Goal: Task Accomplishment & Management: Complete application form

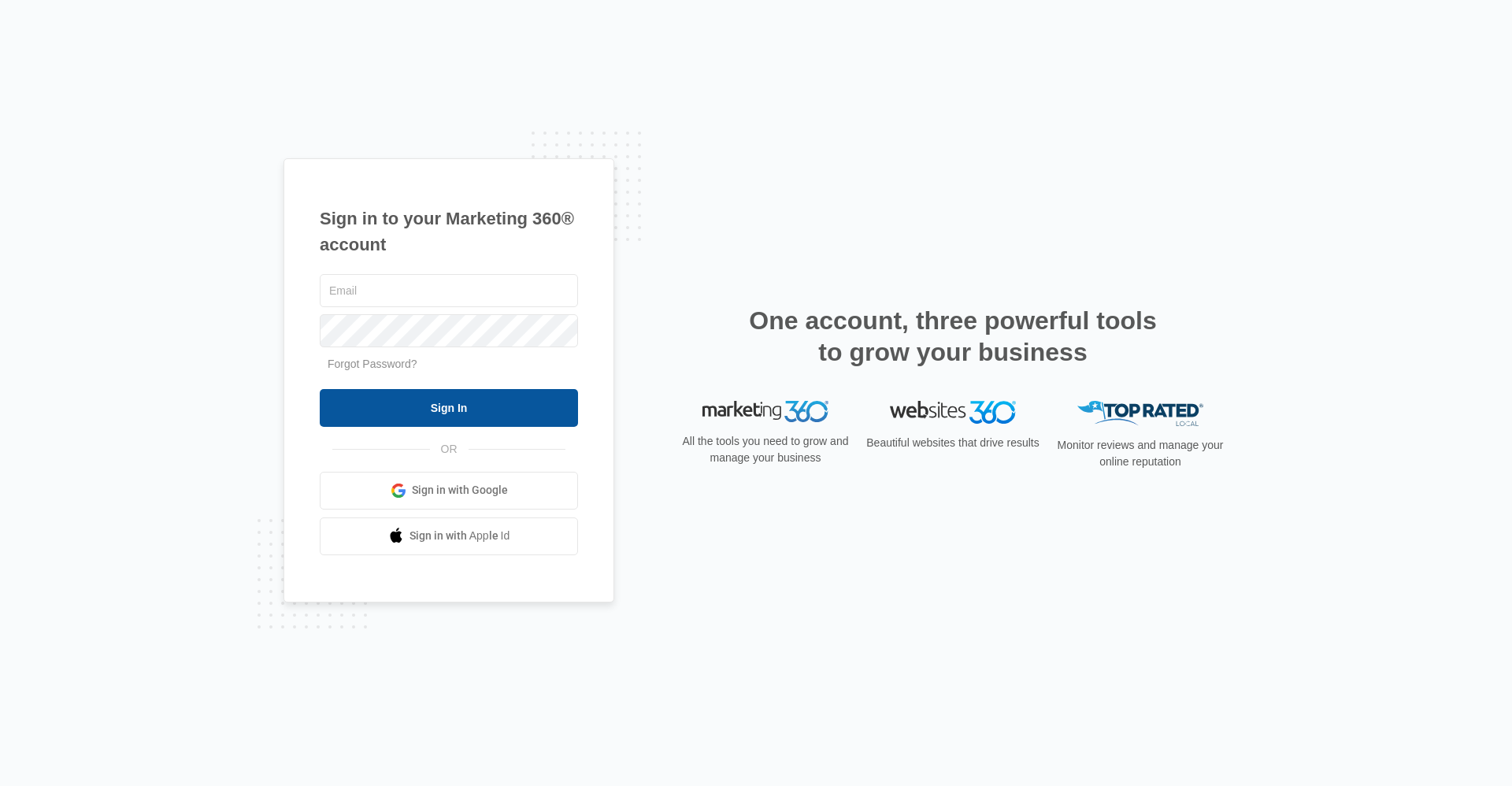
type input "[EMAIL_ADDRESS][DOMAIN_NAME]"
click at [399, 397] on input "Sign In" at bounding box center [449, 408] width 258 height 37
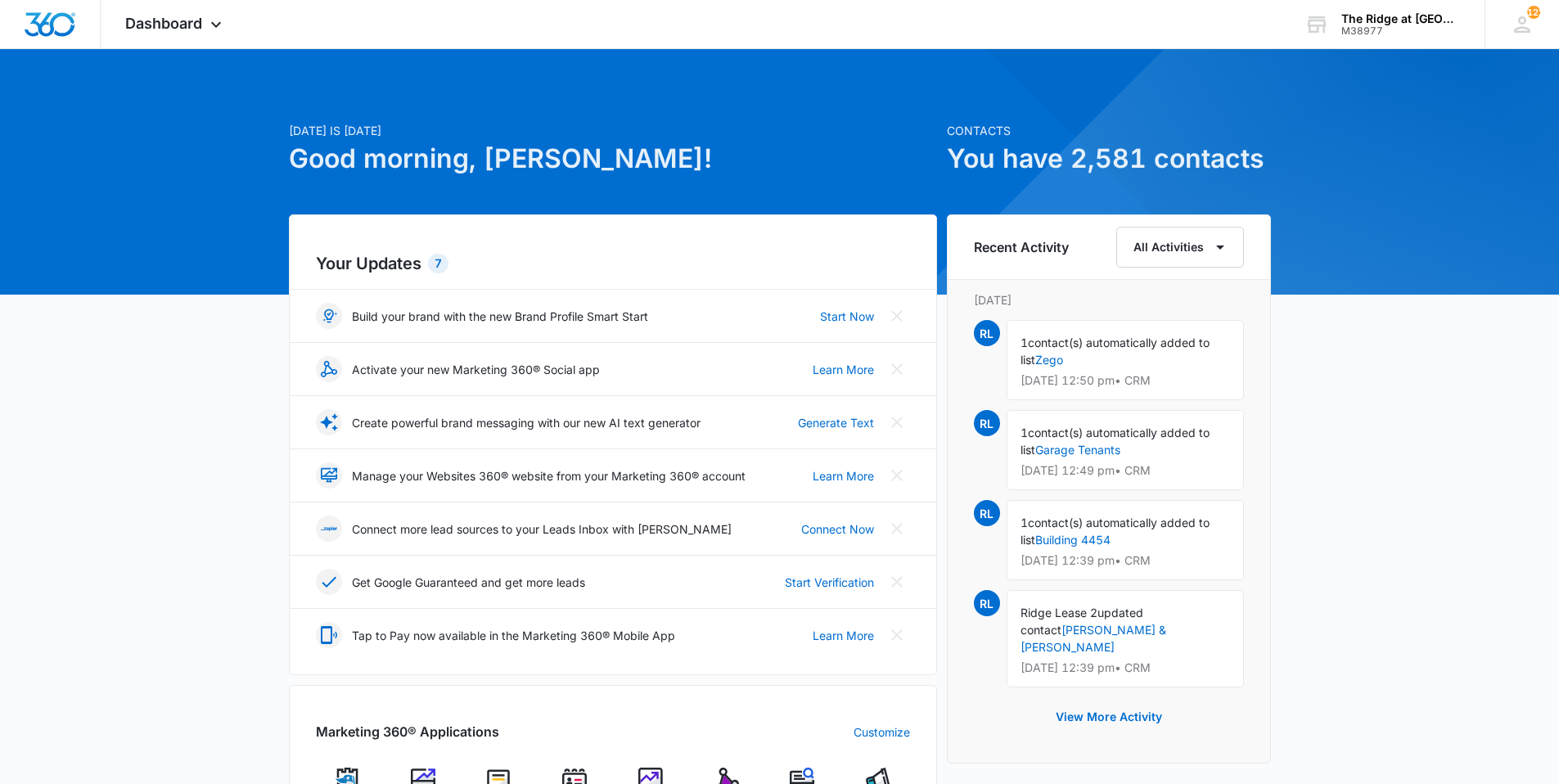
click at [195, 54] on div at bounding box center [780, 171] width 1559 height 246
click at [172, 36] on div "Dashboard Apps Reputation Websites Forms CRM Email Social Content Ads Intellige…" at bounding box center [175, 24] width 150 height 48
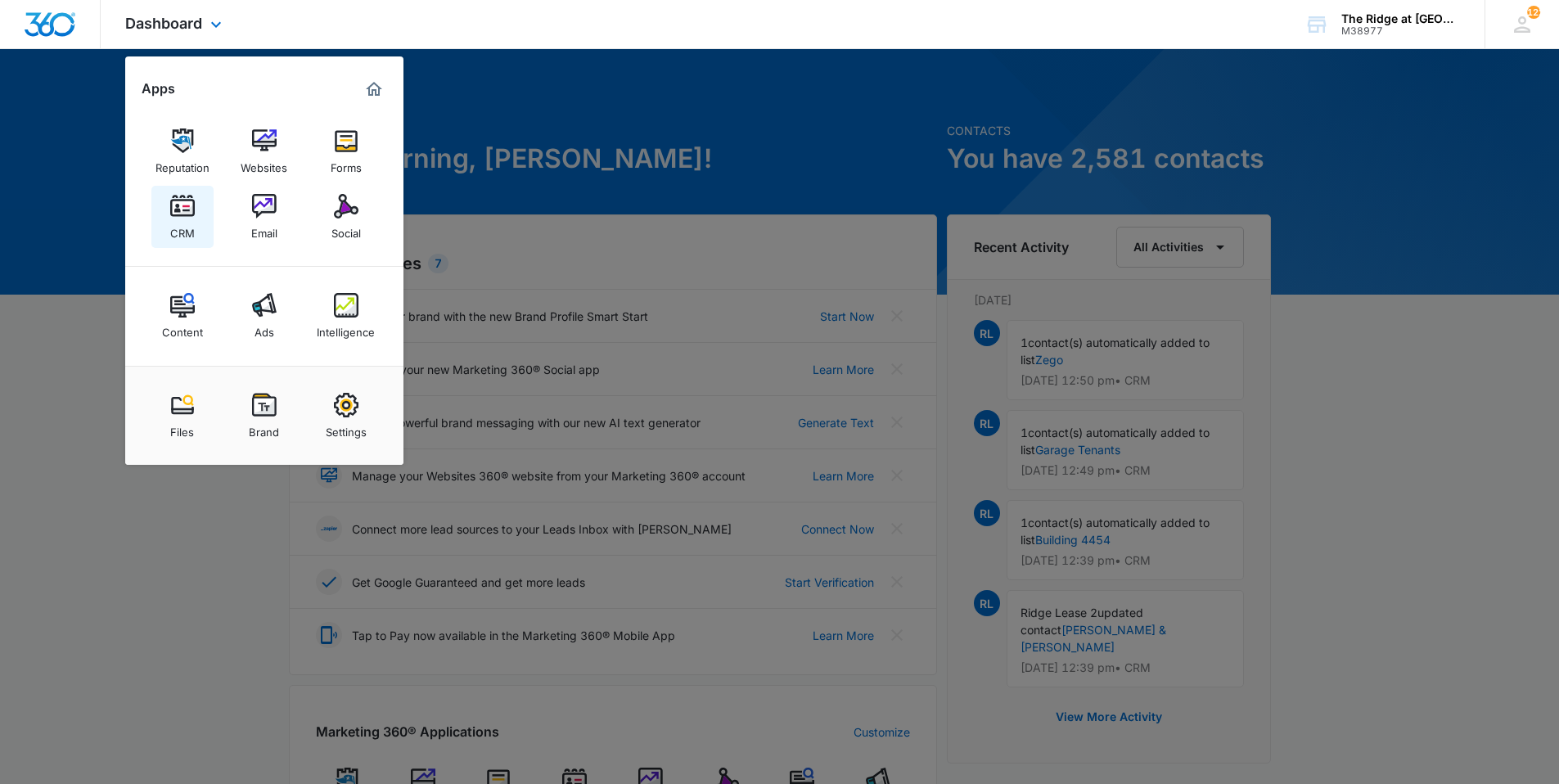
click at [183, 205] on img at bounding box center [183, 206] width 25 height 25
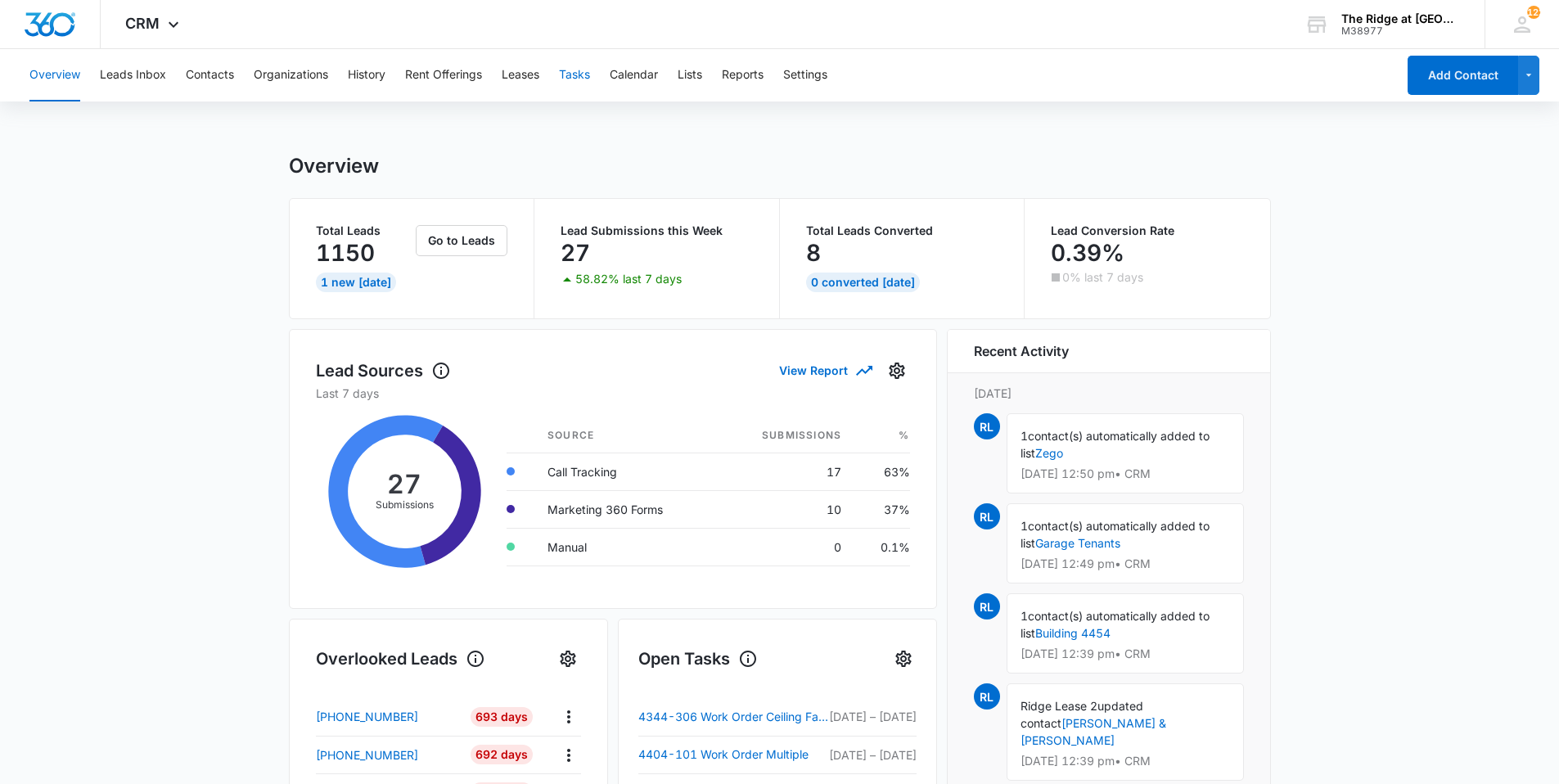
click at [578, 71] on button "Tasks" at bounding box center [575, 74] width 31 height 52
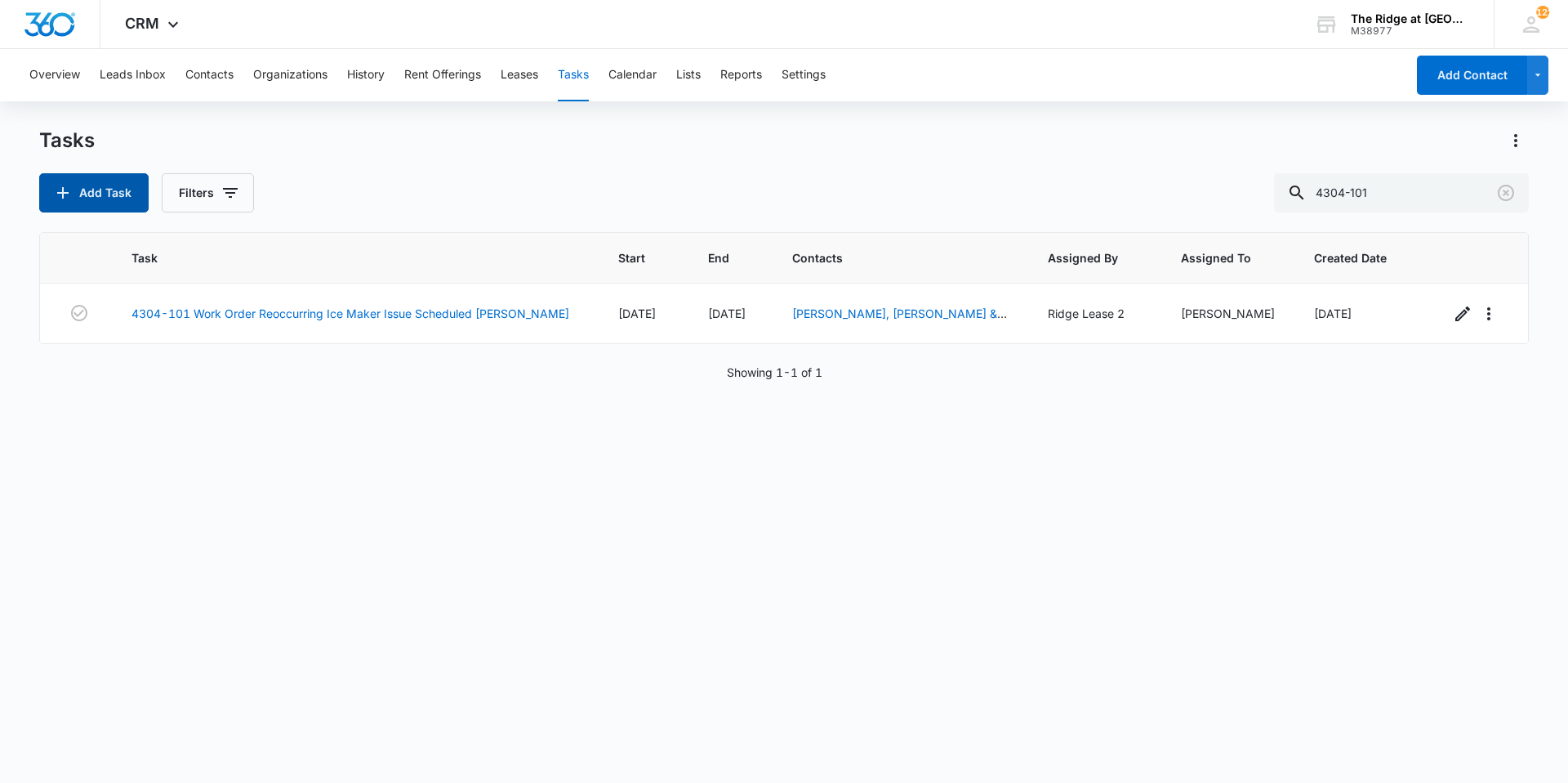
click at [121, 197] on button "Add Task" at bounding box center [93, 192] width 110 height 39
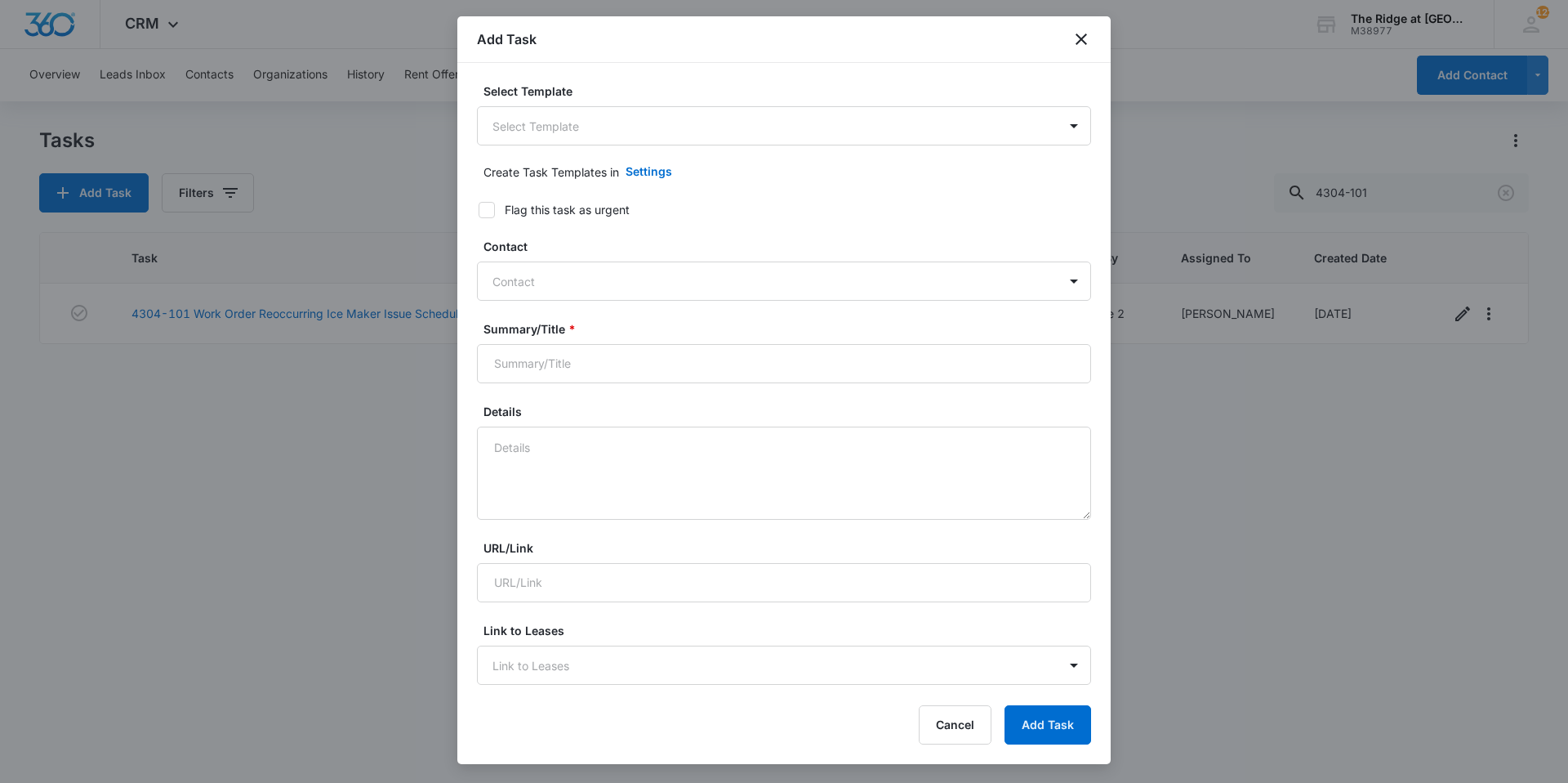
click at [541, 148] on form "Select Template Select Template Create Task Templates in Settings Flag this tas…" at bounding box center [784, 796] width 614 height 1427
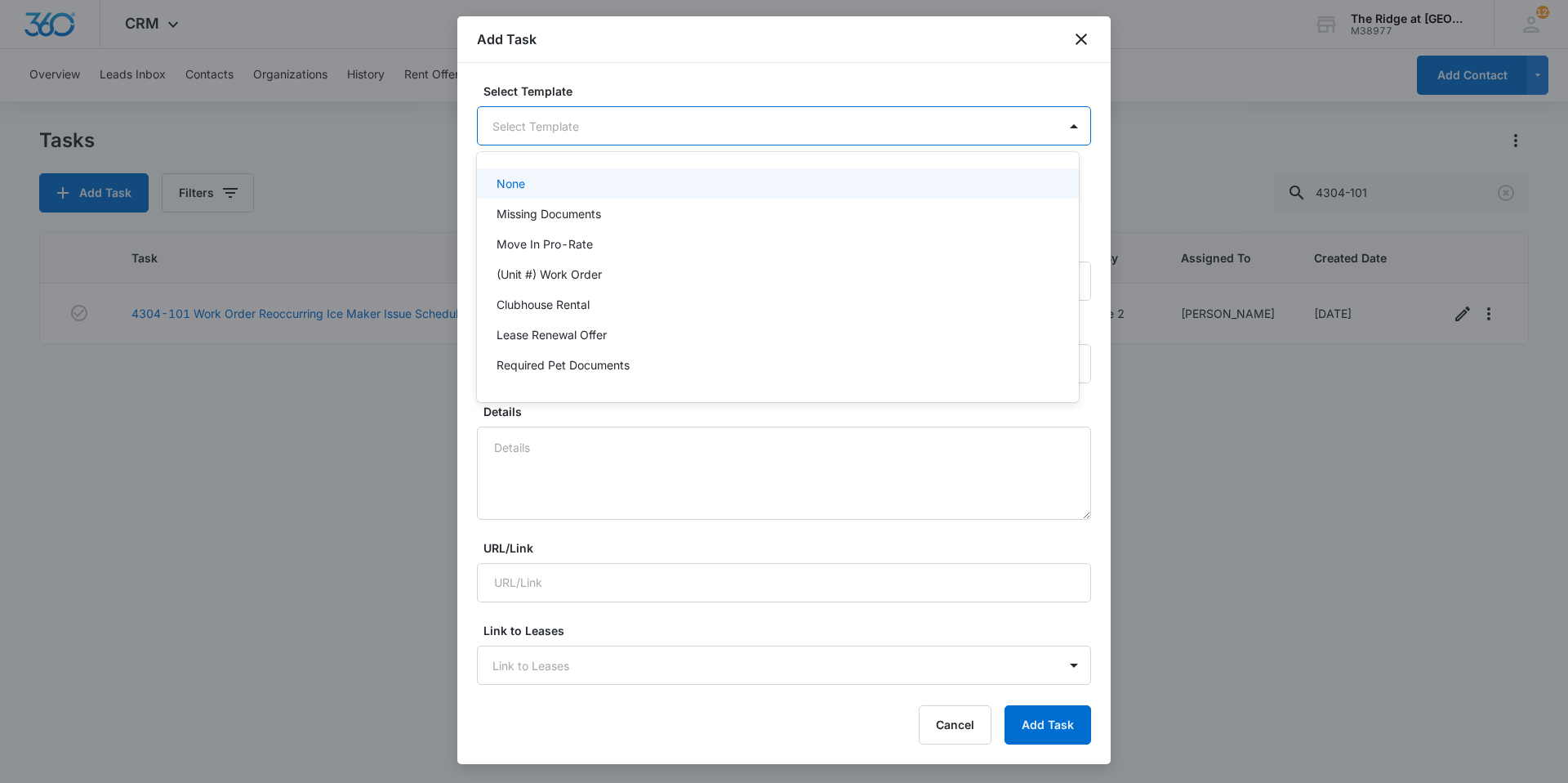
click at [541, 135] on body "CRM Apps Reputation Websites Forms CRM Email Social Content Ads Intelligence Fi…" at bounding box center [784, 392] width 1568 height 783
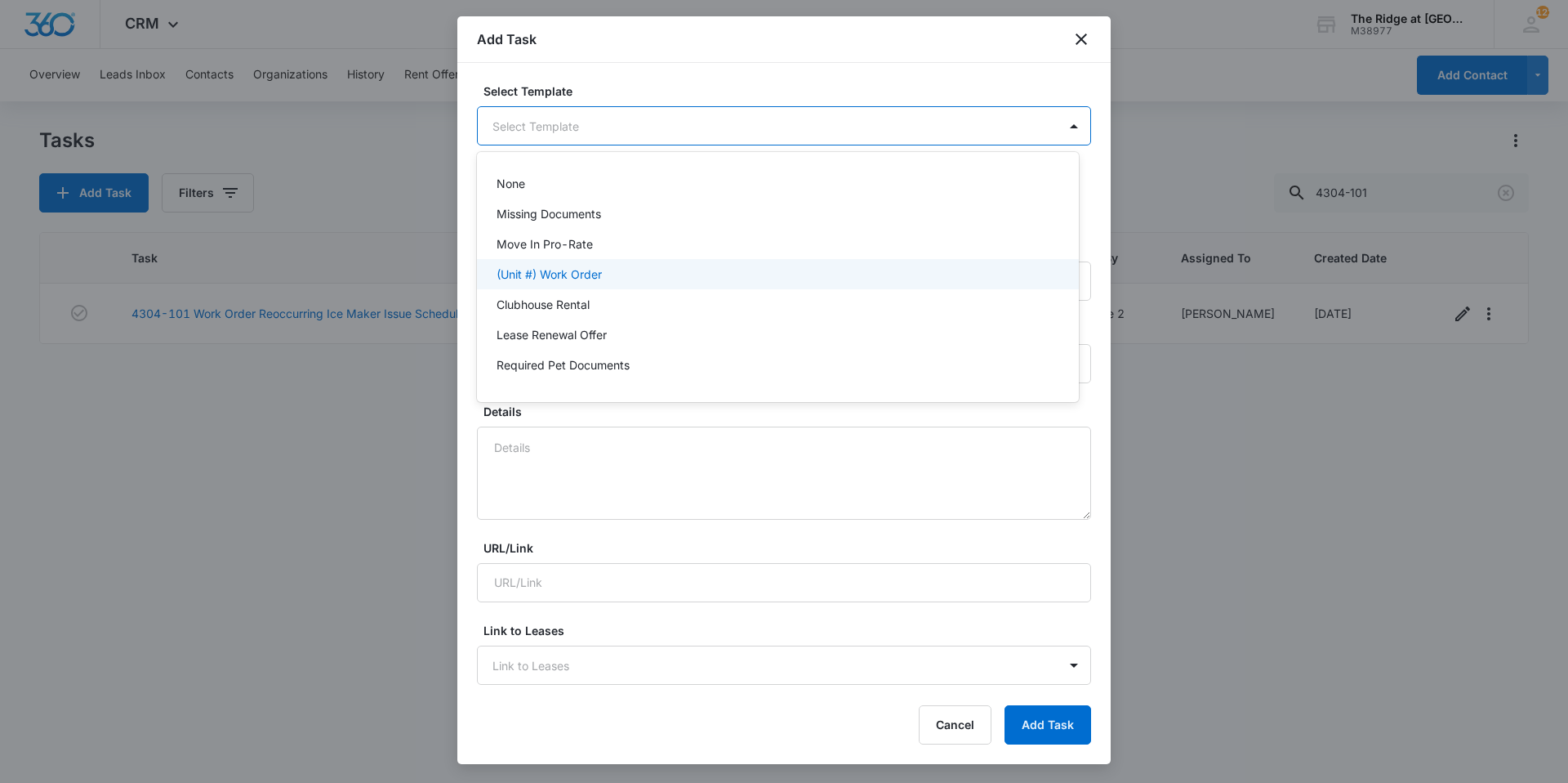
click at [562, 271] on p "(Unit #) Work Order" at bounding box center [549, 273] width 106 height 17
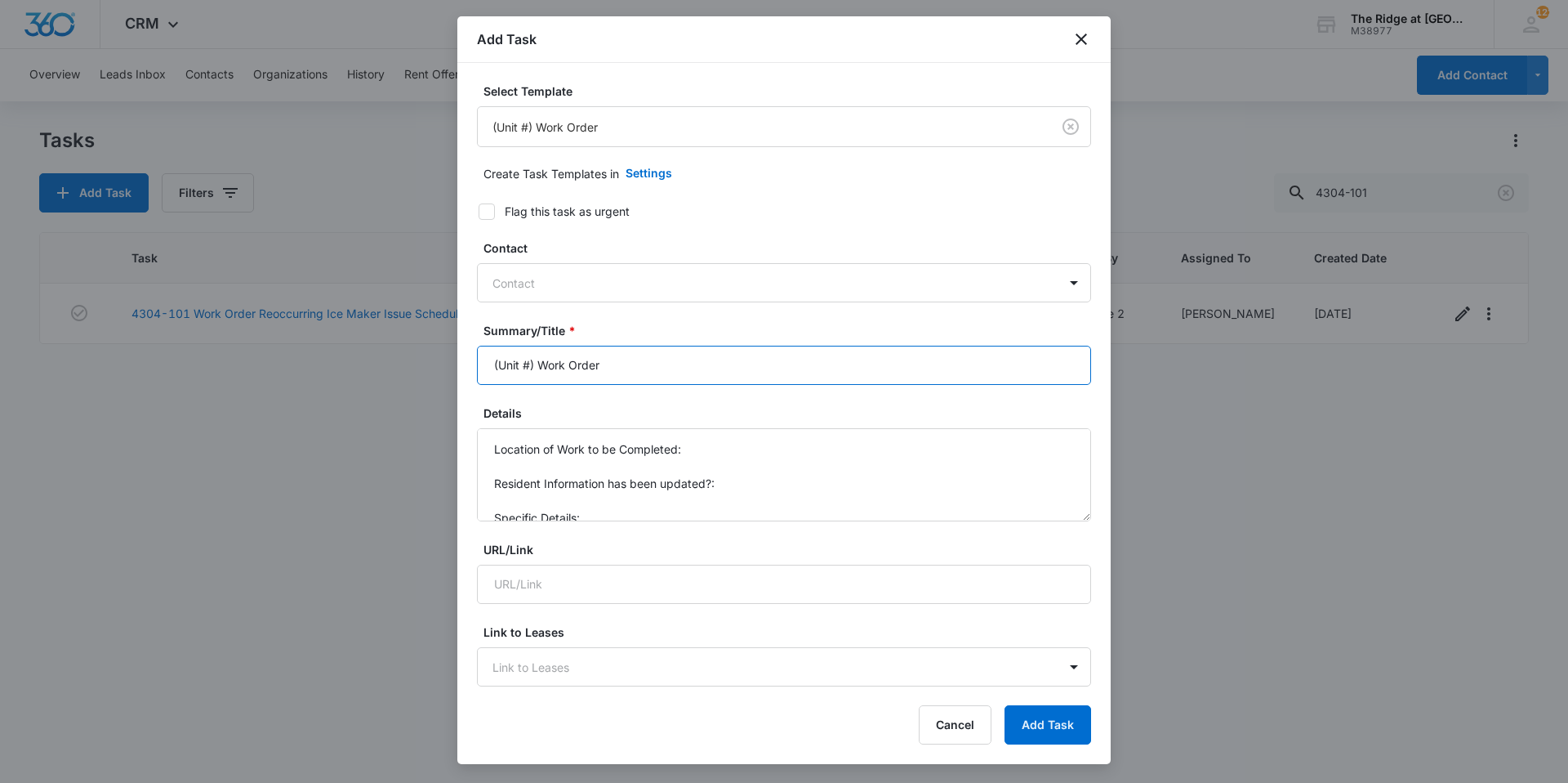
drag, startPoint x: 537, startPoint y: 363, endPoint x: 486, endPoint y: 370, distance: 51.5
click at [486, 370] on input "(Unit #) Work Order" at bounding box center [784, 364] width 614 height 39
click at [633, 373] on input "4454-304 Work Order" at bounding box center [784, 364] width 614 height 39
drag, startPoint x: 620, startPoint y: 367, endPoint x: 690, endPoint y: 364, distance: 70.1
click at [690, 364] on input "4454-304 Work Order Microwave" at bounding box center [784, 364] width 614 height 39
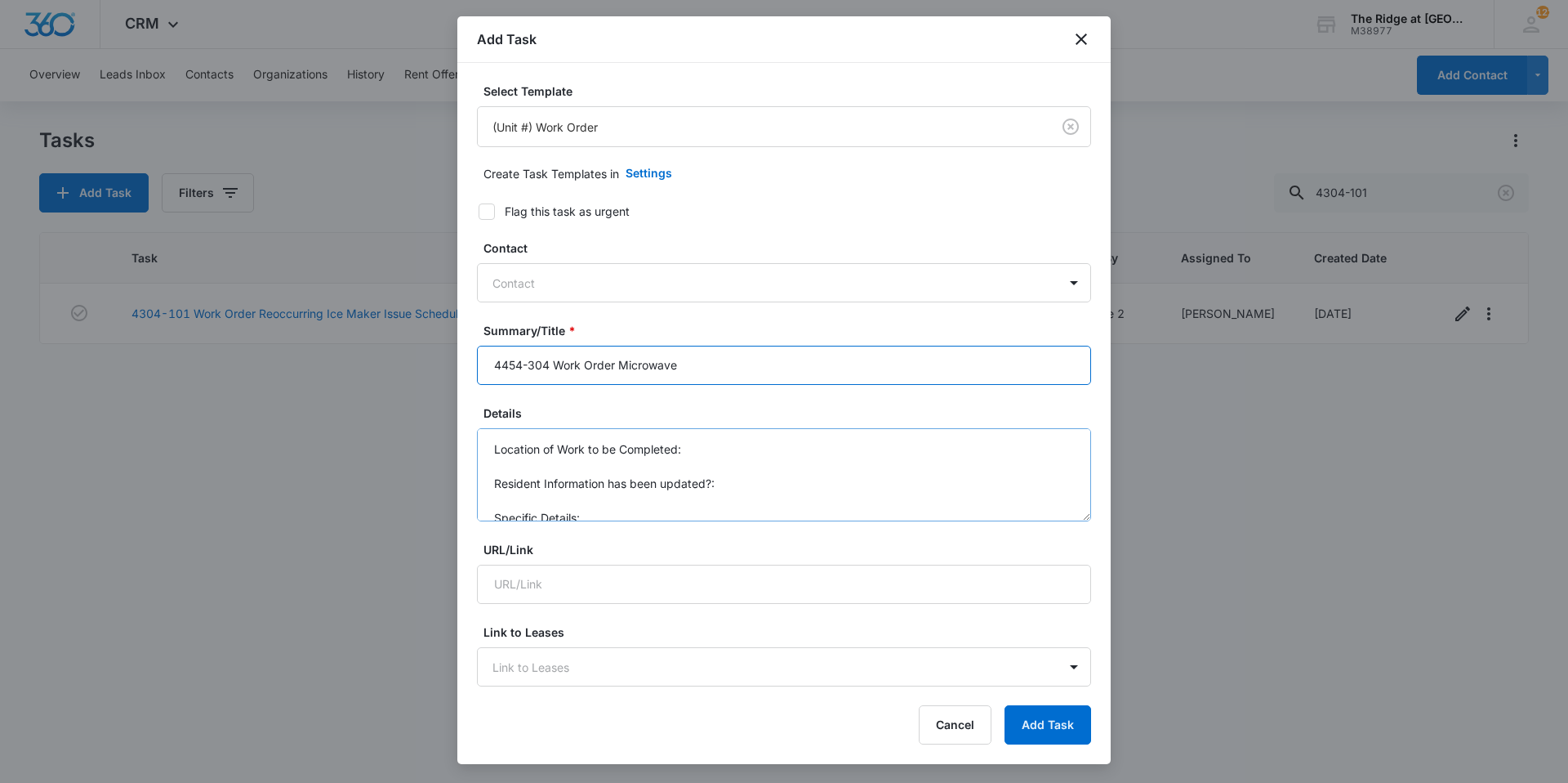
type input "4454-304 Work Order Microwave"
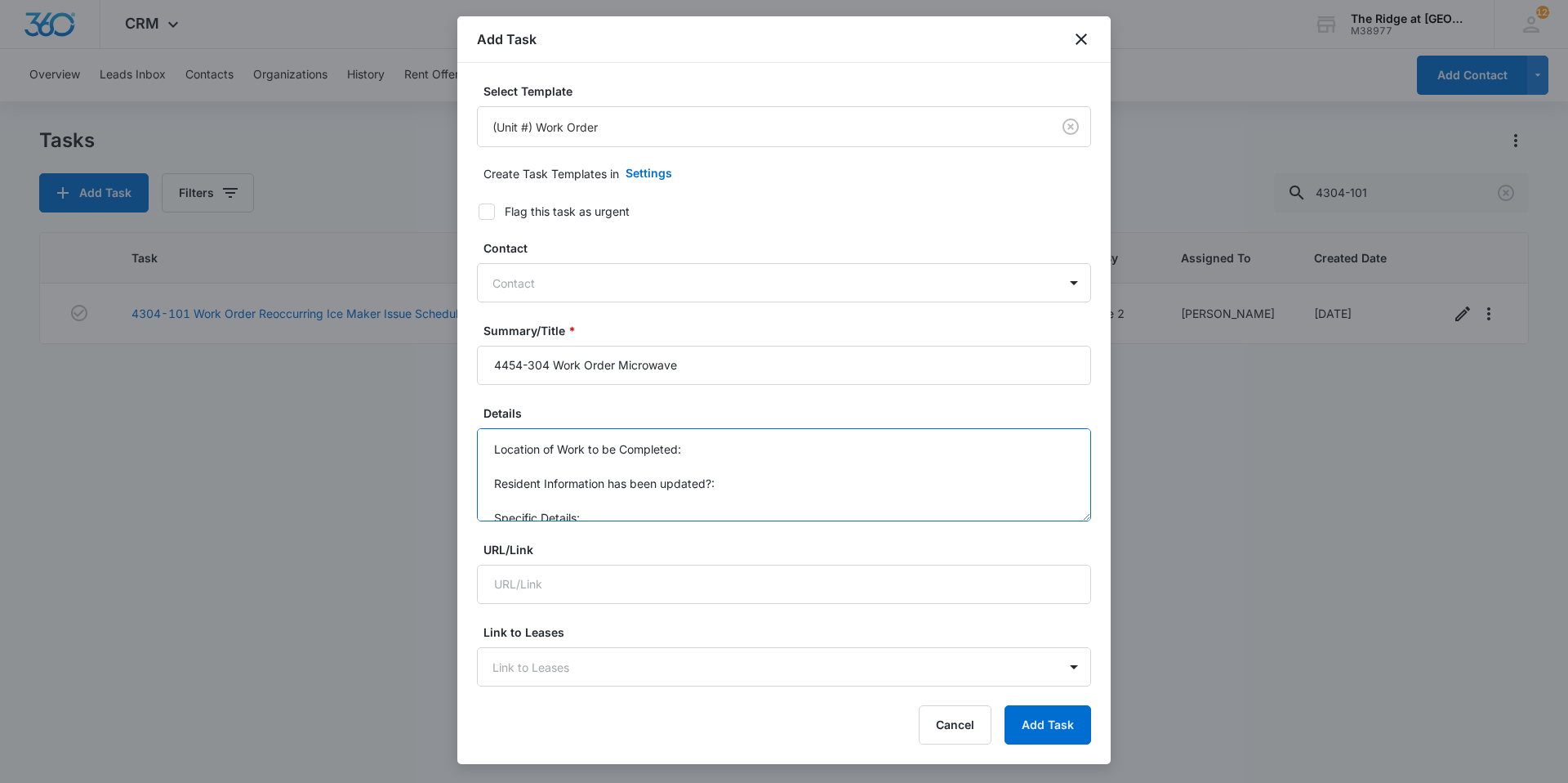
scroll to position [17, 0]
drag, startPoint x: 490, startPoint y: 447, endPoint x: 614, endPoint y: 540, distance: 155.0
click at [614, 540] on form "Select Template (Unit #) Work Order Create Task Templates in Settings Flag this…" at bounding box center [784, 797] width 614 height 1429
paste textarea "Microwave"
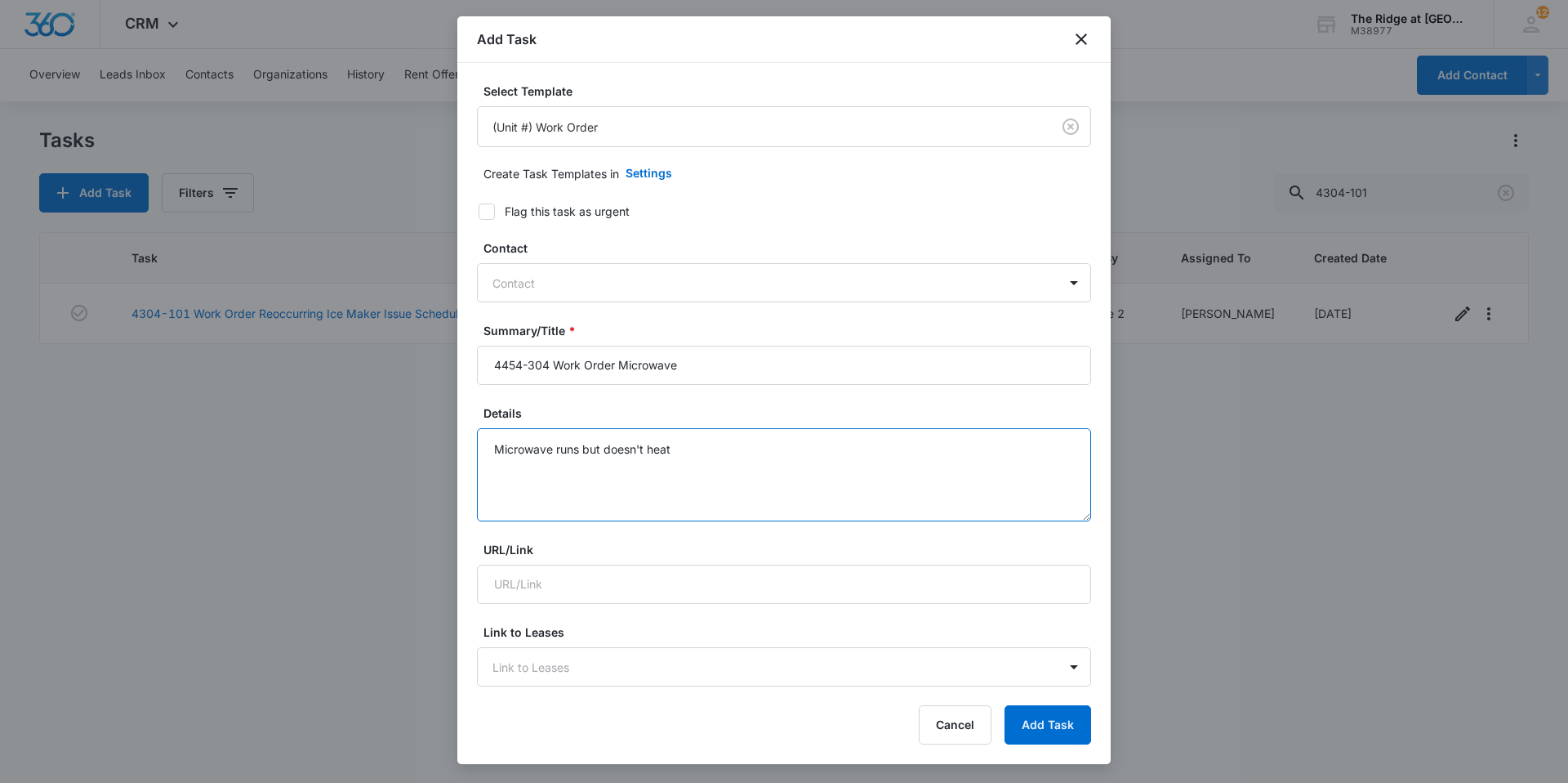
type textarea "Microwave runs but doesn't heat"
click at [512, 286] on div at bounding box center [774, 282] width 564 height 21
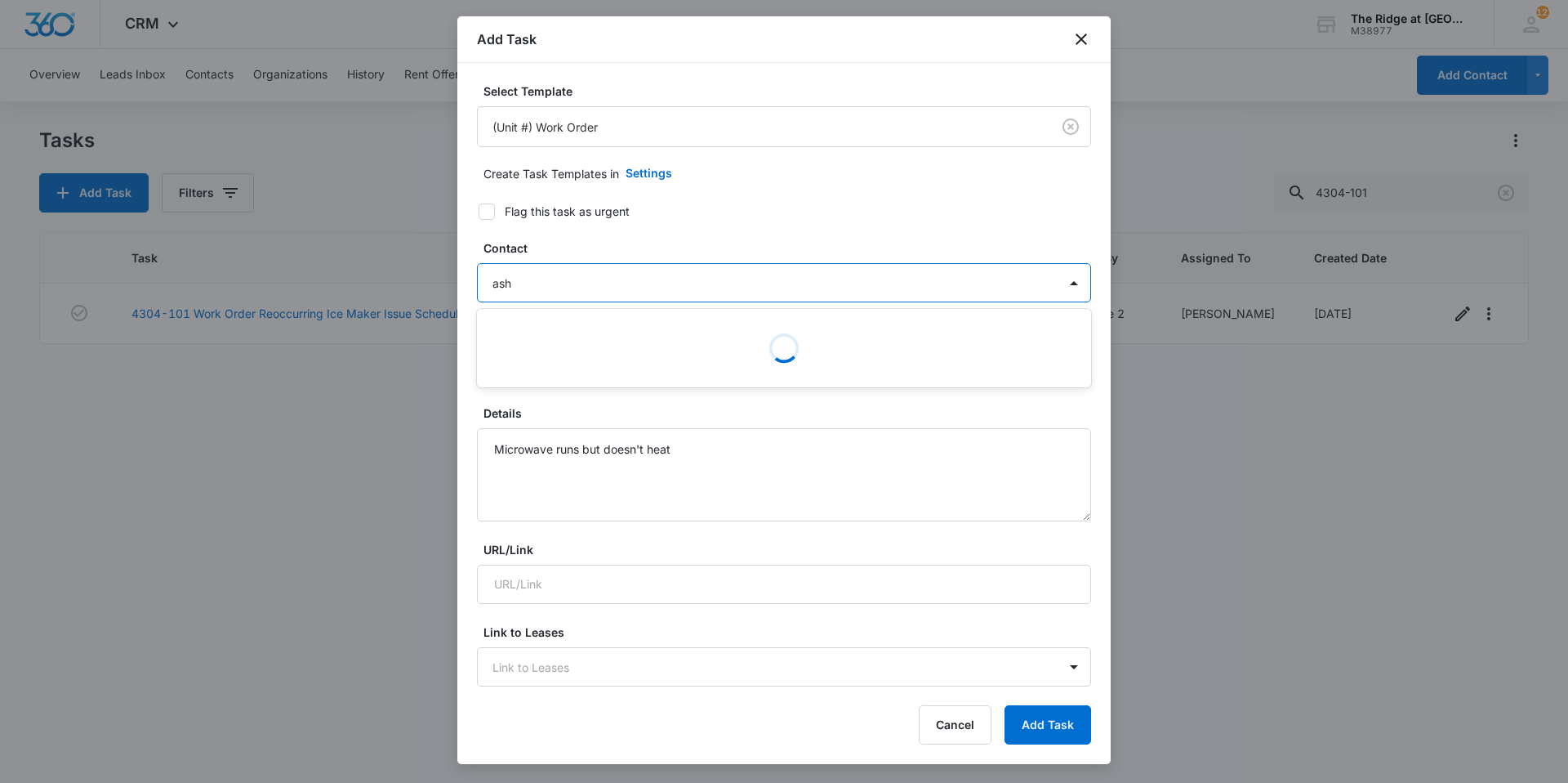
type input "ashl"
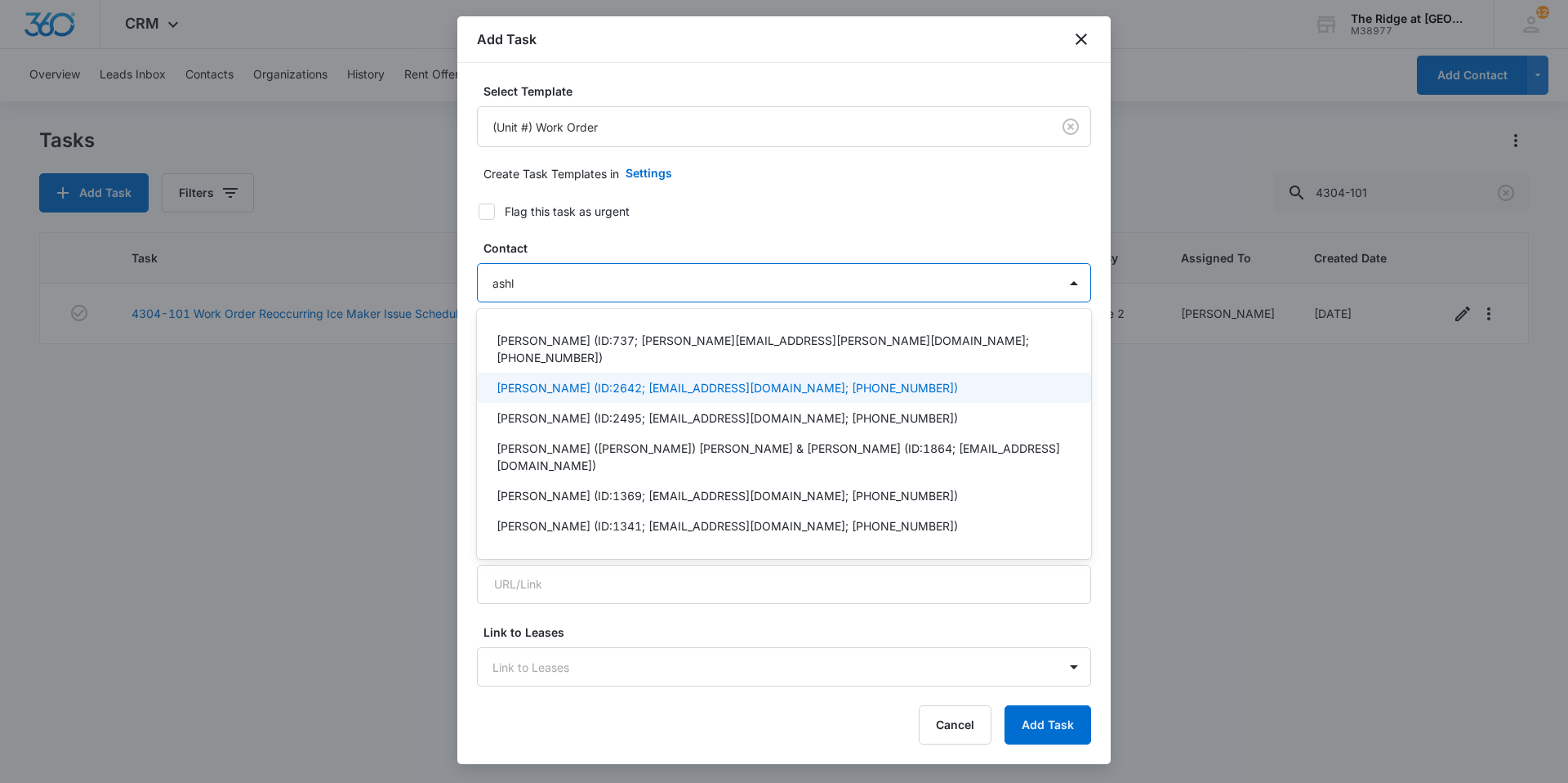
click at [533, 379] on p "Ashley Chavez (ID:2642; bakemeblisslll@gmail.com; (970) 371-1406)" at bounding box center [727, 387] width 462 height 17
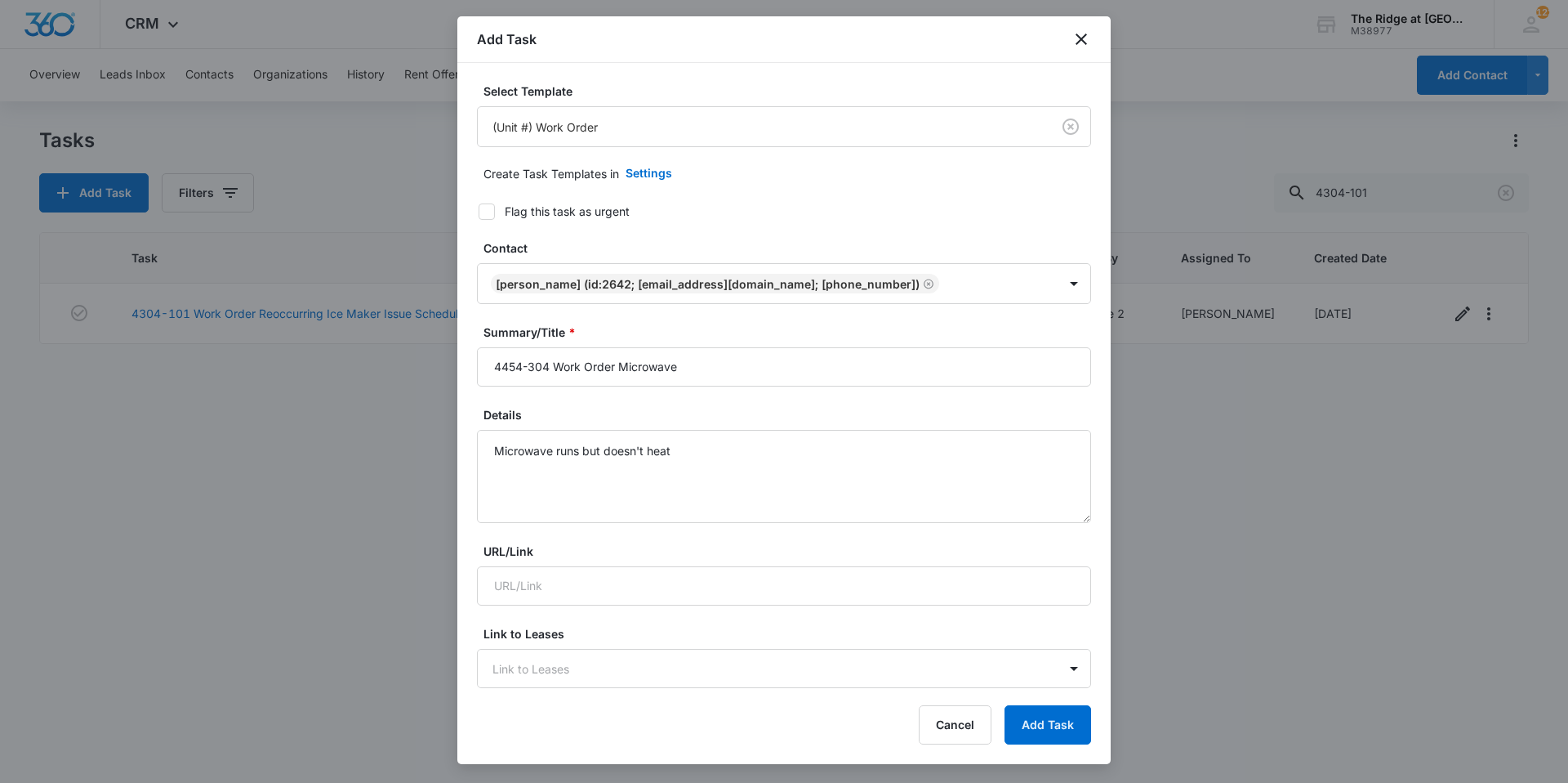
click at [561, 257] on div "Contact Ashley Chavez (ID:2642; bakemeblisslll@gmail.com; (970) 371-1406)" at bounding box center [784, 272] width 614 height 64
click at [724, 450] on textarea "Microwave runs but doesn't heat" at bounding box center [784, 476] width 614 height 93
click at [495, 449] on textarea "Microwave runs but doesn't heat" at bounding box center [784, 476] width 614 height 93
click at [769, 498] on textarea "Call ahead, okay to enter if not home. Microwave runs but doesn't heat" at bounding box center [784, 476] width 614 height 93
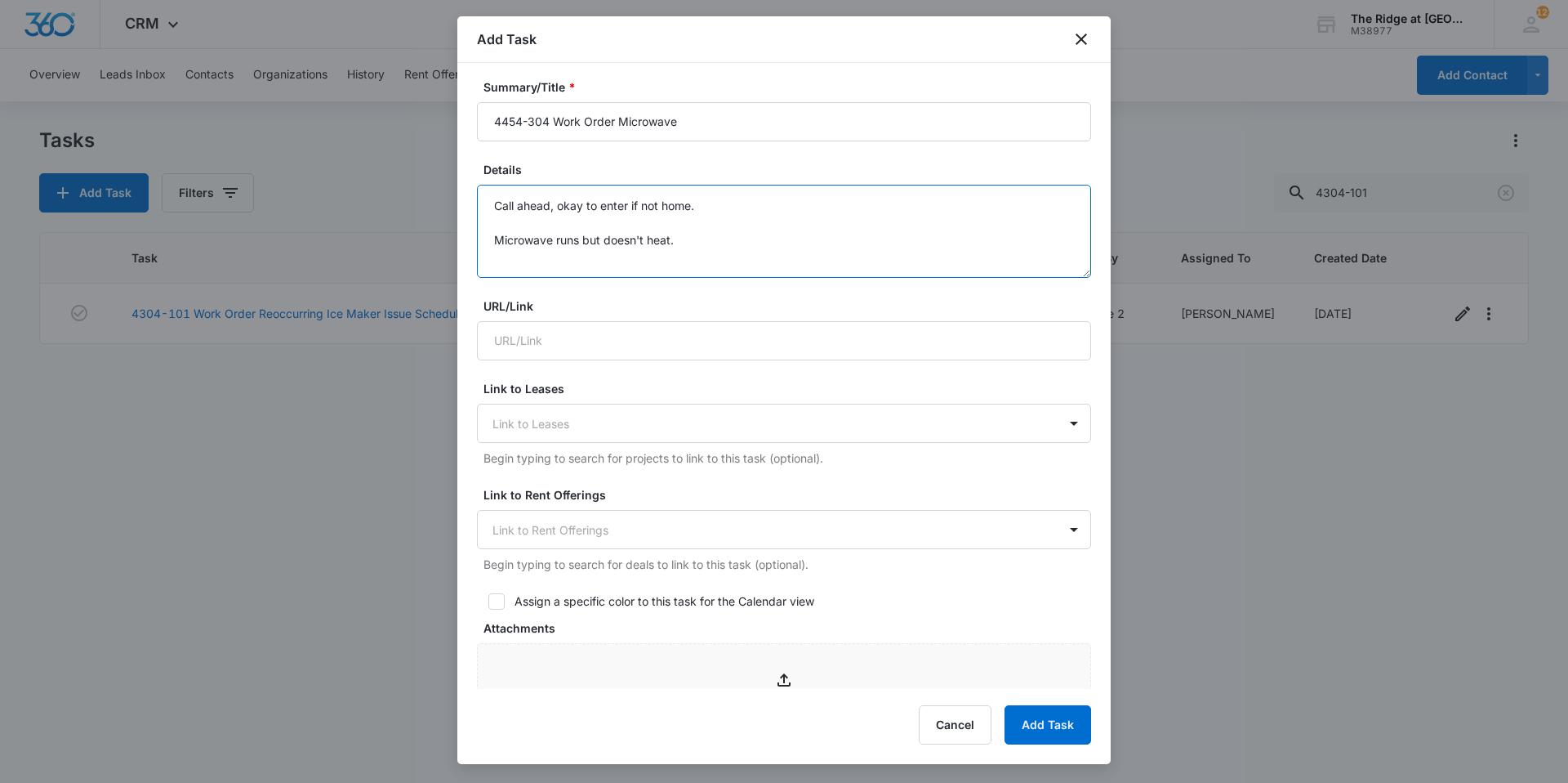
scroll to position [735, 0]
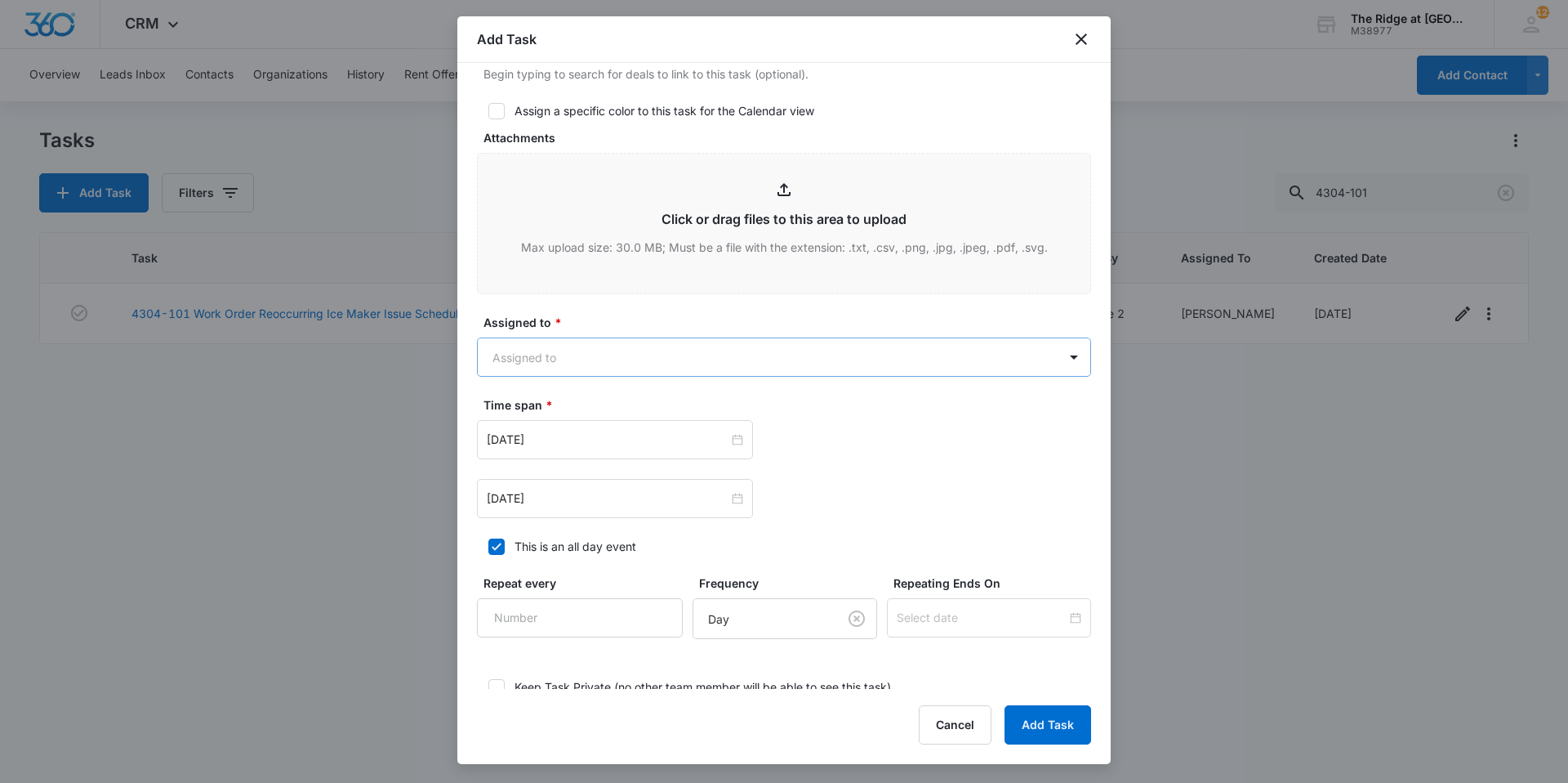
type textarea "Call ahead, okay to enter if not home. Microwave runs but doesn't heat."
click at [621, 366] on body "CRM Apps Reputation Websites Forms CRM Email Social Content Ads Intelligence Fi…" at bounding box center [784, 392] width 1568 height 783
type input "ricard"
click at [602, 423] on div "Ricardo Marin" at bounding box center [778, 415] width 602 height 31
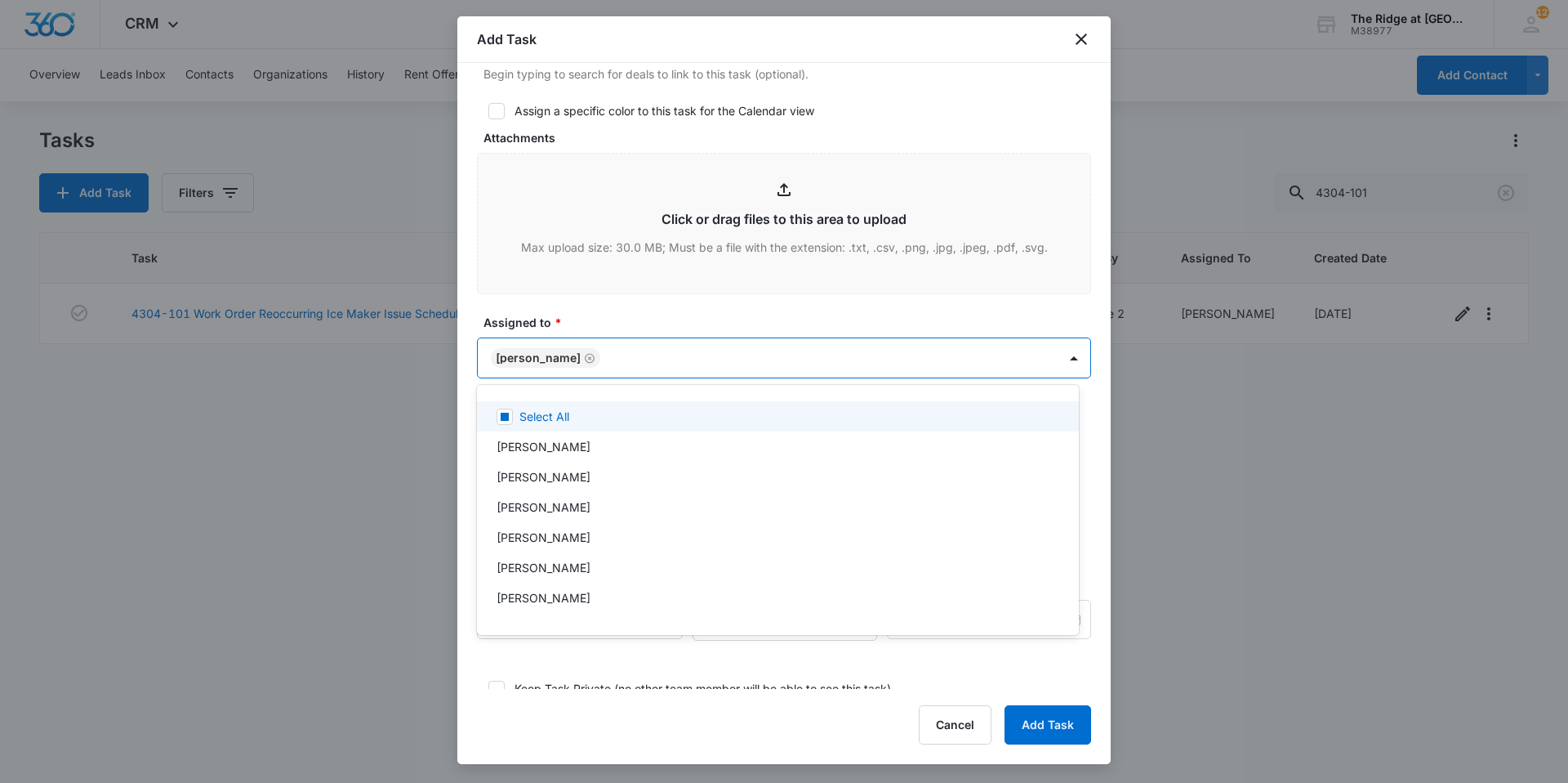
click at [574, 299] on div at bounding box center [784, 392] width 1568 height 783
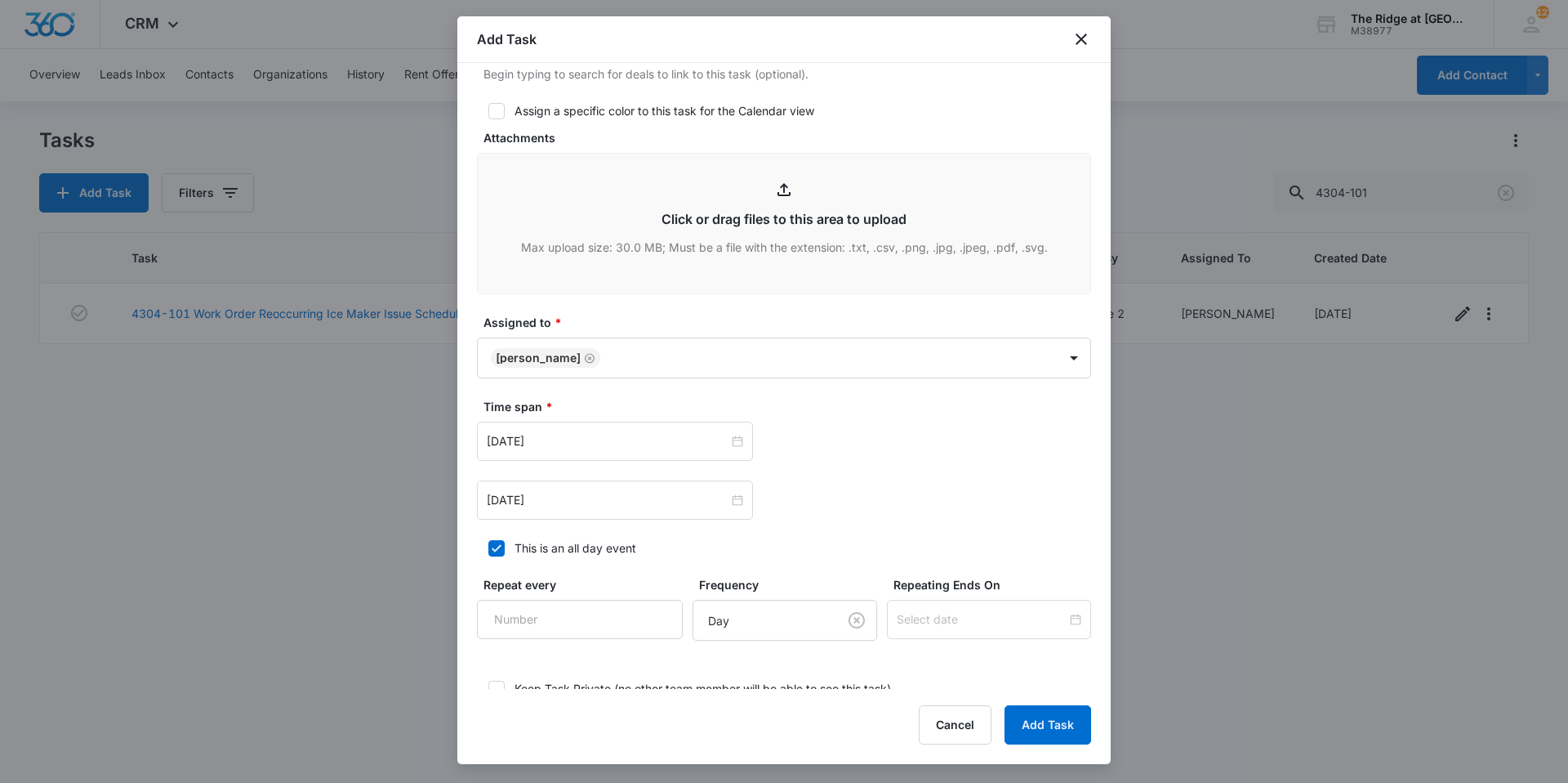
click at [558, 464] on div "Aug 1, 2023 Aug 2, 2023" at bounding box center [784, 470] width 614 height 98
click at [561, 445] on input "Aug 1, 2023" at bounding box center [608, 441] width 242 height 18
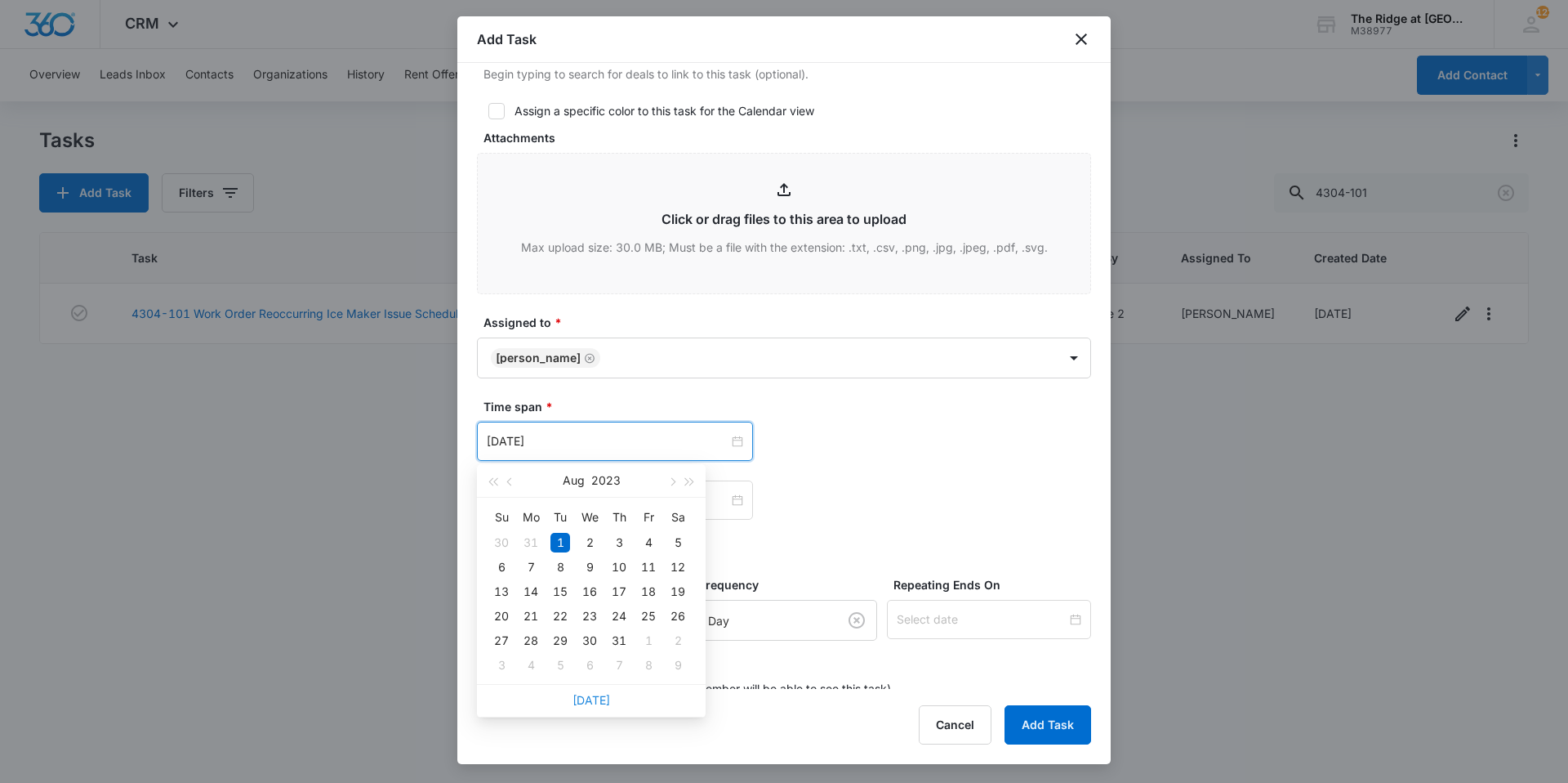
click at [597, 702] on link "Today" at bounding box center [591, 700] width 38 height 14
type input "Sep 5, 2025"
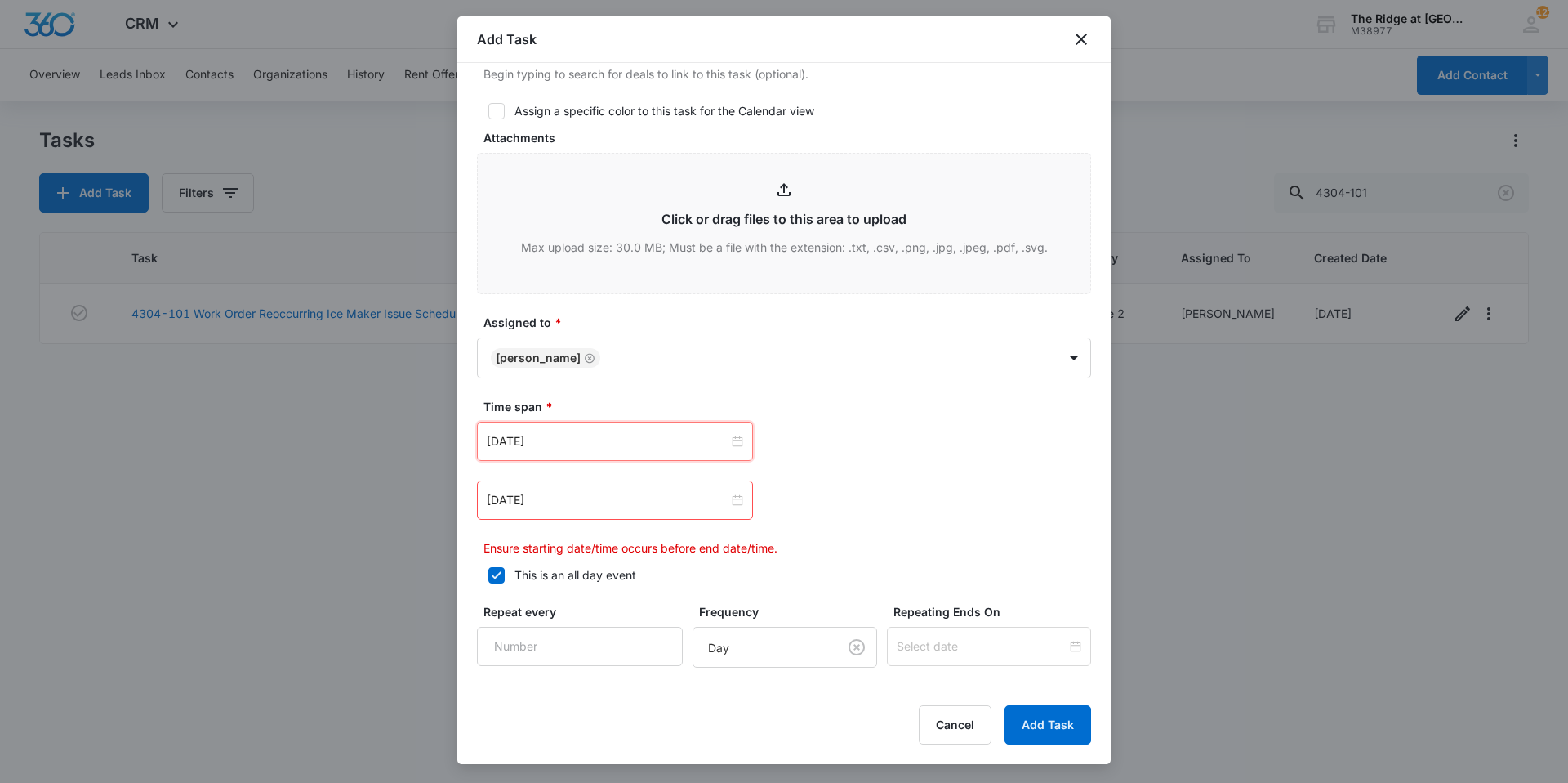
click at [623, 381] on form "Select Template (Unit #) Work Order Create Task Templates in Settings Flag this…" at bounding box center [784, 77] width 614 height 1459
click at [597, 488] on div "Aug 2, 2023" at bounding box center [615, 500] width 276 height 39
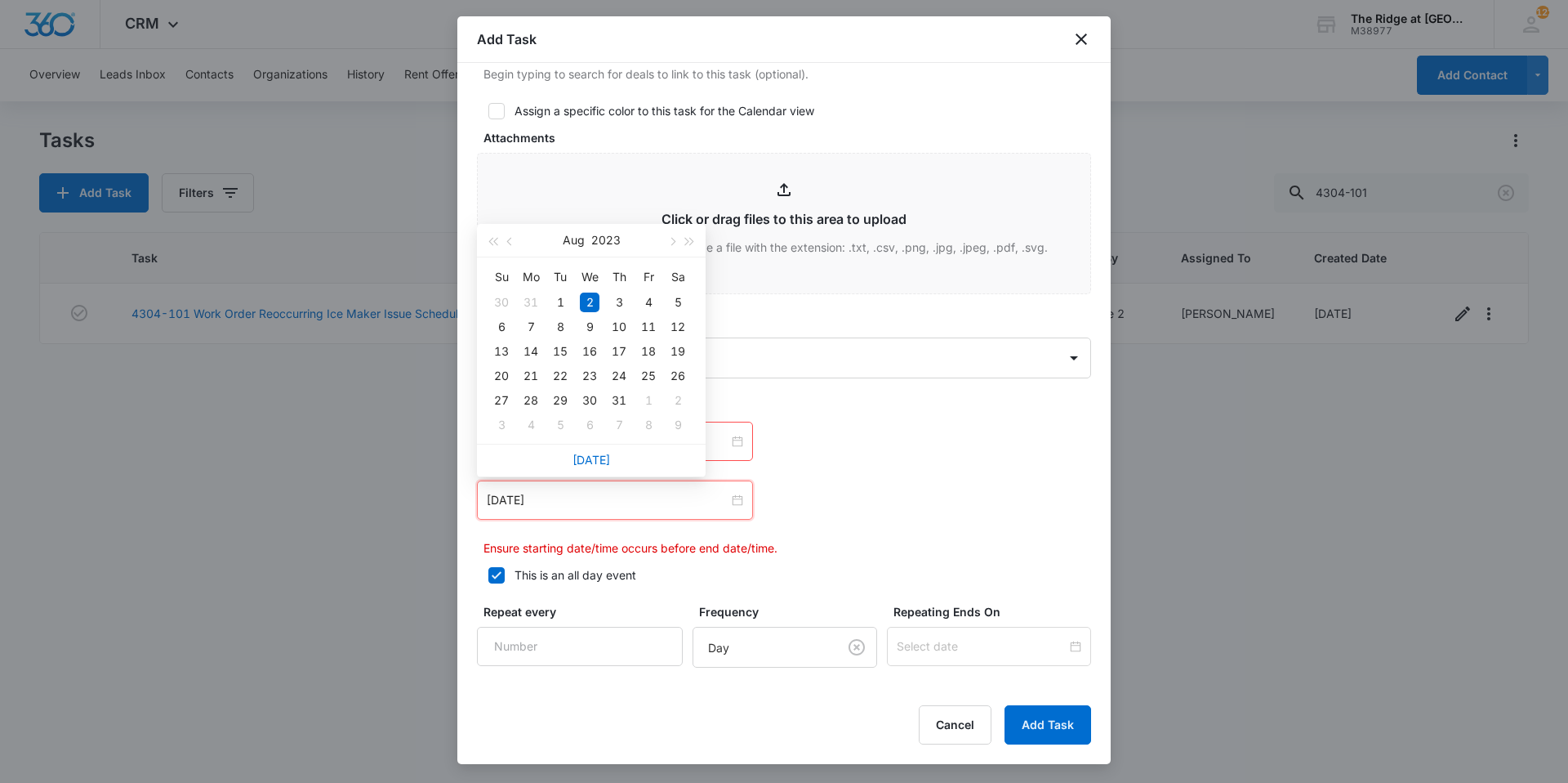
click at [599, 469] on div "Today" at bounding box center [591, 460] width 229 height 33
click at [595, 463] on link "Today" at bounding box center [591, 459] width 38 height 14
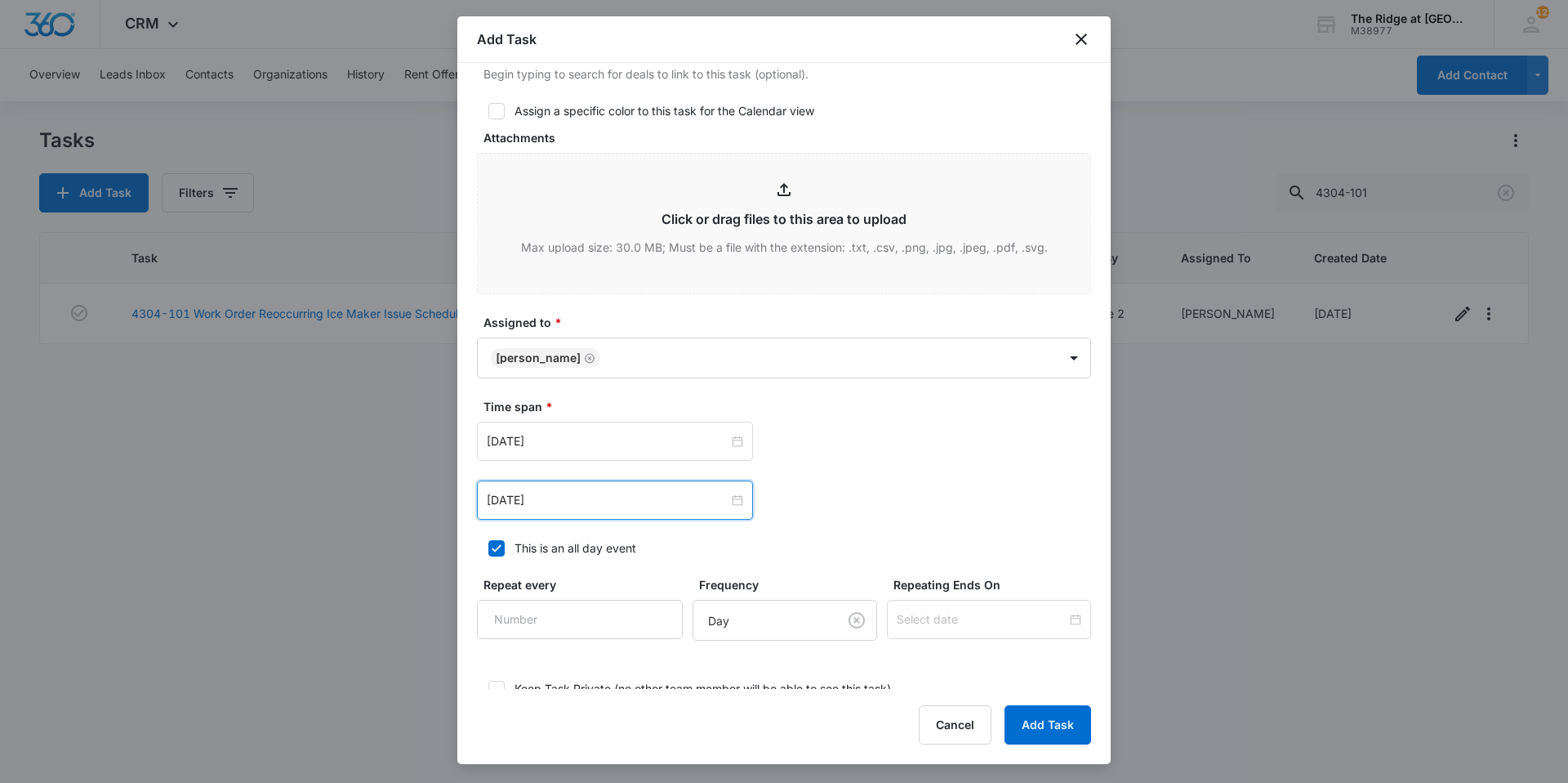
click at [668, 512] on div "Sep 5, 2025" at bounding box center [615, 500] width 276 height 39
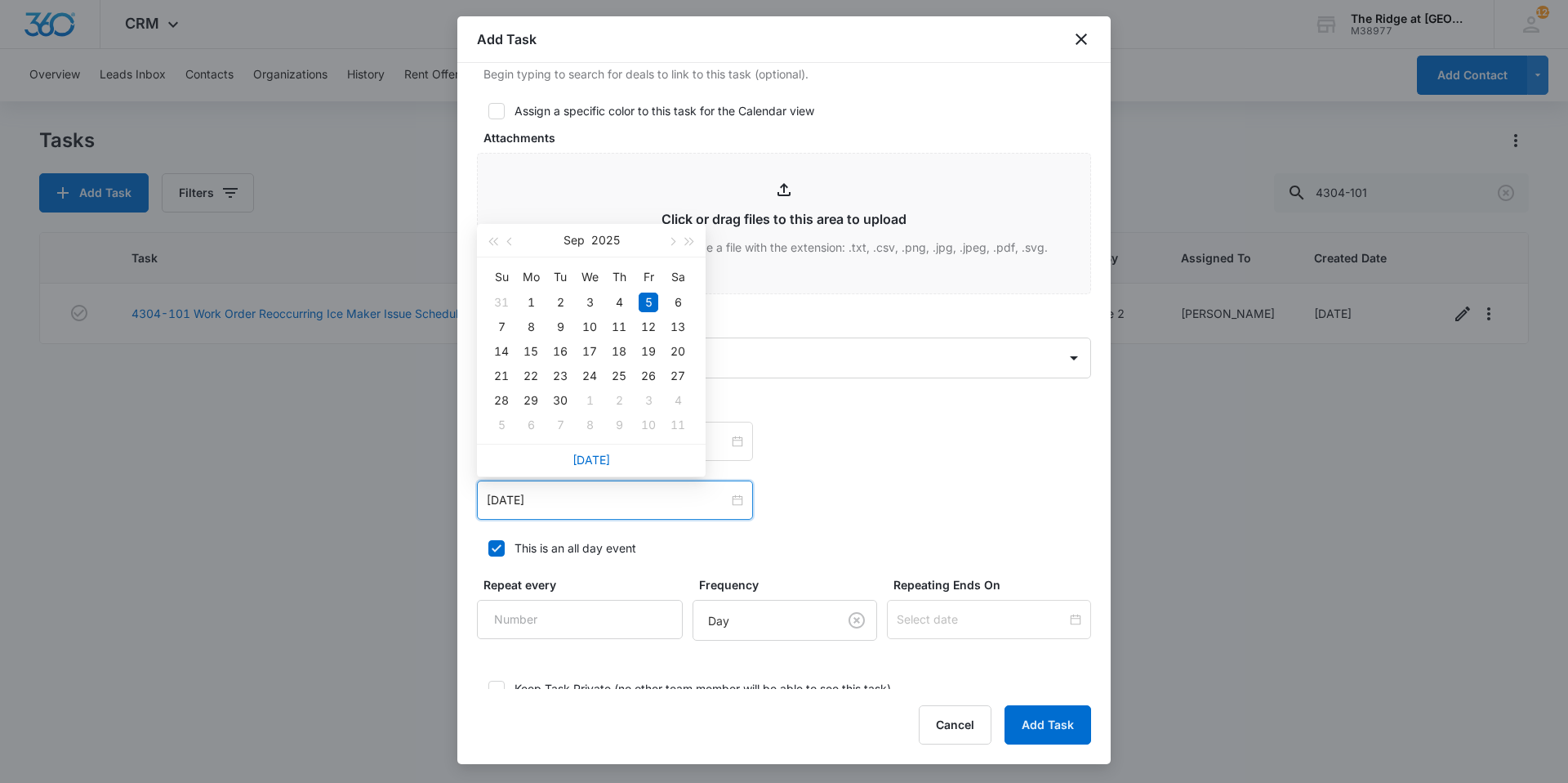
click at [668, 512] on div "Sep 5, 2025" at bounding box center [615, 500] width 276 height 39
click at [850, 511] on div "Sep 5, 2025 Sep 2025 Su Mo Tu We Th Fr Sa 31 1 2 3 4 5 6 7 8 9 10 11 12 13 14 1…" at bounding box center [784, 500] width 614 height 39
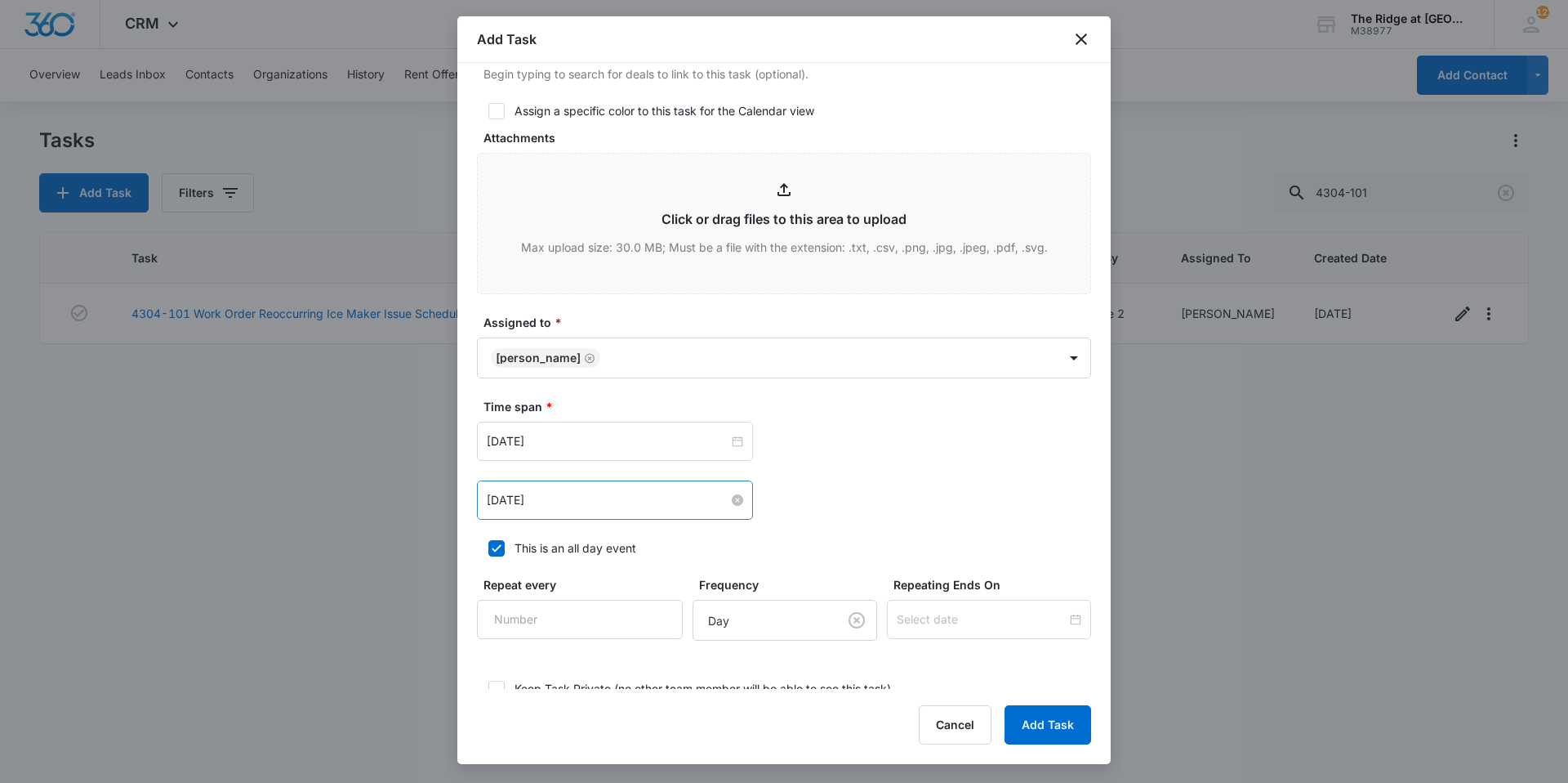
click at [681, 505] on input "Sep 5, 2025" at bounding box center [608, 500] width 242 height 18
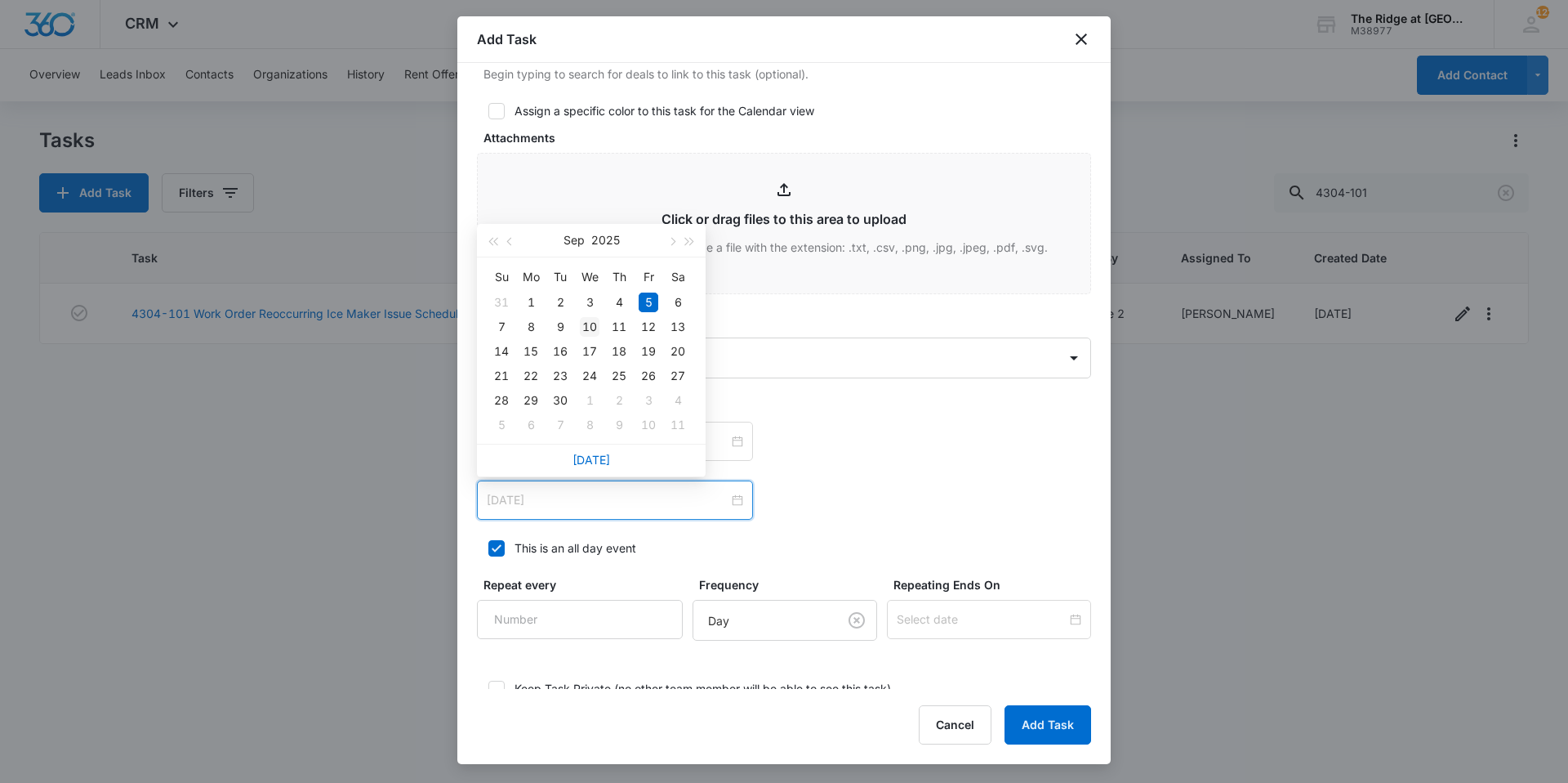
type input "Sep 10, 2025"
click at [590, 338] on td "10" at bounding box center [590, 327] width 30 height 25
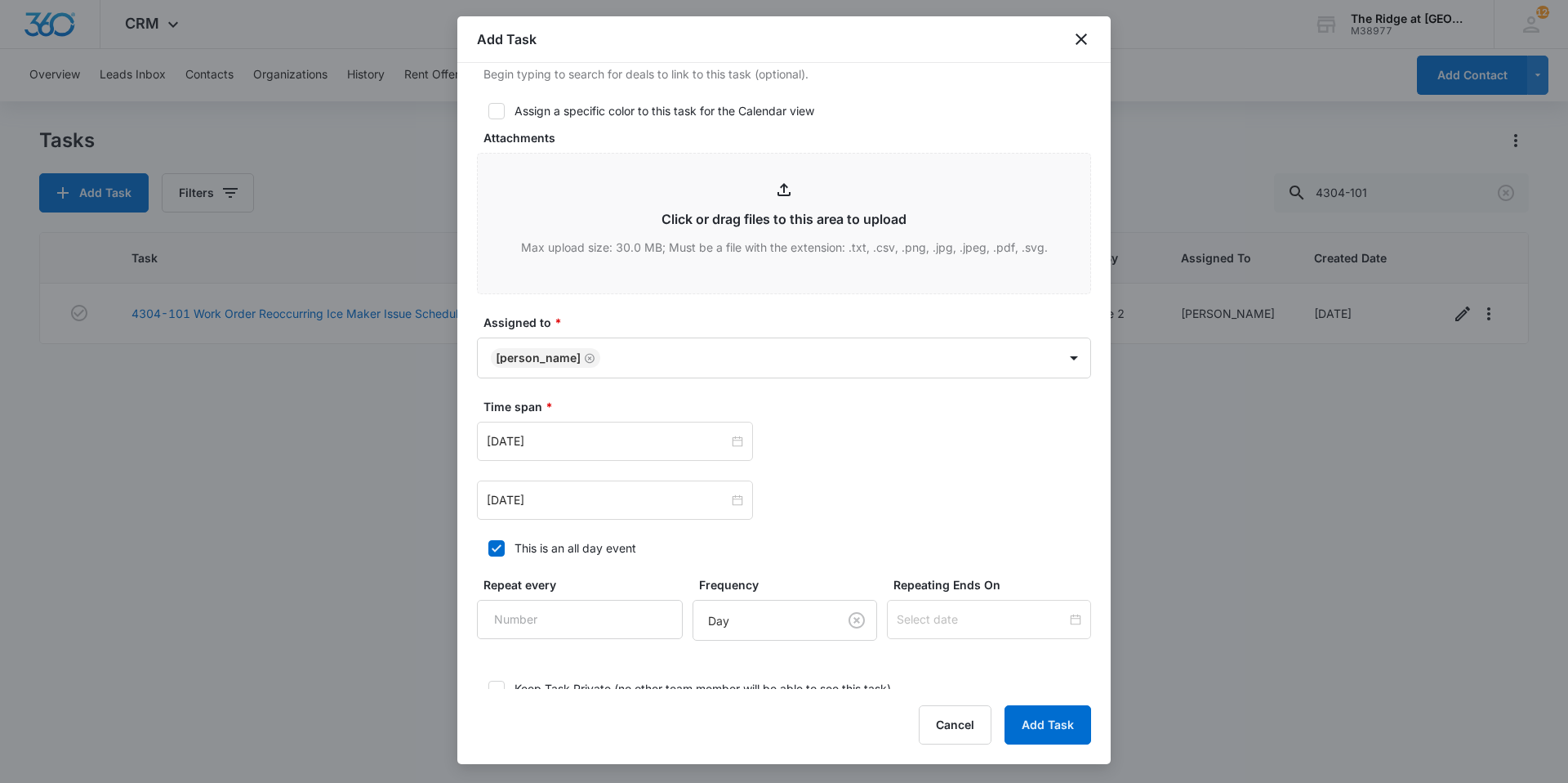
click at [974, 491] on div "Sep 10, 2025 Sep 2025 Su Mo Tu We Th Fr Sa 31 1 2 3 4 5 6 7 8 9 10 11 12 13 14 …" at bounding box center [784, 500] width 614 height 39
click at [869, 488] on div "Sep 10, 2025 Sep 2025 Su Mo Tu We Th Fr Sa 31 1 2 3 4 5 6 7 8 9 10 11 12 13 14 …" at bounding box center [784, 500] width 614 height 39
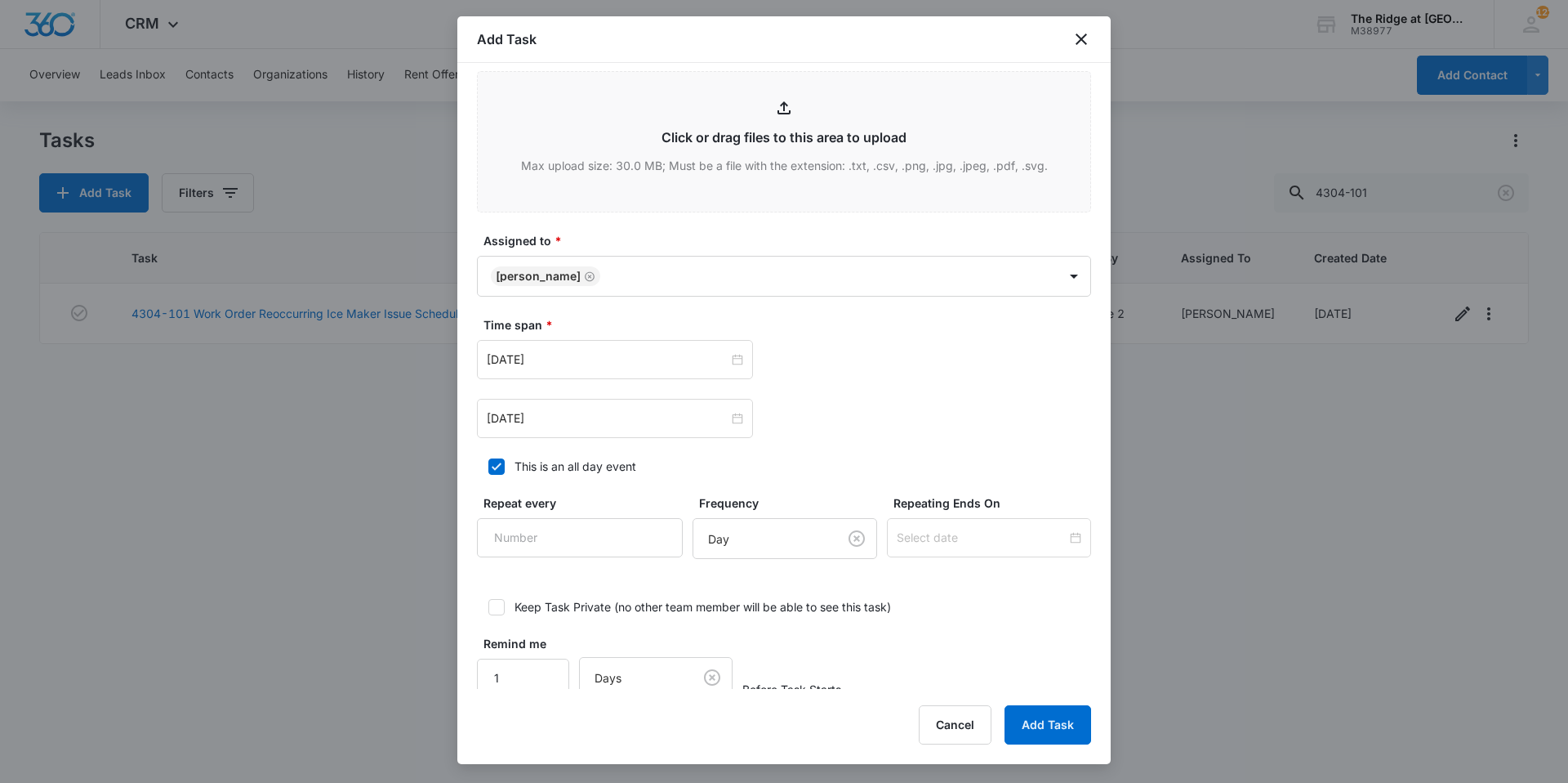
scroll to position [846, 0]
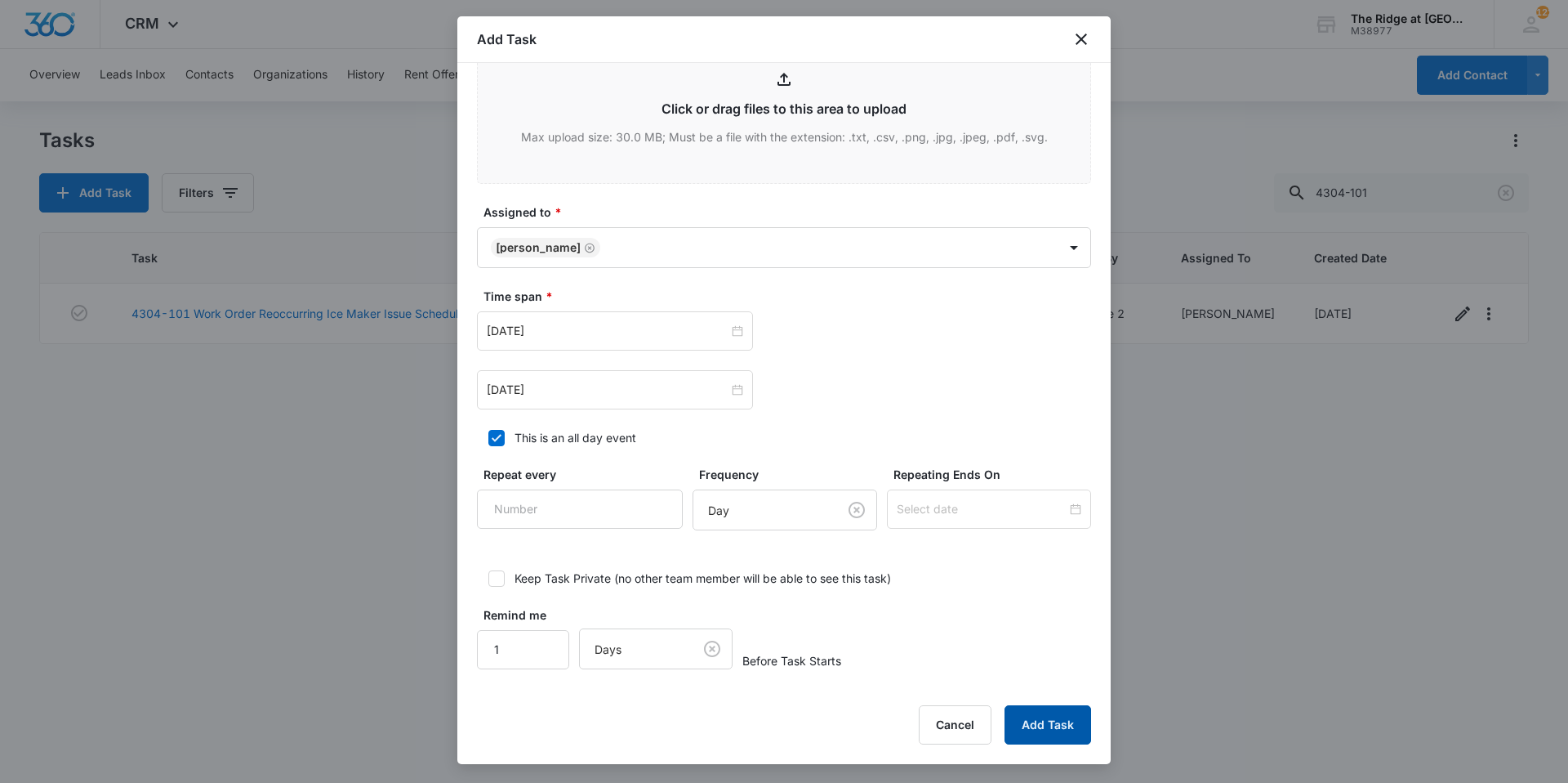
click at [1030, 727] on button "Add Task" at bounding box center [1048, 724] width 87 height 39
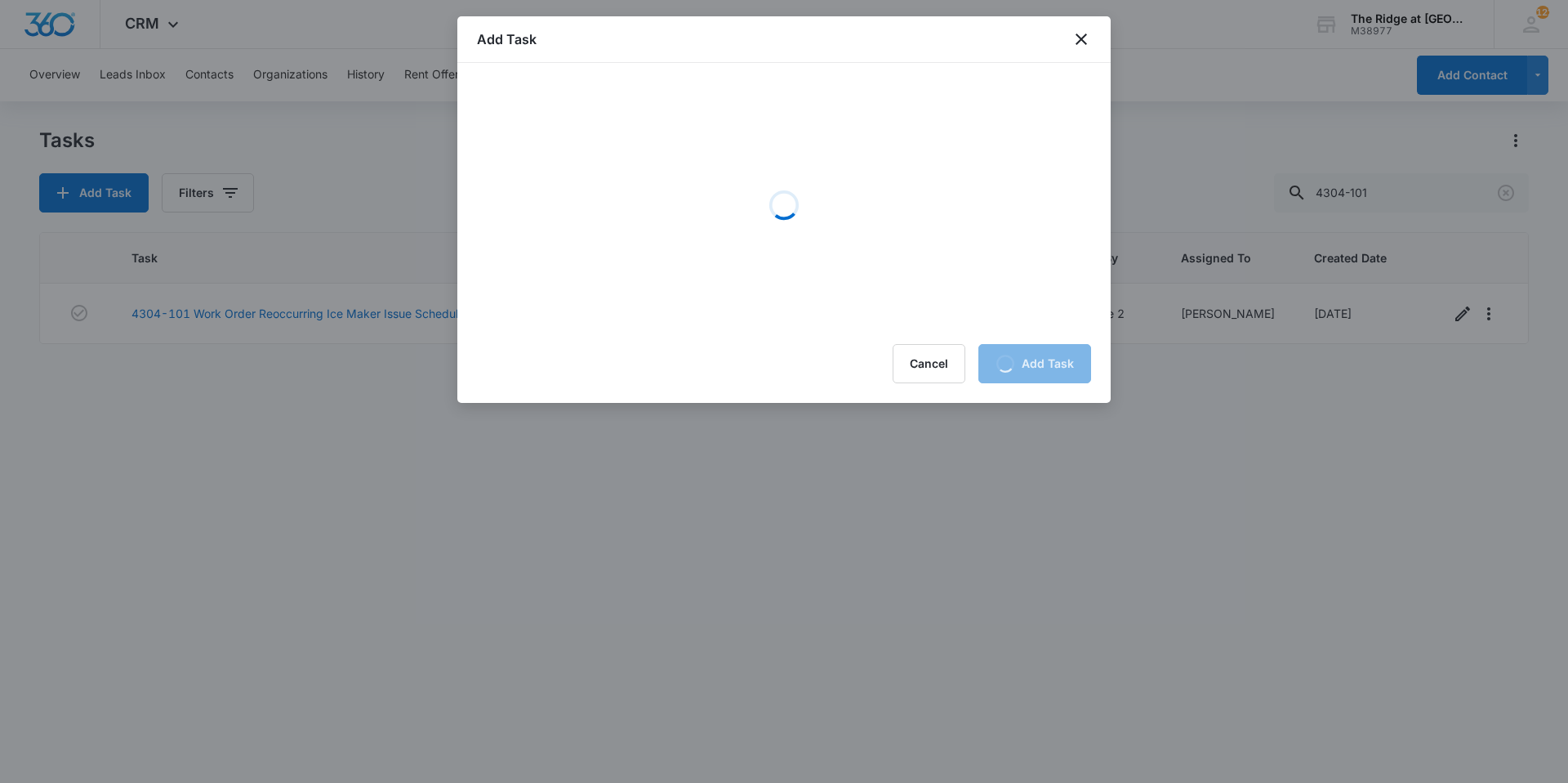
scroll to position [0, 0]
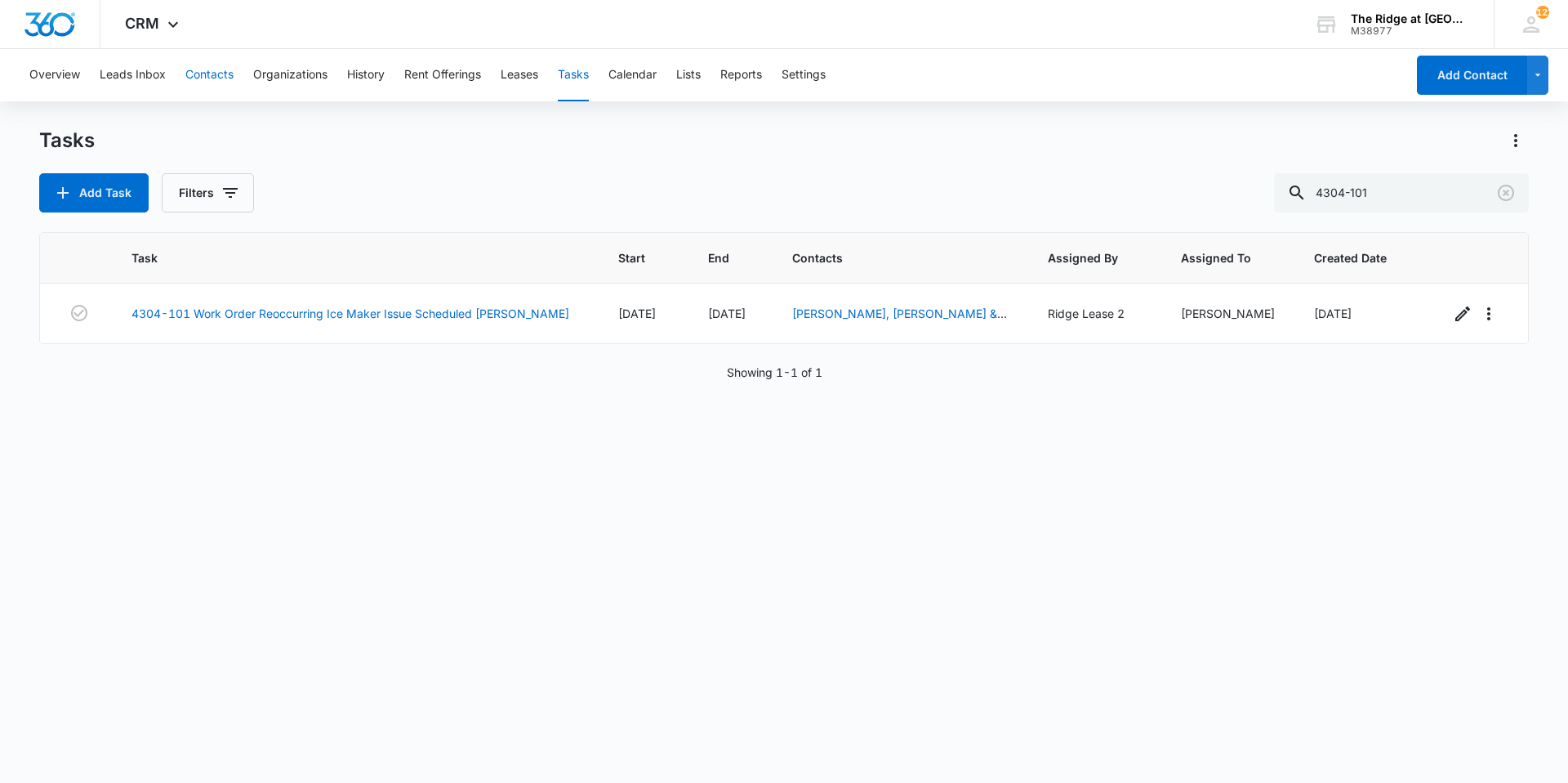
click at [201, 73] on button "Contacts" at bounding box center [210, 74] width 48 height 52
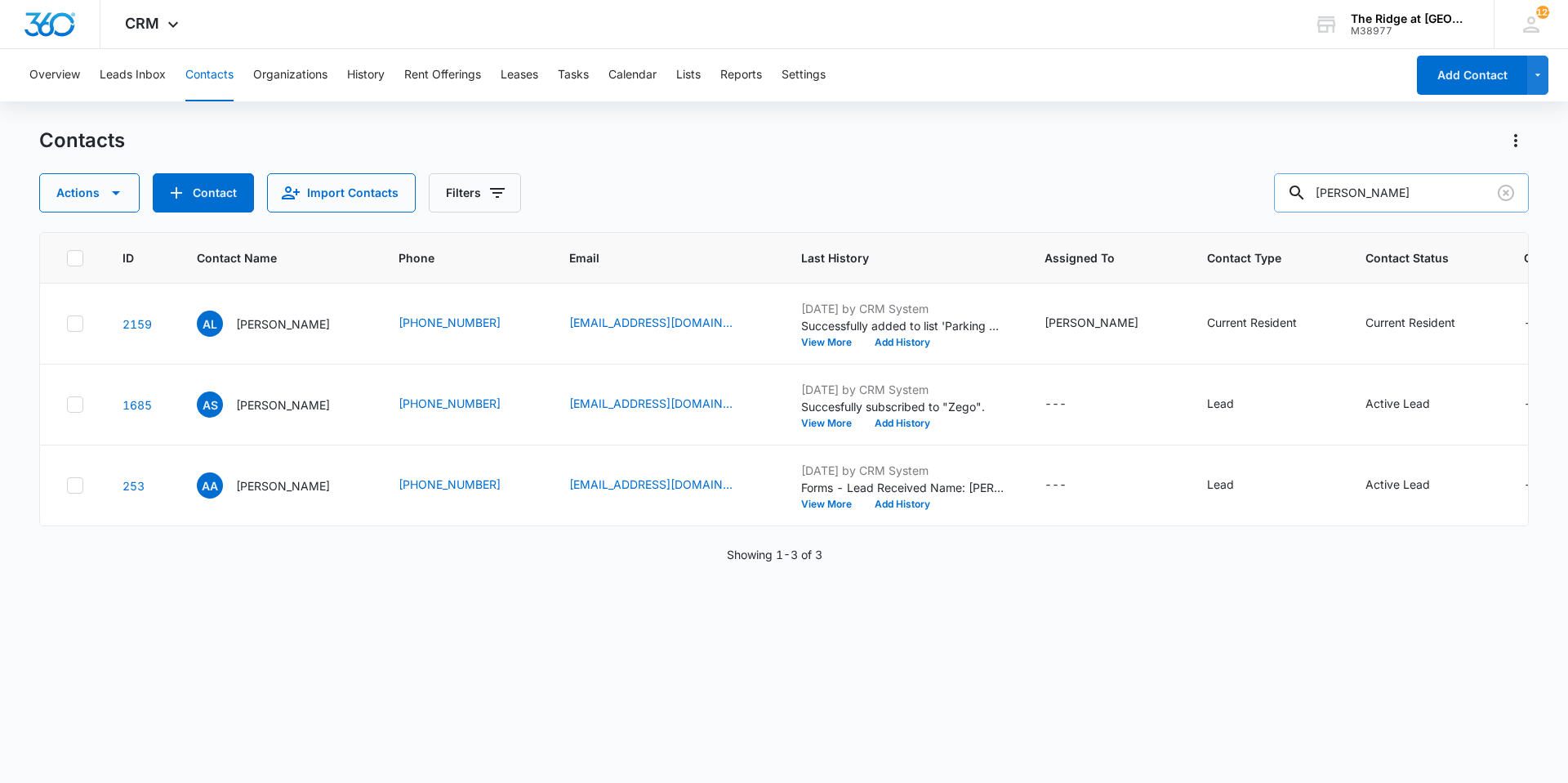
drag, startPoint x: 1402, startPoint y: 188, endPoint x: 1318, endPoint y: 186, distance: 84.0
click at [1313, 190] on div "angelica" at bounding box center [1401, 192] width 255 height 39
type input "rice"
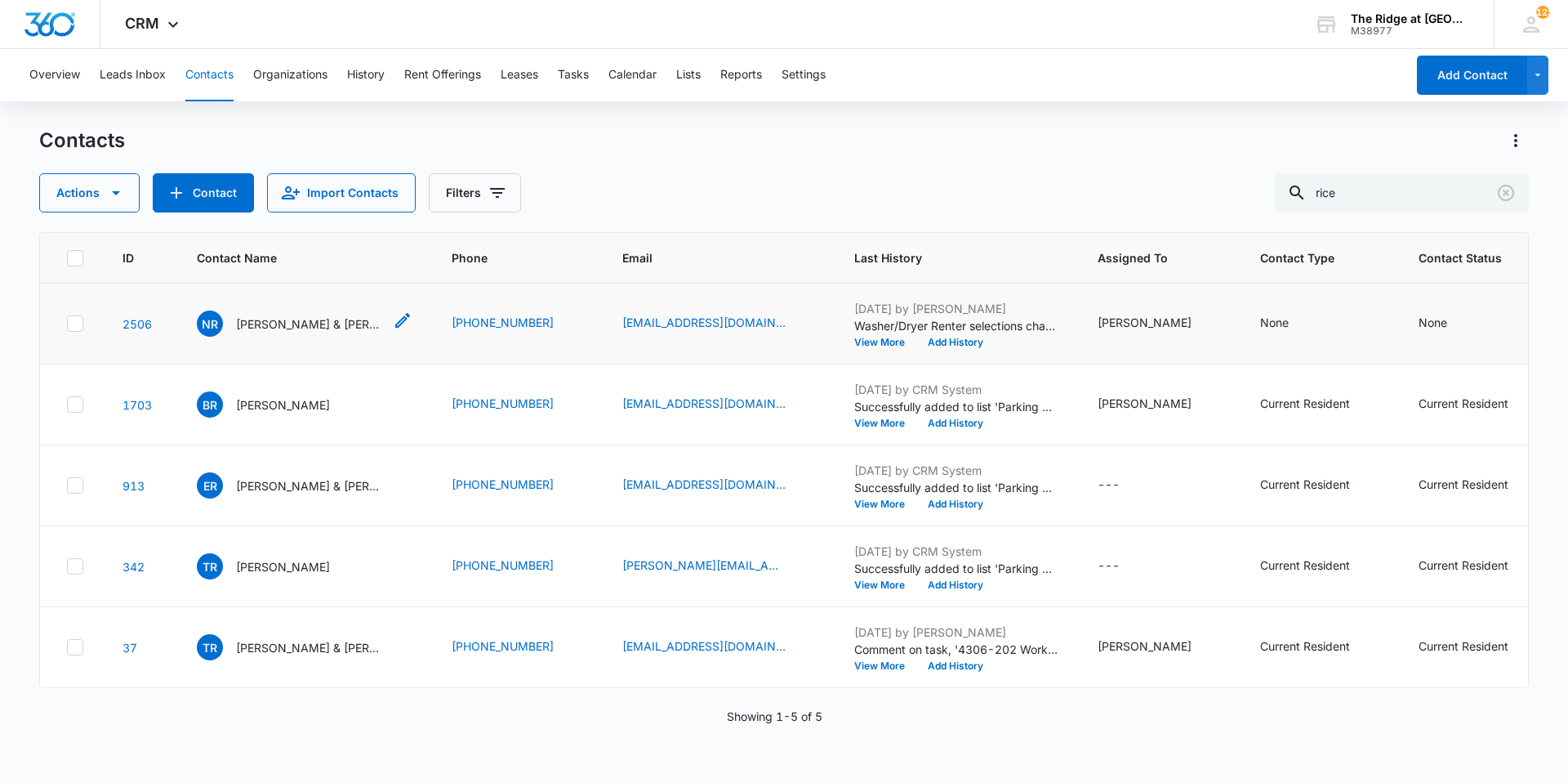
click at [292, 322] on p "Nathan Rice & Hannah Roh" at bounding box center [310, 324] width 147 height 17
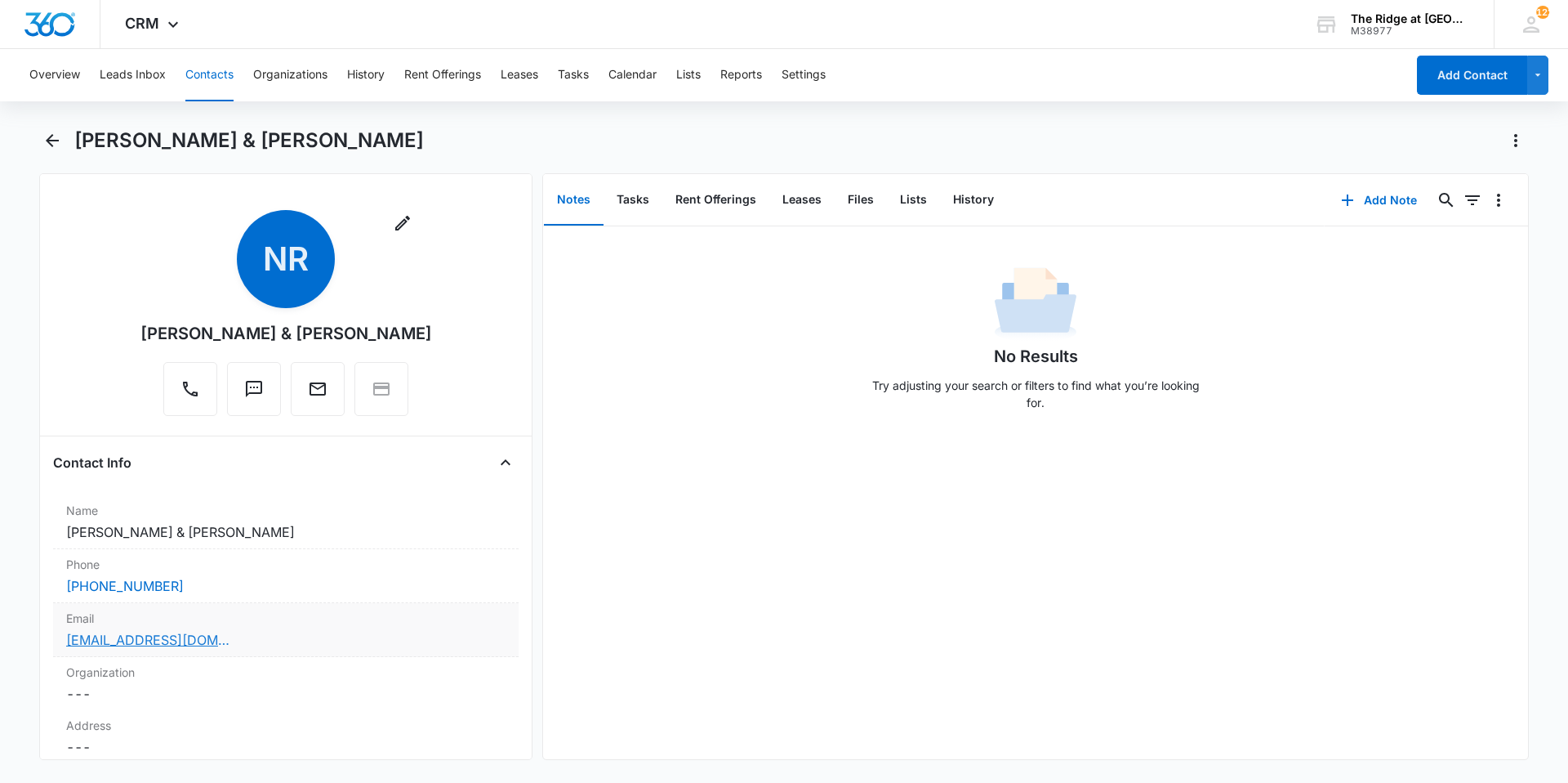
click at [204, 642] on link "nate@pumpedupwashing.com" at bounding box center [148, 640] width 163 height 20
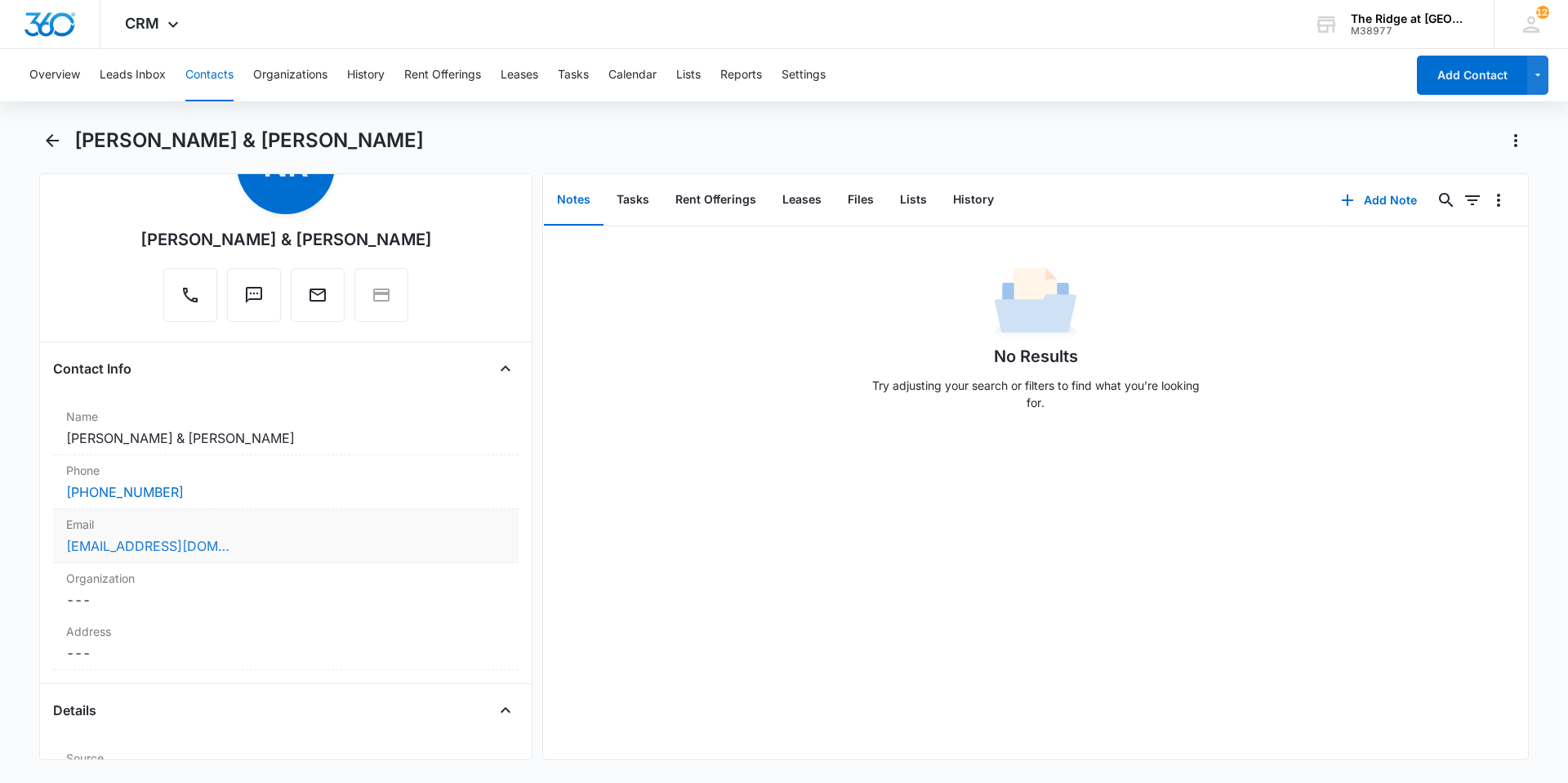
scroll to position [327, 0]
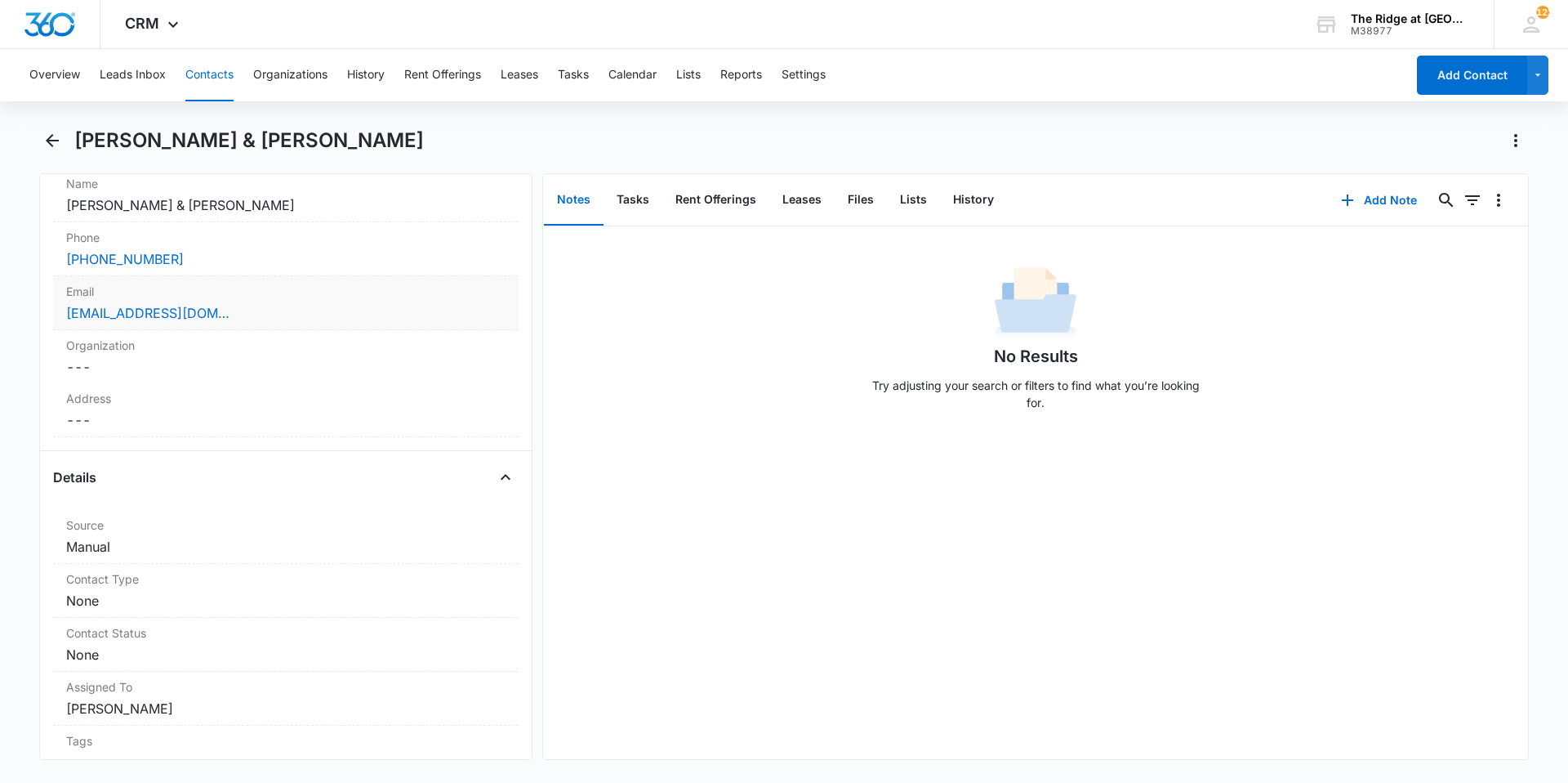
click at [266, 324] on div "Email Cancel Save Changes nate@pumpedupwashing.com" at bounding box center [286, 302] width 466 height 54
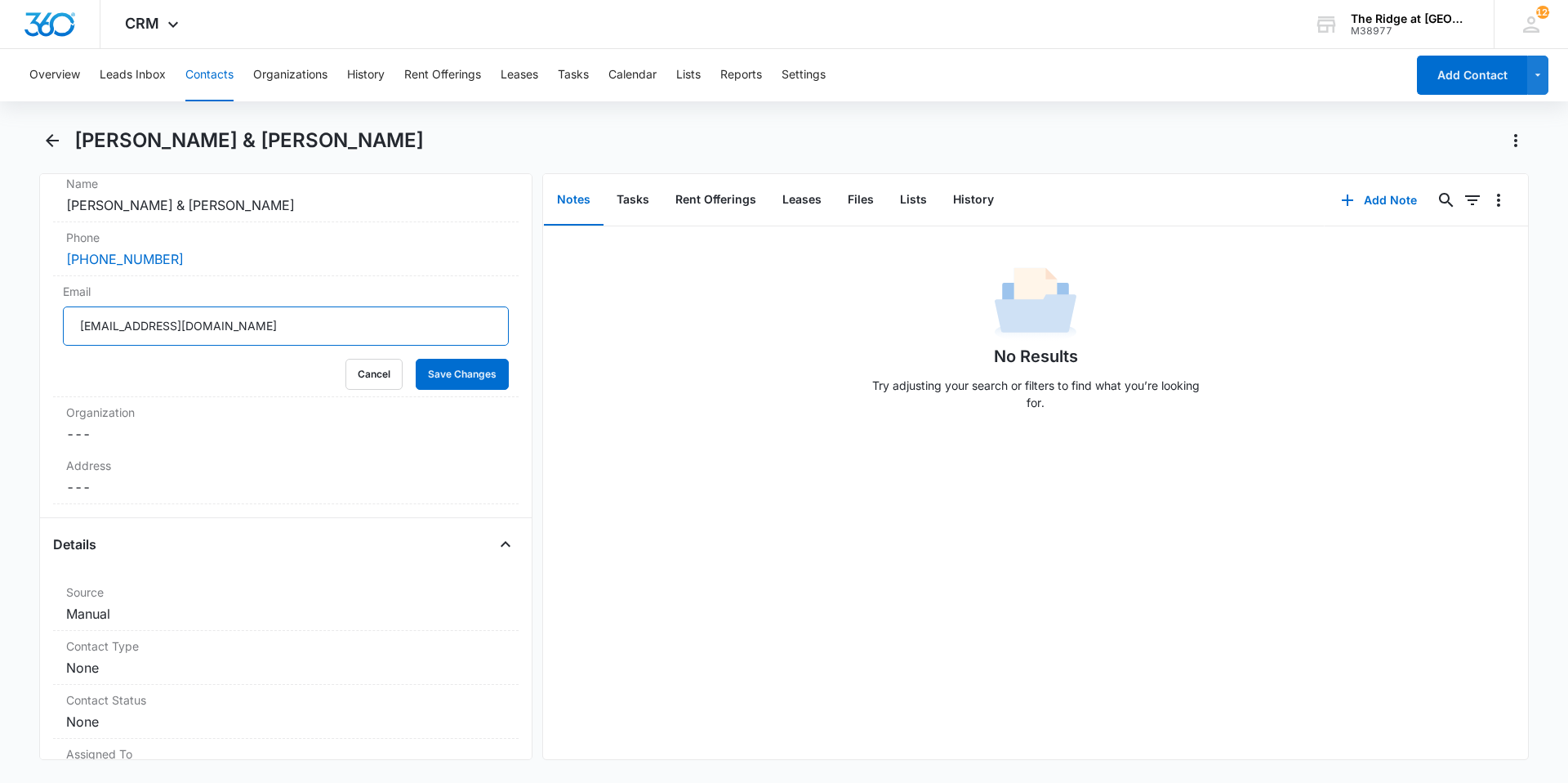
drag, startPoint x: 264, startPoint y: 328, endPoint x: 39, endPoint y: 308, distance: 225.9
click at [39, 308] on div "Remove NR Nathan Rice & Hannah Roh Contact Info Name Cancel Save Changes Nathan…" at bounding box center [285, 467] width 493 height 586
click at [587, 76] on button "Tasks" at bounding box center [574, 74] width 31 height 52
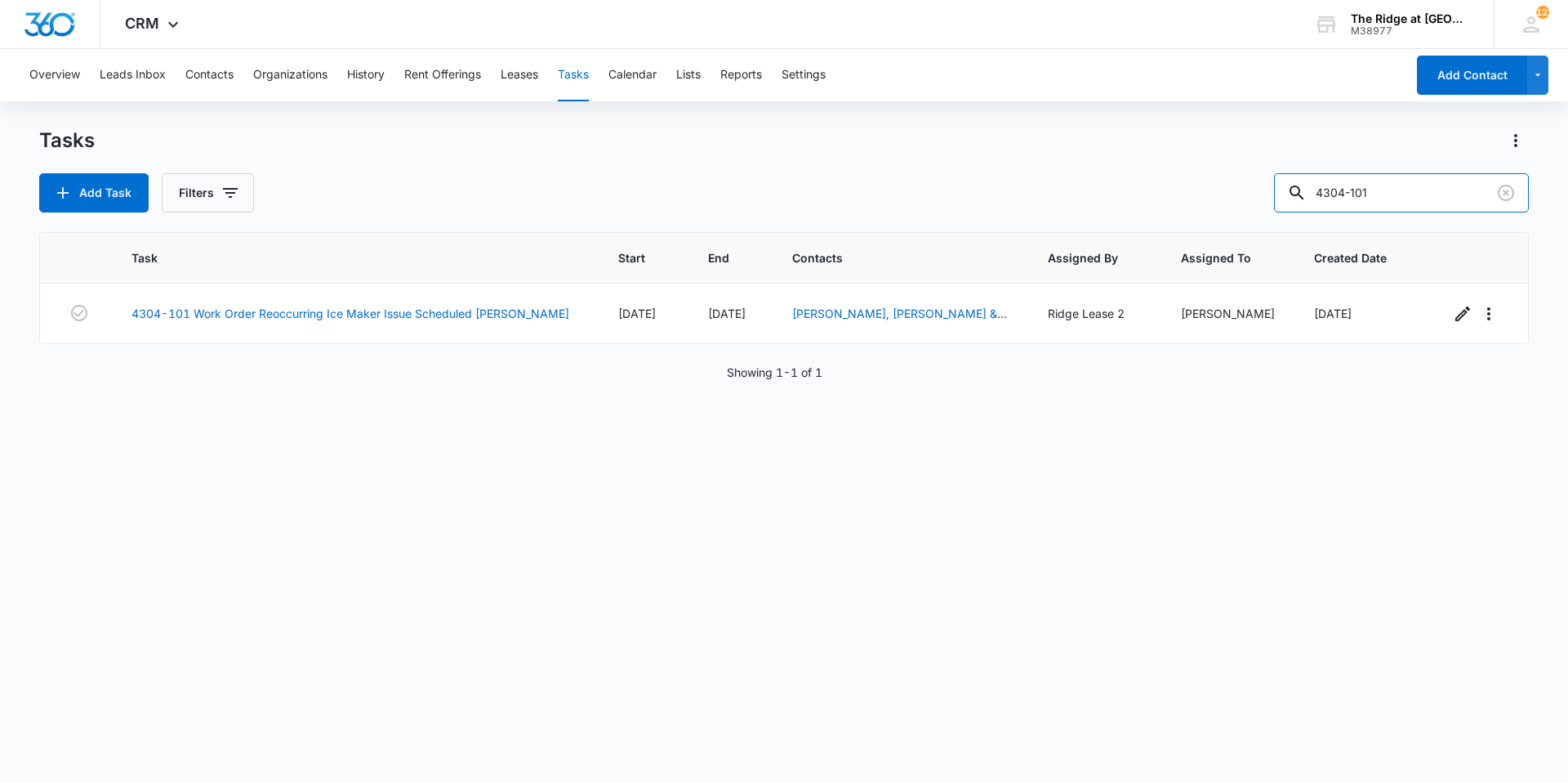
drag, startPoint x: 1391, startPoint y: 192, endPoint x: 1281, endPoint y: 203, distance: 110.5
click at [1281, 204] on div "Add Task Filters 4304-101" at bounding box center [784, 192] width 1490 height 39
type input "4456-105"
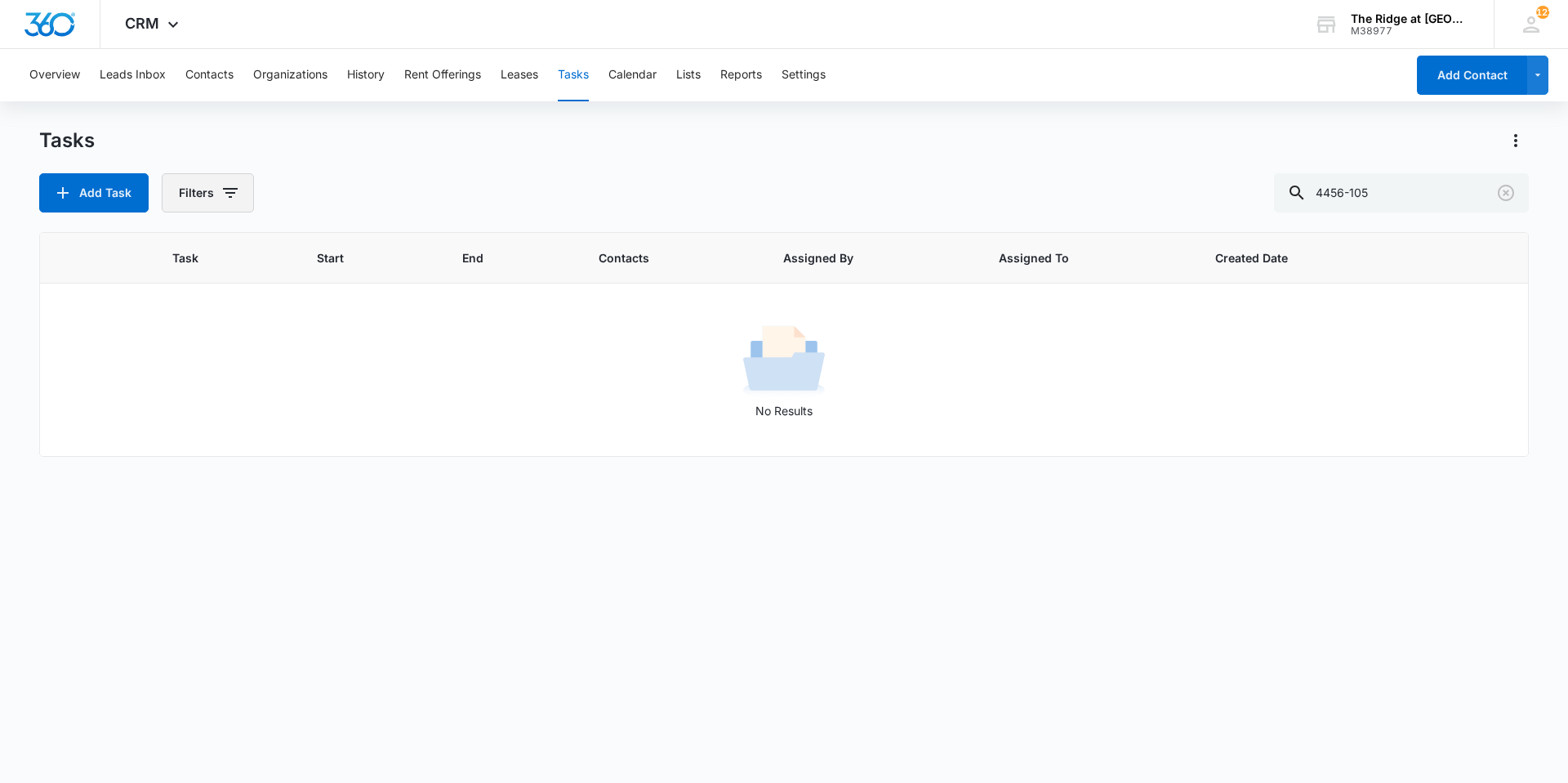
click at [230, 192] on icon "button" at bounding box center [230, 193] width 15 height 10
click at [237, 386] on label "Complete" at bounding box center [276, 388] width 188 height 17
click at [182, 388] on input "Complete" at bounding box center [182, 388] width 1 height 1
radio input "false"
radio input "true"
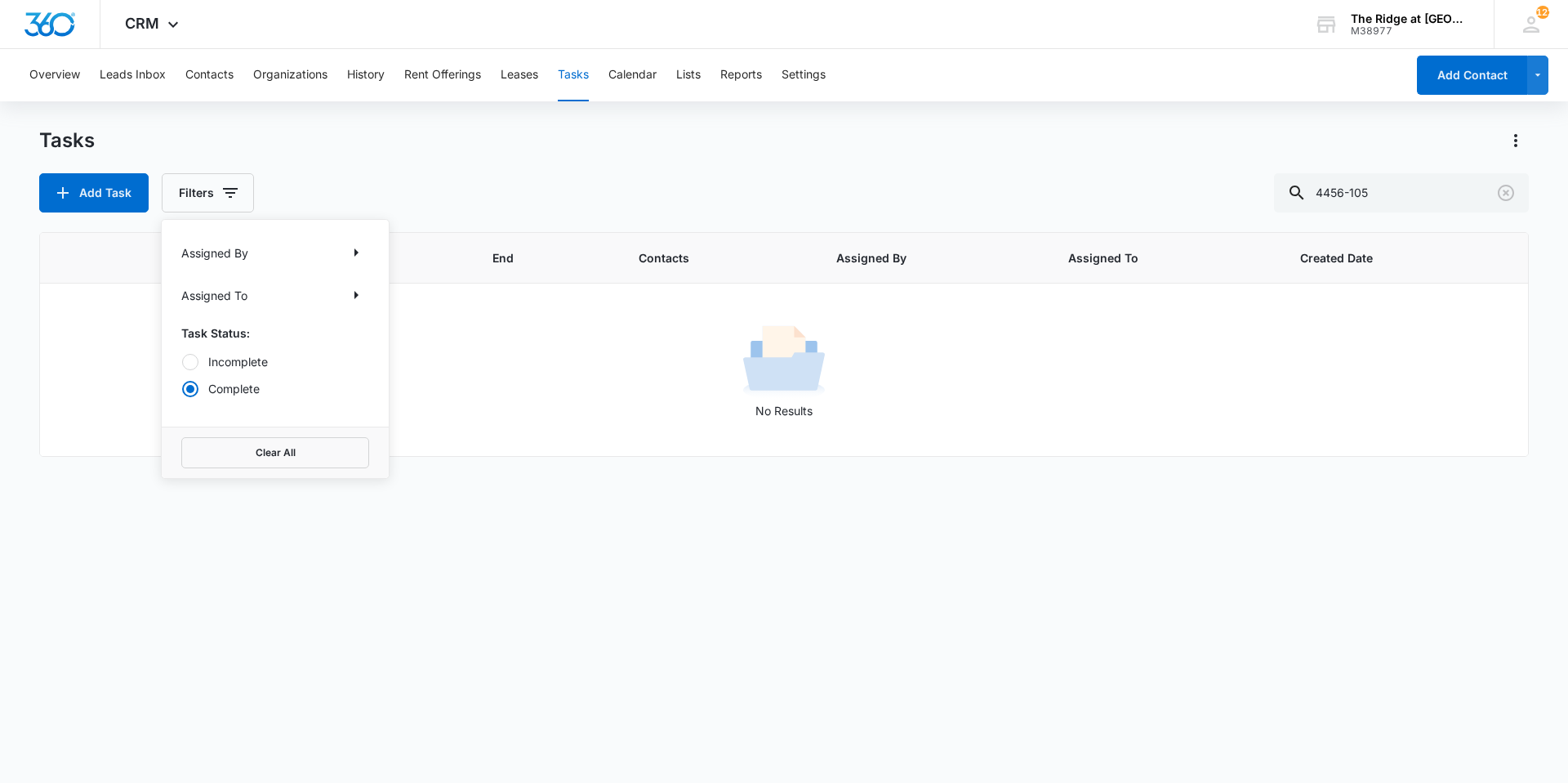
click at [353, 173] on div "Add Task Filters Assigned By Assigned To Task Status: Incomplete Complete Clear…" at bounding box center [784, 192] width 1490 height 39
click at [240, 190] on button "Filters" at bounding box center [208, 192] width 92 height 39
click at [244, 366] on label "Incomplete" at bounding box center [276, 361] width 188 height 17
click at [182, 362] on input "Incomplete" at bounding box center [182, 361] width 1 height 1
radio input "true"
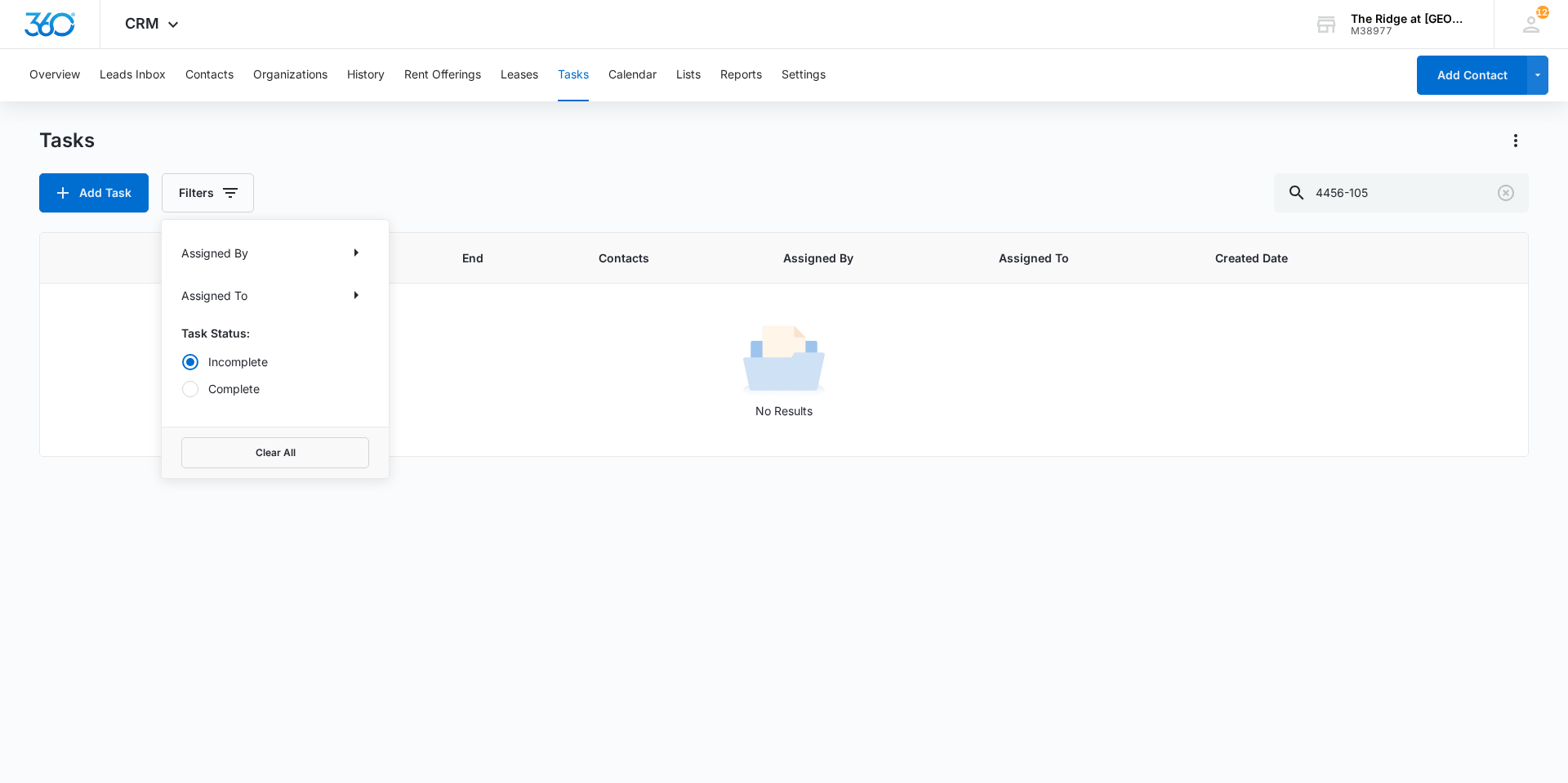
click at [291, 157] on div "Tasks Add Task Filters Assigned By Assigned To Task Status: Incomplete Complete…" at bounding box center [784, 169] width 1490 height 85
click at [230, 197] on icon "button" at bounding box center [230, 193] width 15 height 10
click at [223, 396] on label "Complete" at bounding box center [276, 388] width 188 height 17
click at [182, 389] on input "Complete" at bounding box center [182, 388] width 1 height 1
radio input "false"
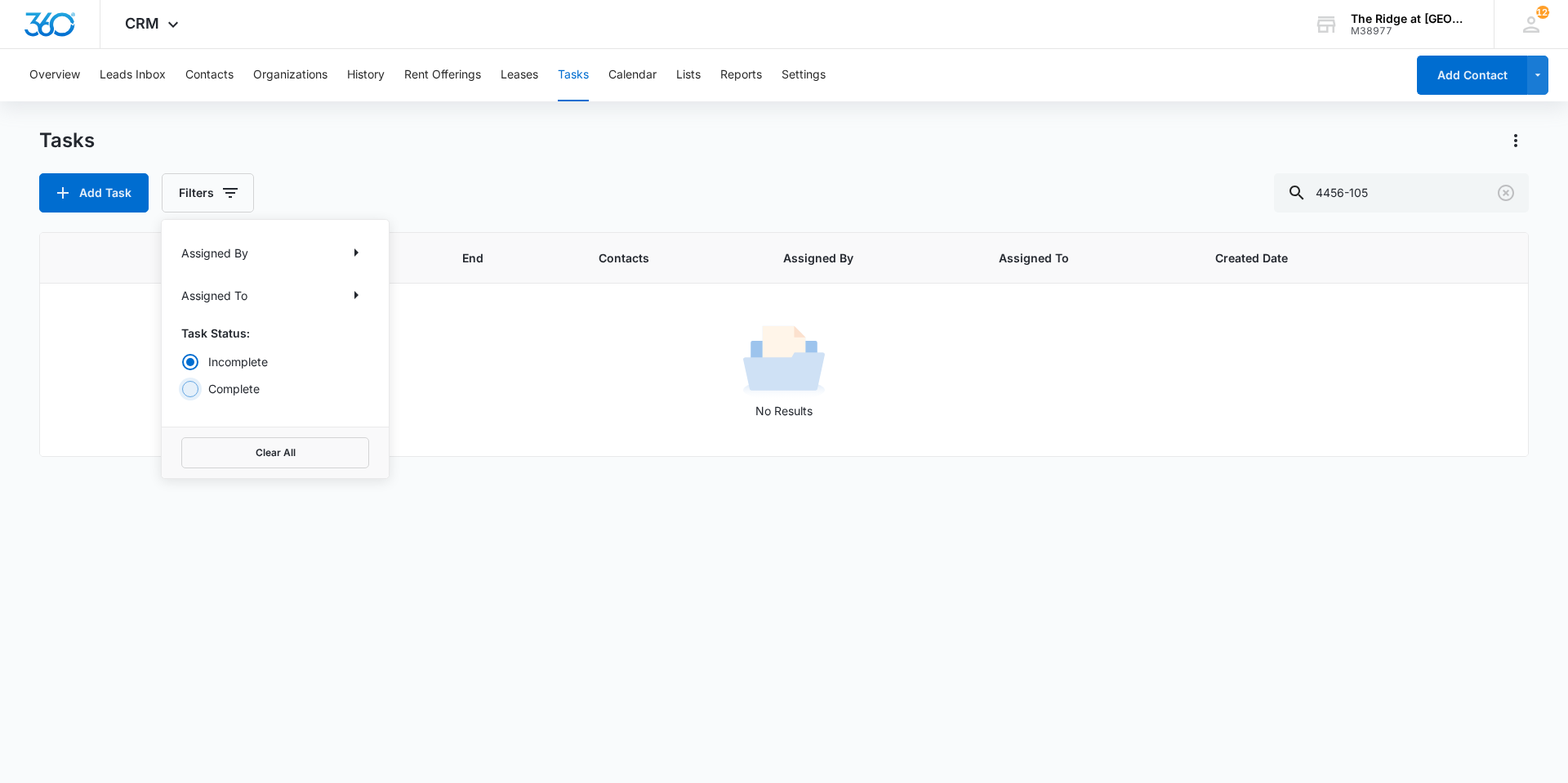
radio input "true"
click at [329, 188] on div "Add Task Filters Assigned By Assigned To Task Status: Incomplete Complete Clear…" at bounding box center [784, 192] width 1490 height 39
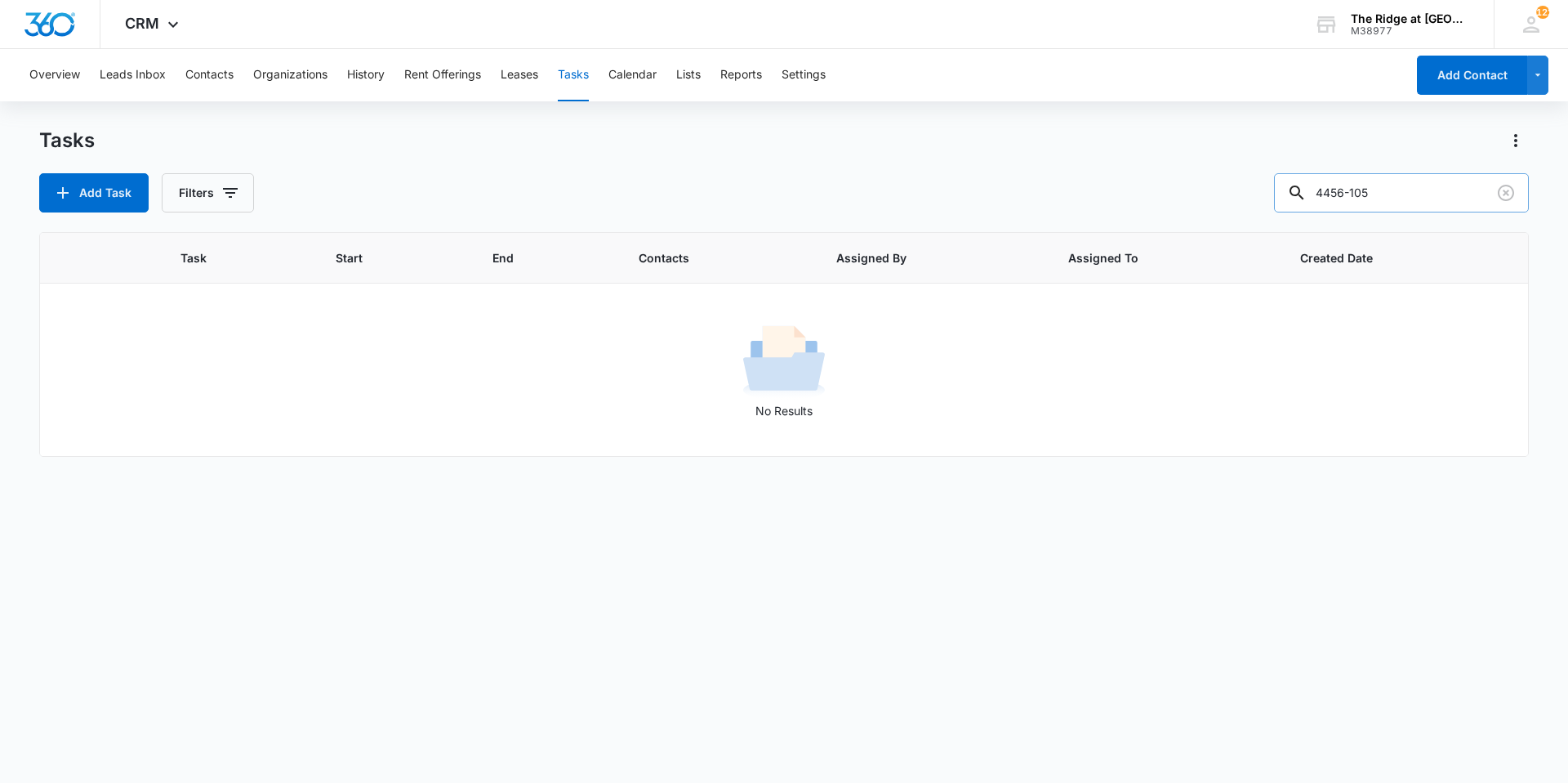
drag, startPoint x: 1418, startPoint y: 197, endPoint x: 1358, endPoint y: 202, distance: 60.2
click at [1358, 202] on input "4456-105" at bounding box center [1401, 192] width 255 height 39
type input "4456"
click at [1201, 179] on div "Add Task Filters 4456" at bounding box center [784, 192] width 1490 height 39
click at [413, 187] on div "Add Task Filters 4456" at bounding box center [784, 192] width 1490 height 39
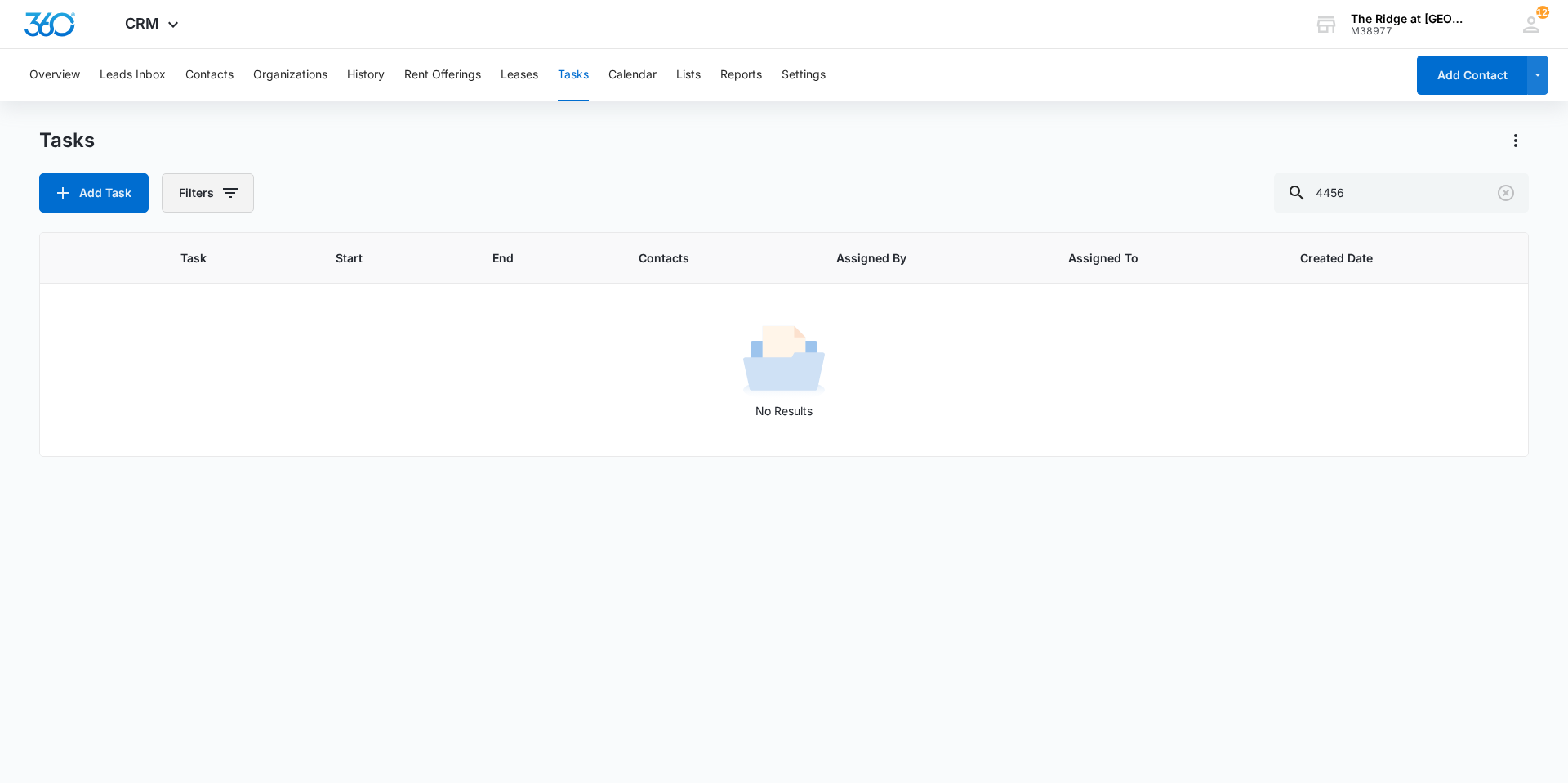
click at [229, 197] on icon "button" at bounding box center [230, 193] width 15 height 10
click at [231, 362] on label "Incomplete" at bounding box center [276, 361] width 188 height 17
click at [182, 362] on input "Incomplete" at bounding box center [182, 361] width 1 height 1
radio input "true"
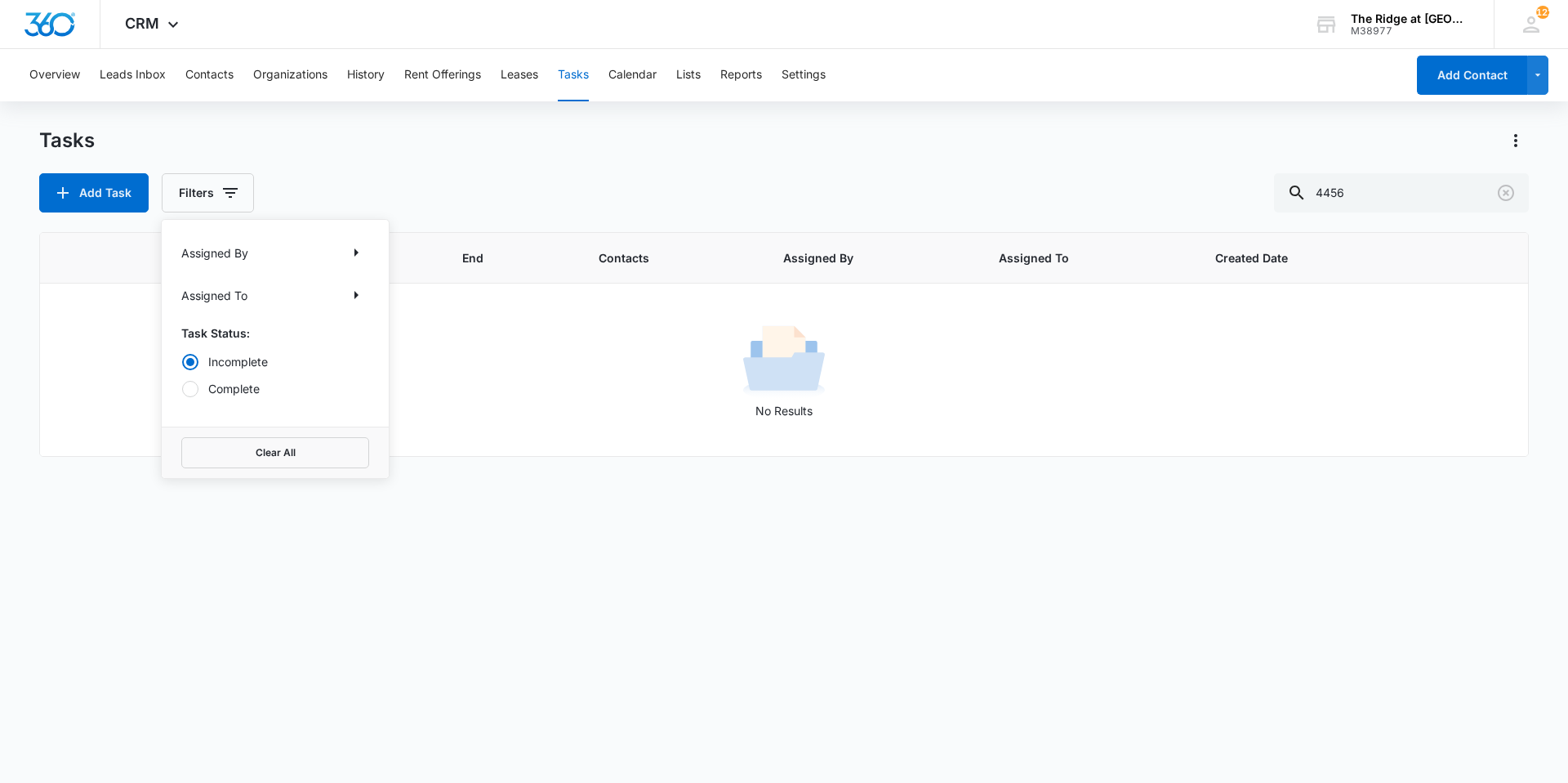
click at [351, 186] on div "Add Task Filters Assigned By Assigned To Task Status: Incomplete Complete Clear…" at bounding box center [784, 192] width 1490 height 39
click at [233, 194] on icon "button" at bounding box center [230, 193] width 20 height 20
click at [210, 387] on label "Complete" at bounding box center [276, 388] width 188 height 17
click at [182, 388] on input "Complete" at bounding box center [182, 388] width 1 height 1
radio input "false"
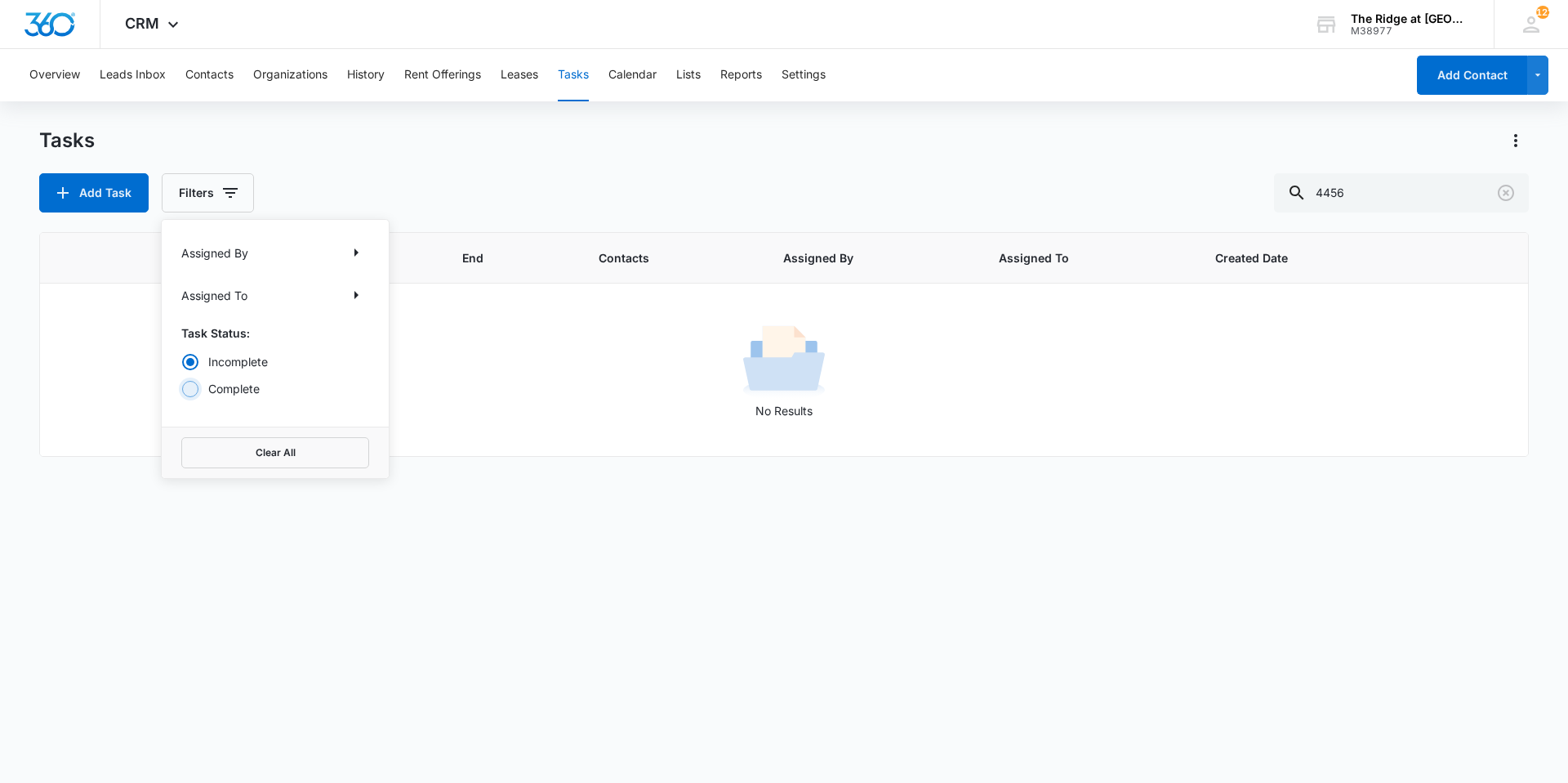
radio input "true"
click at [327, 168] on div "Tasks Add Task Filters Assigned By Assigned To Task Status: Incomplete Complete…" at bounding box center [784, 169] width 1490 height 85
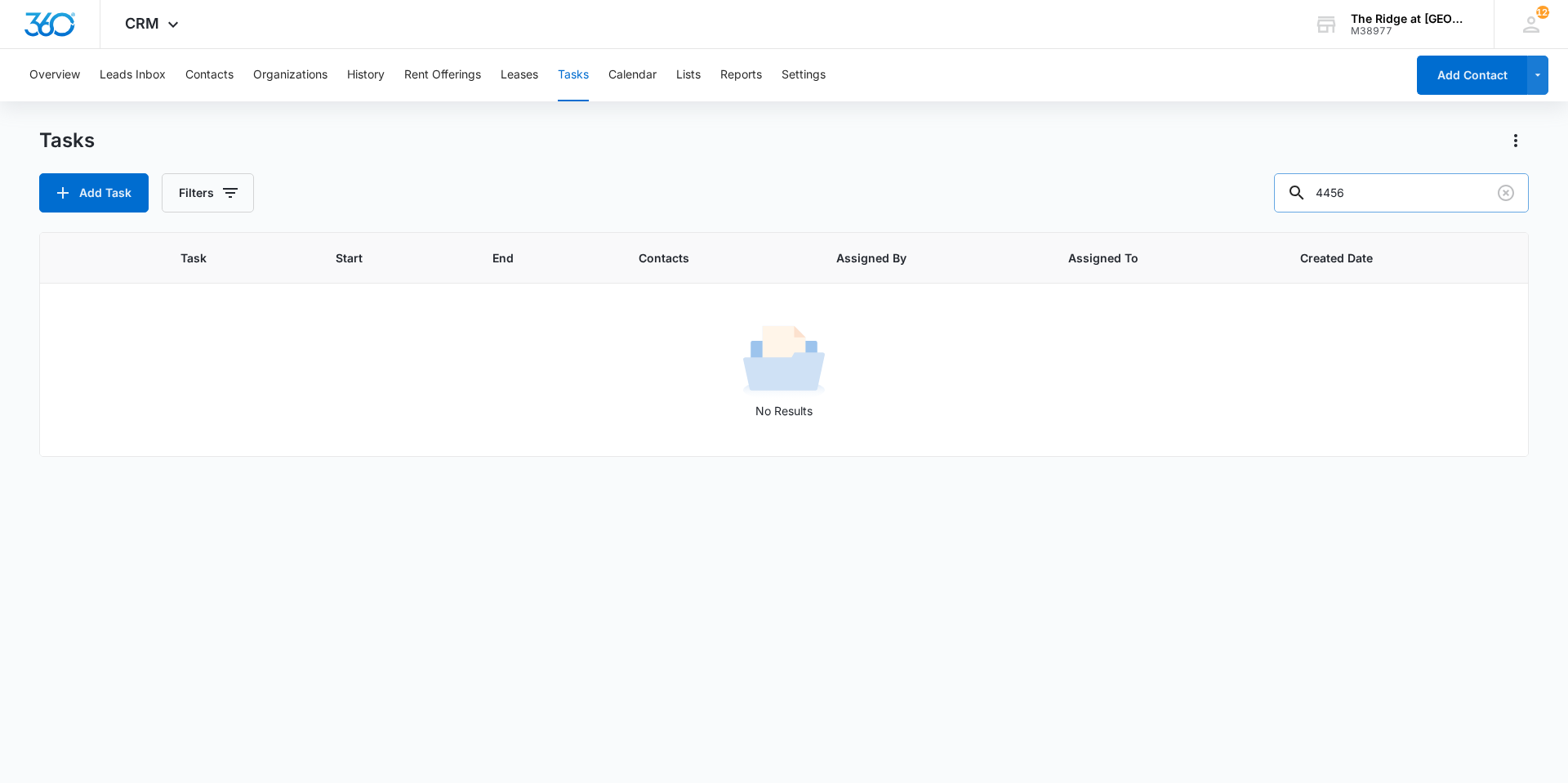
drag, startPoint x: 1390, startPoint y: 197, endPoint x: 1300, endPoint y: 187, distance: 90.6
click at [1300, 187] on div "4456" at bounding box center [1401, 192] width 255 height 39
type input "4306-102"
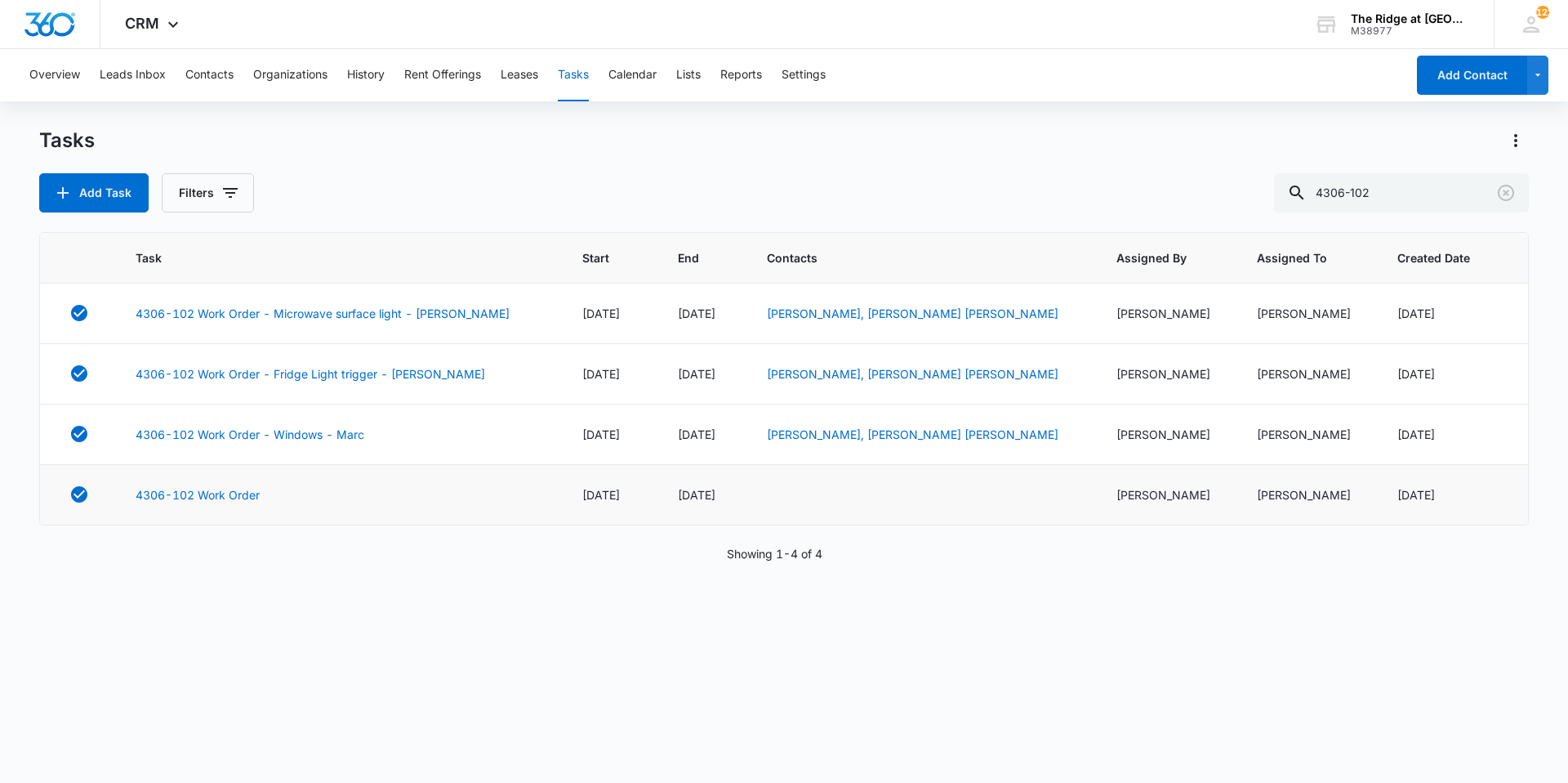
click at [226, 507] on td "4306-102 Work Order" at bounding box center [339, 495] width 447 height 60
click at [220, 500] on link "4306-102 Work Order" at bounding box center [197, 495] width 124 height 17
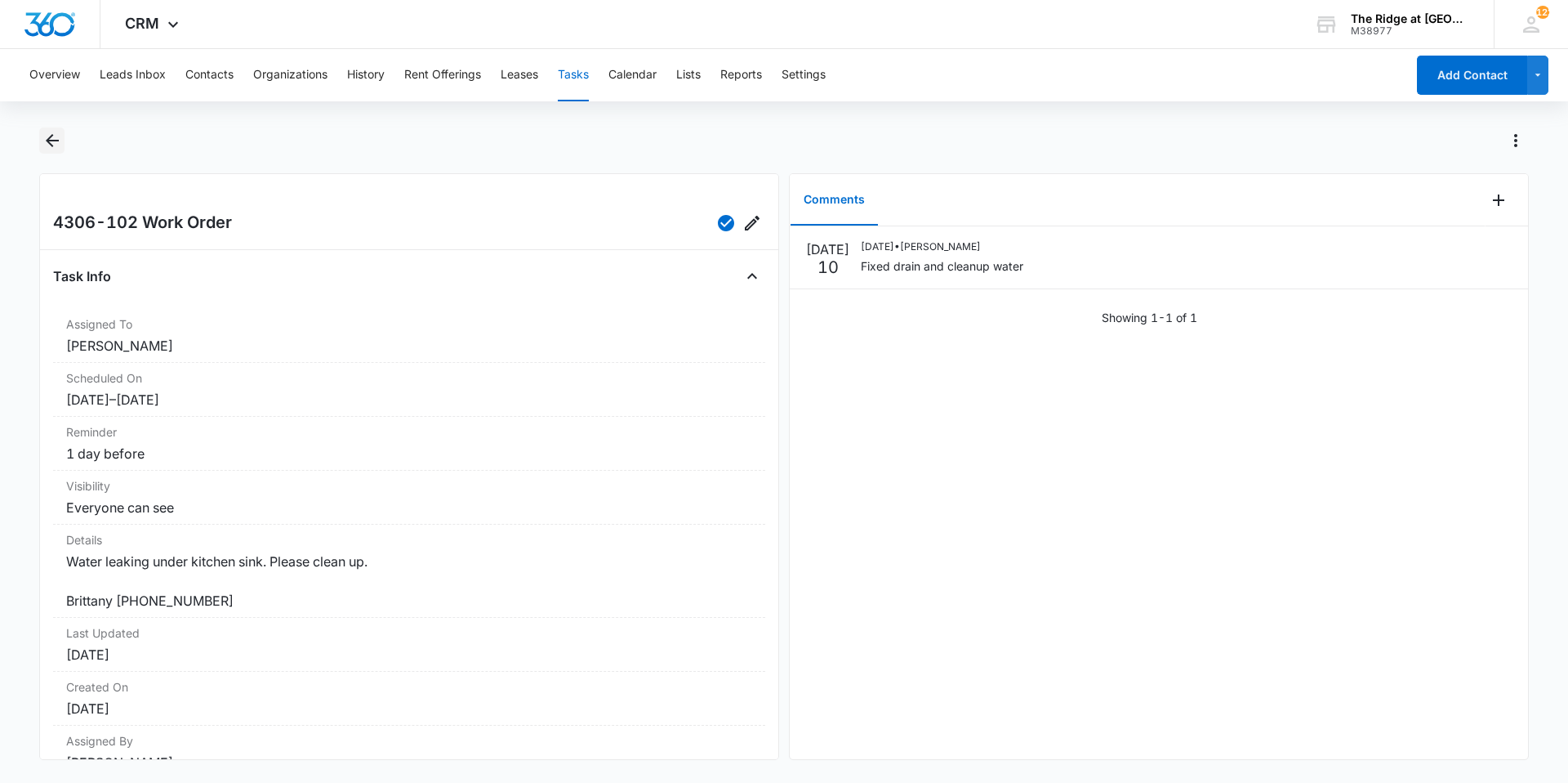
click at [56, 144] on icon "Back" at bounding box center [52, 140] width 20 height 20
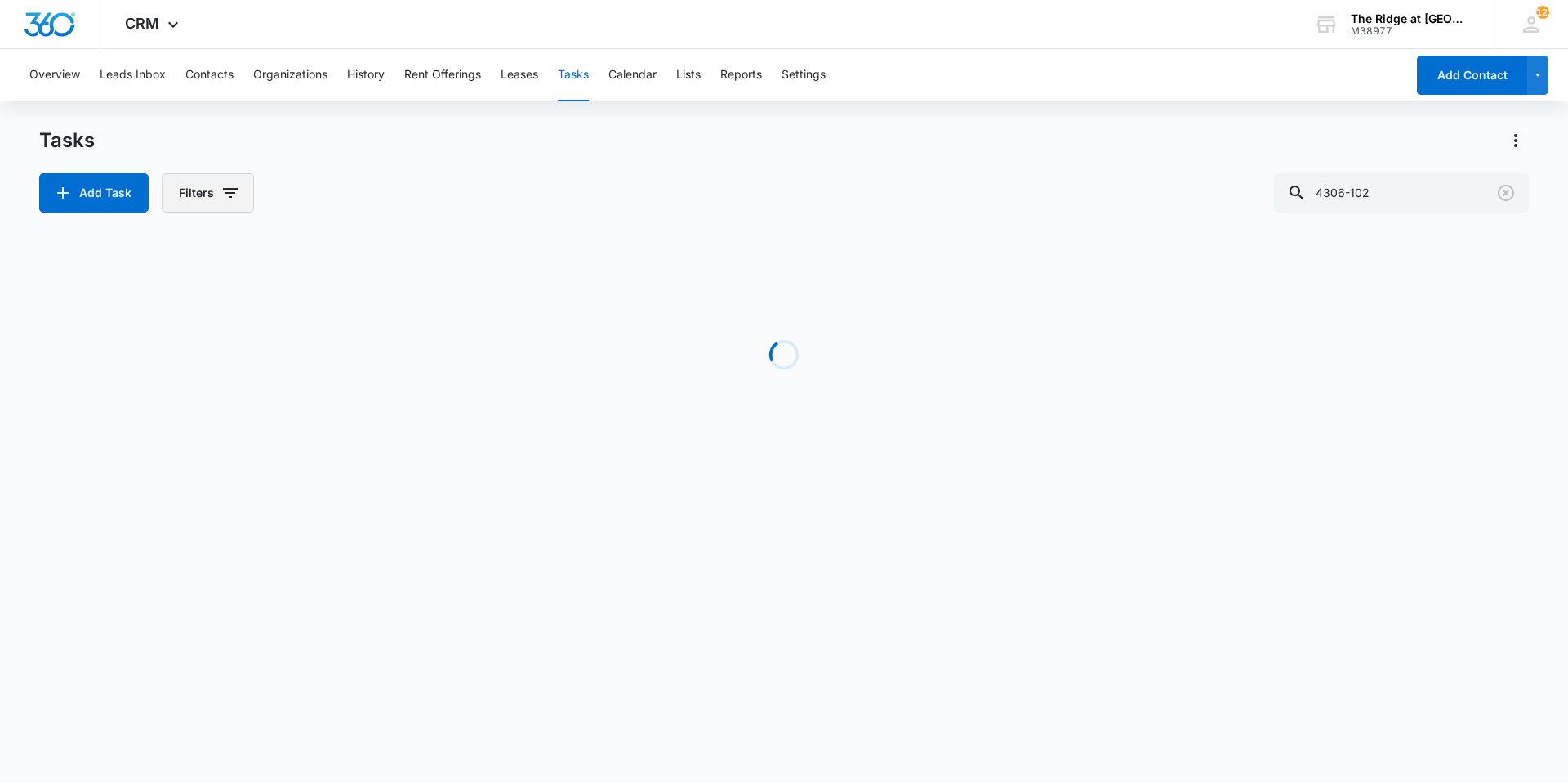
click at [234, 192] on icon "button" at bounding box center [230, 193] width 20 height 20
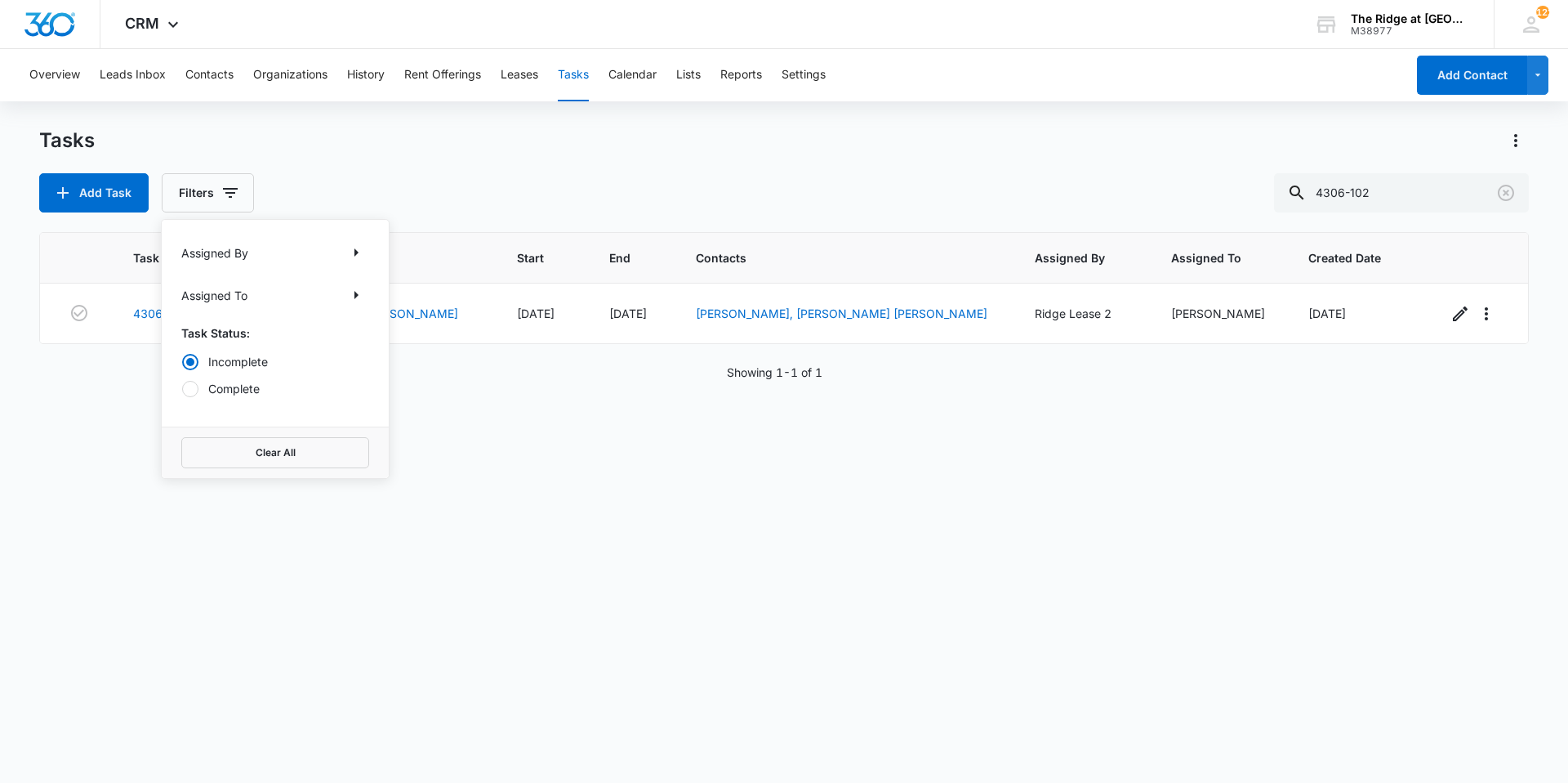
click at [239, 387] on label "Complete" at bounding box center [276, 388] width 188 height 17
click at [182, 388] on input "Complete" at bounding box center [182, 388] width 1 height 1
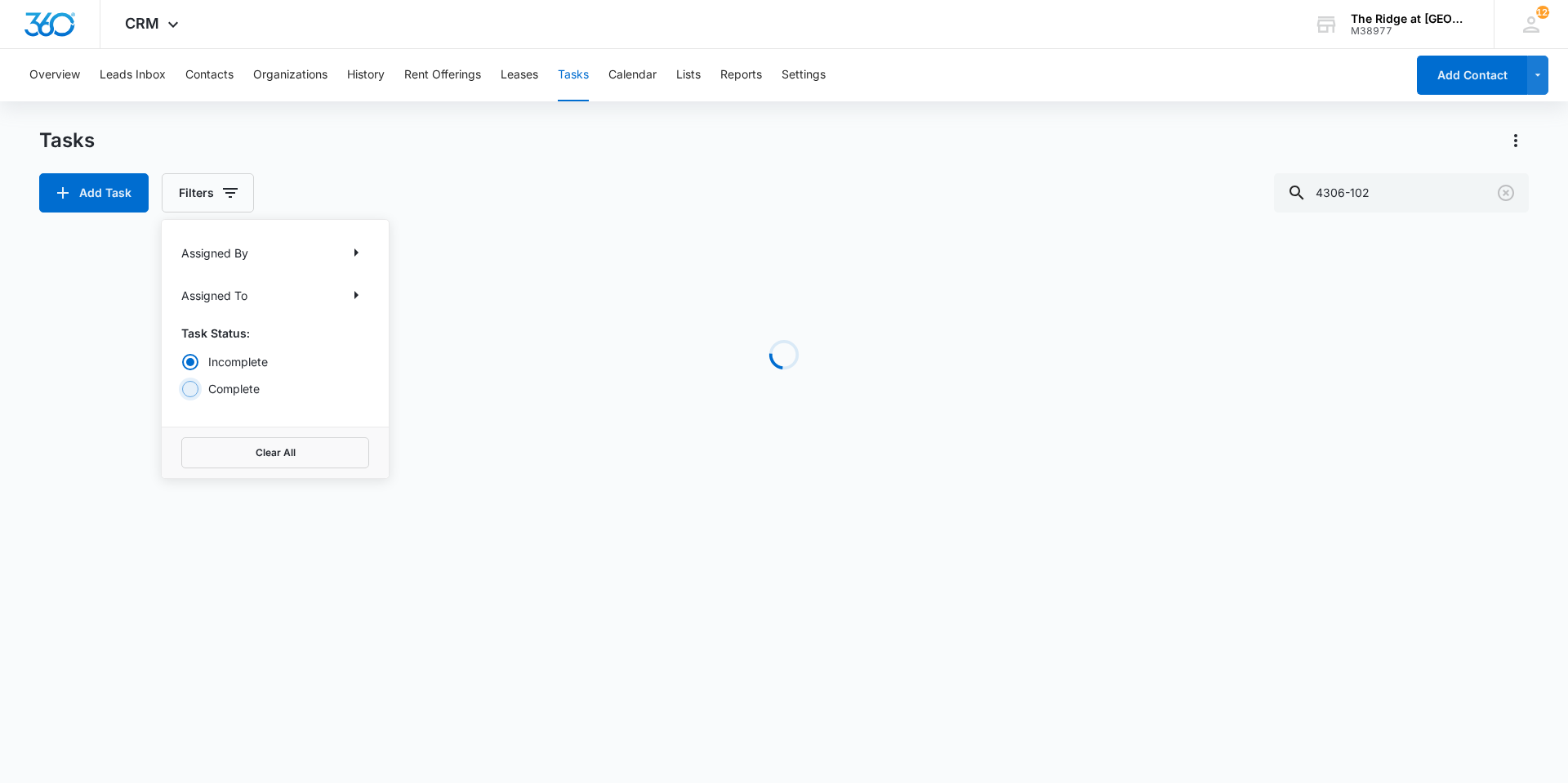
radio input "false"
radio input "true"
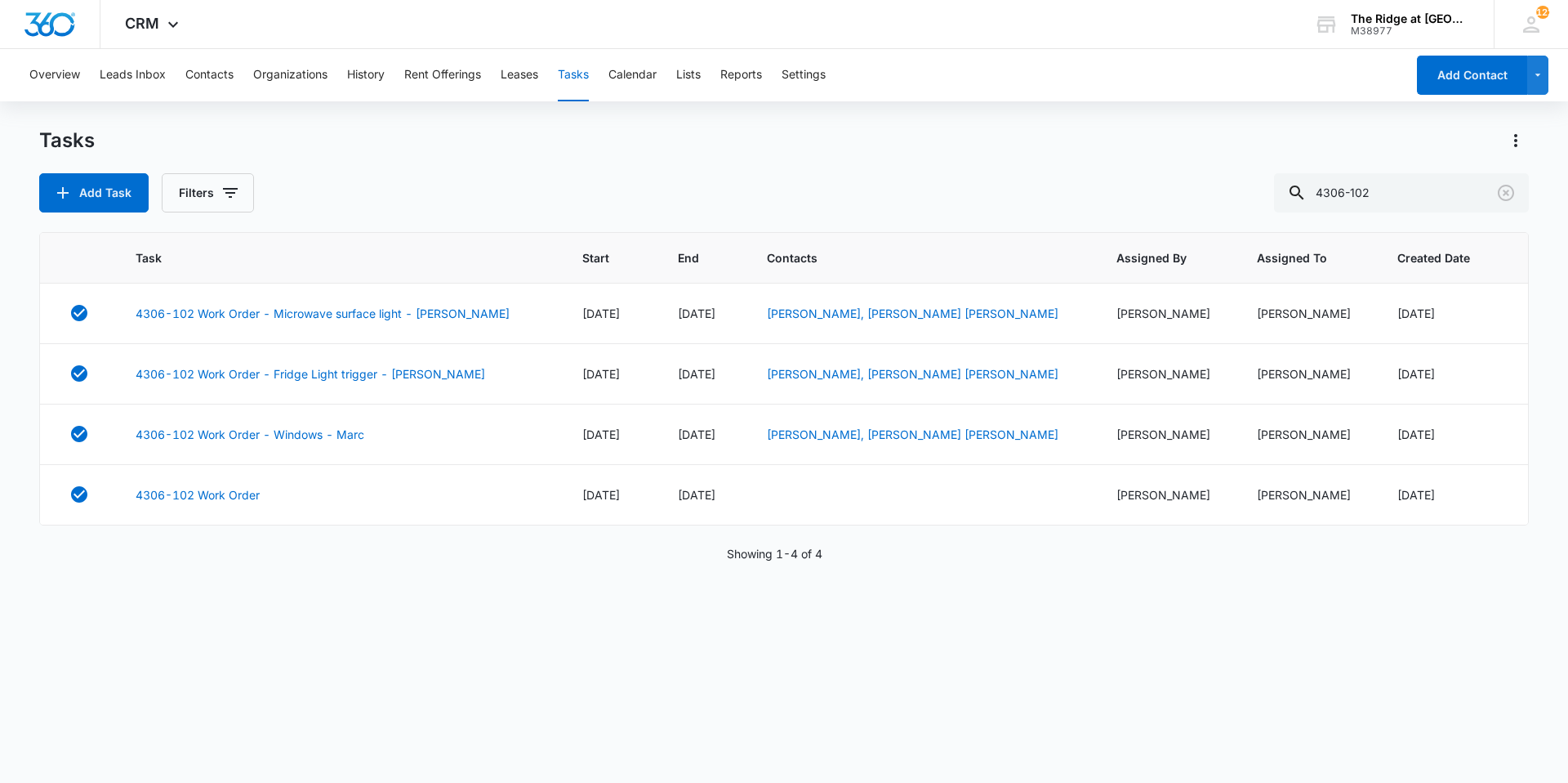
click at [255, 144] on div "Tasks" at bounding box center [784, 140] width 1490 height 26
click at [207, 79] on button "Contacts" at bounding box center [210, 74] width 48 height 52
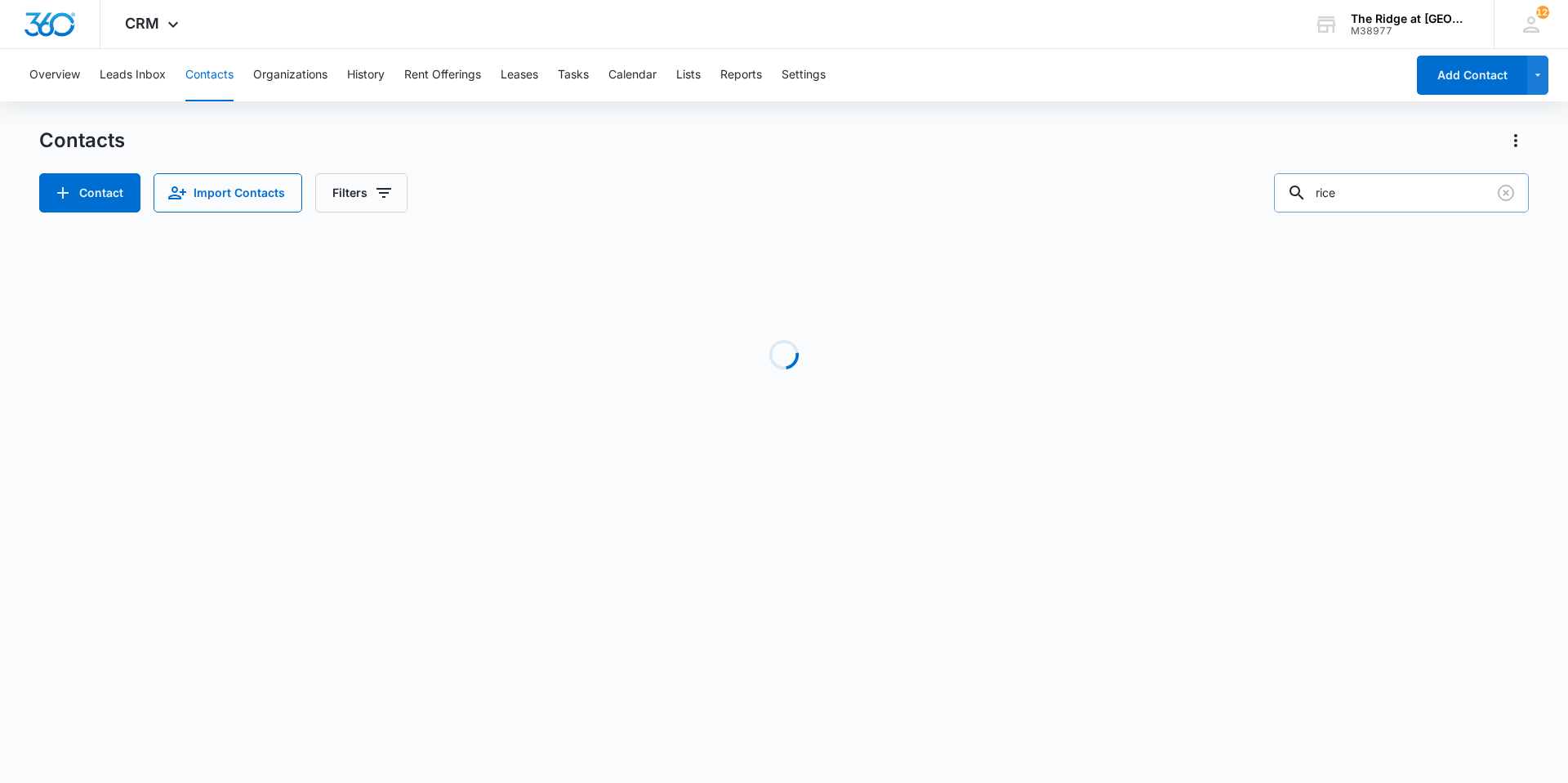
drag, startPoint x: 1355, startPoint y: 186, endPoint x: 1315, endPoint y: 189, distance: 40.1
click at [1316, 188] on div "rice" at bounding box center [1401, 192] width 255 height 39
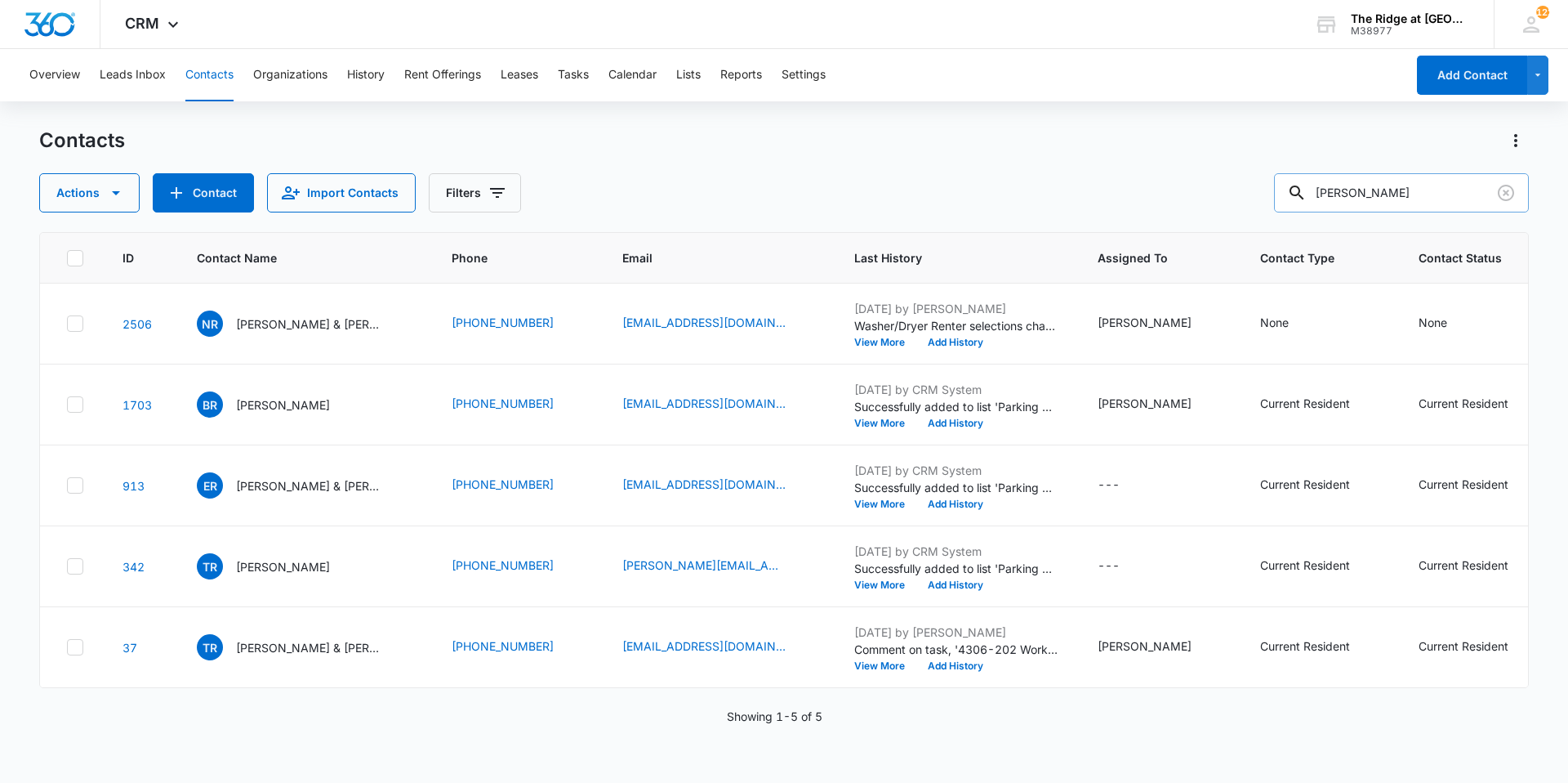
type input "ramos"
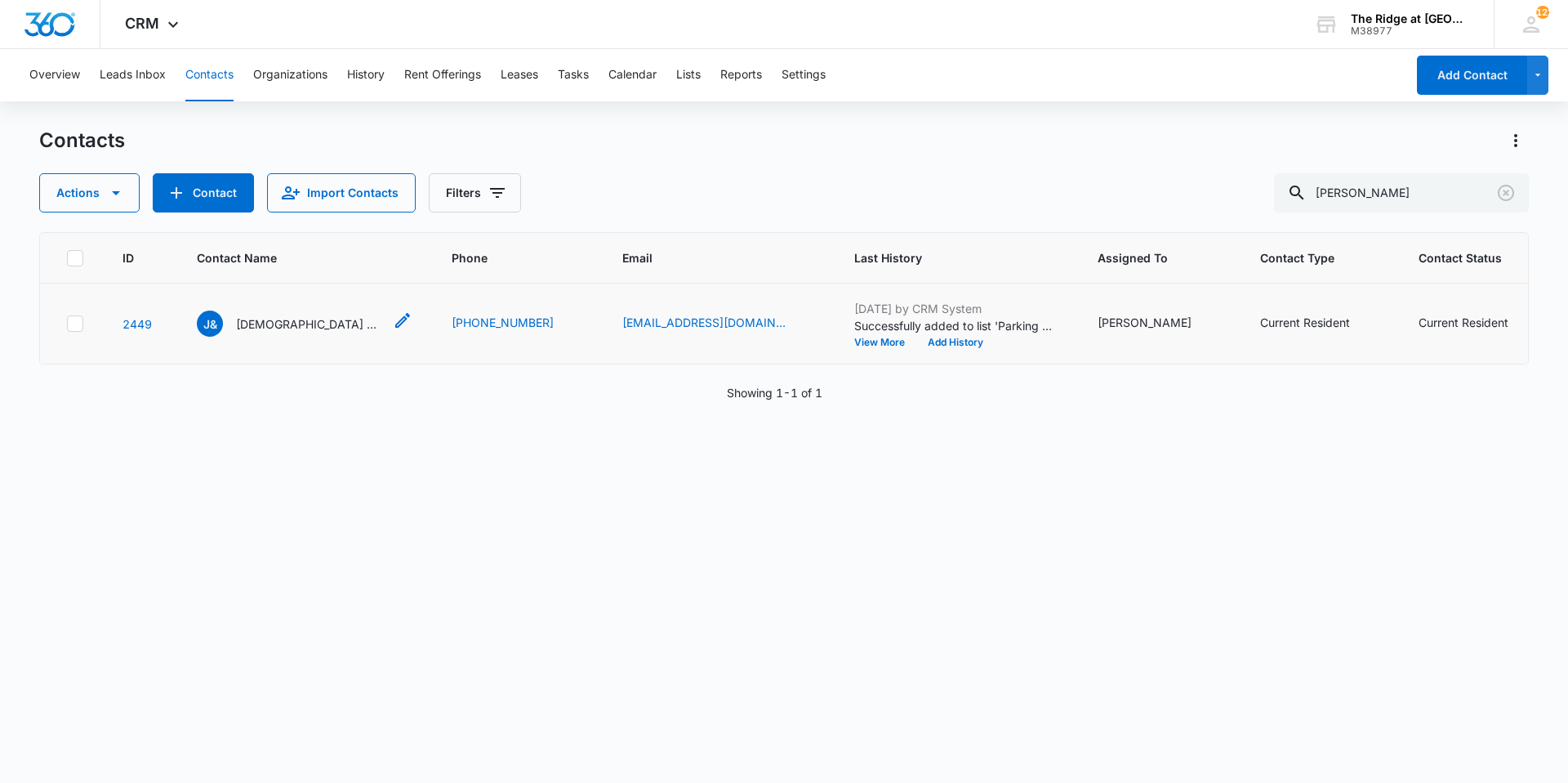
click at [254, 324] on p "Jesus & Dania Ramos" at bounding box center [310, 324] width 147 height 17
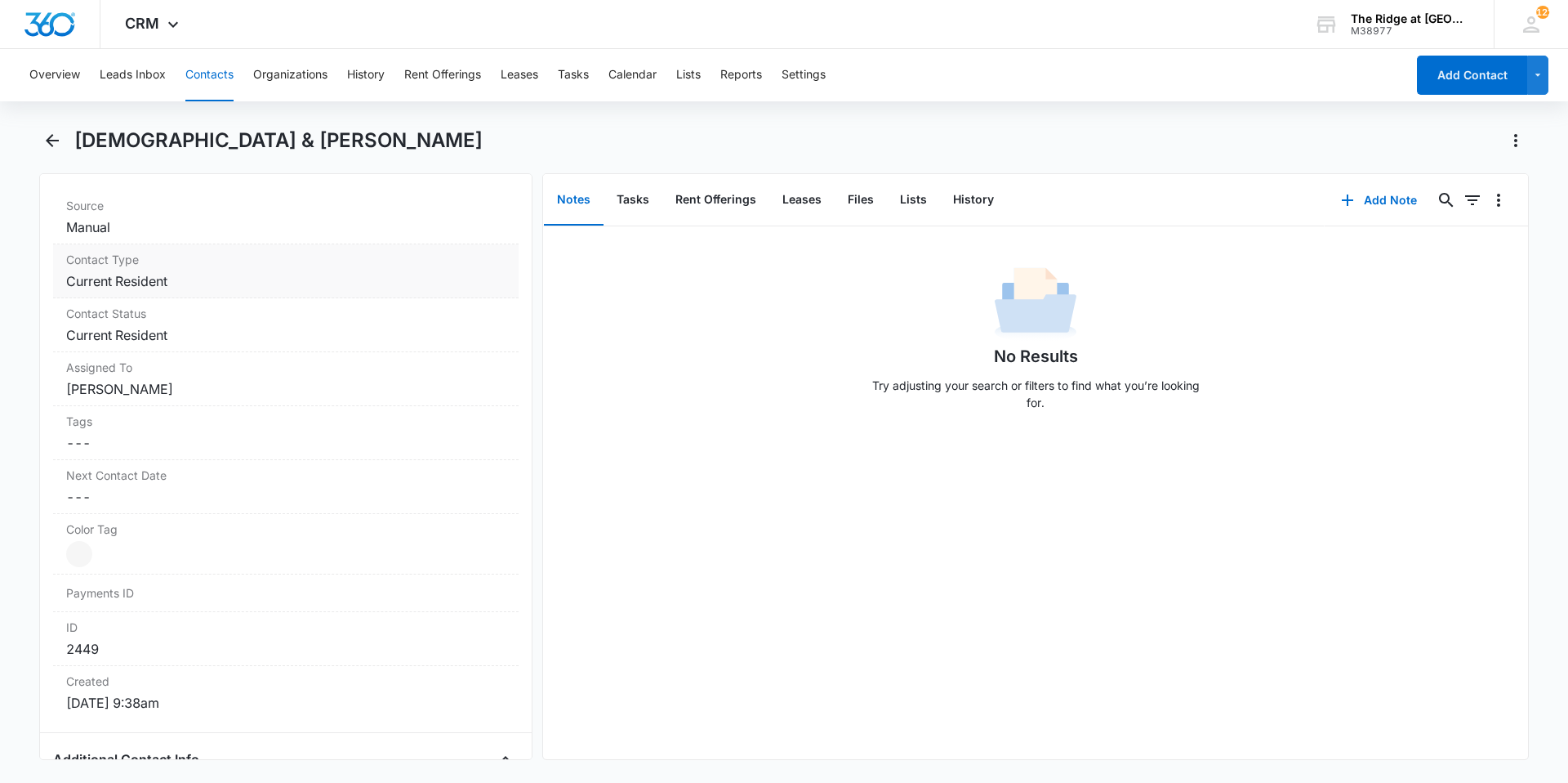
scroll to position [653, 0]
click at [263, 396] on div "Assigned To Cancel Save Changes Ernie Martinez" at bounding box center [286, 371] width 466 height 54
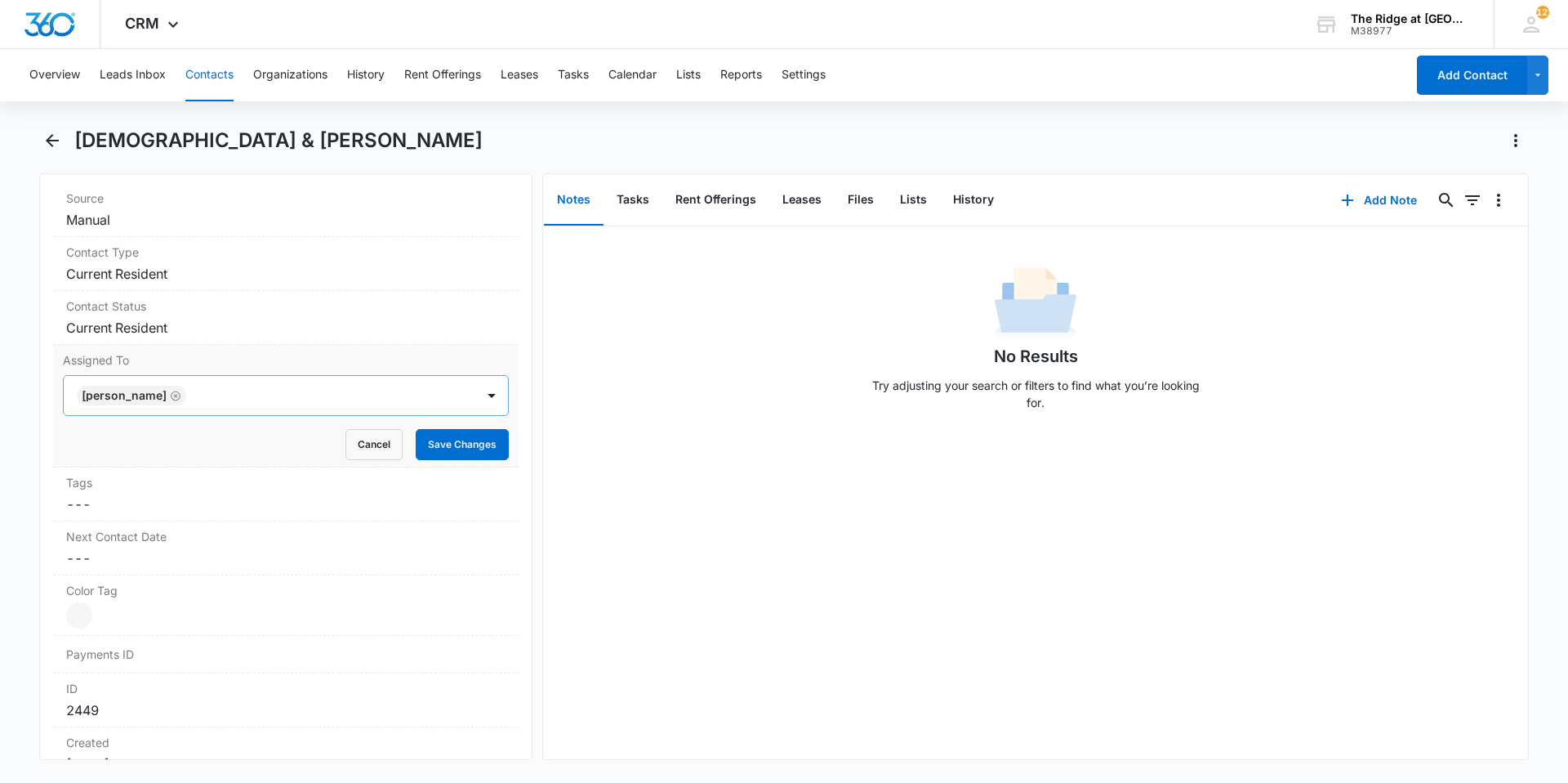
click at [171, 395] on icon "Remove Ernie Martinez" at bounding box center [176, 396] width 12 height 12
click at [432, 444] on button "Save Changes" at bounding box center [462, 444] width 93 height 31
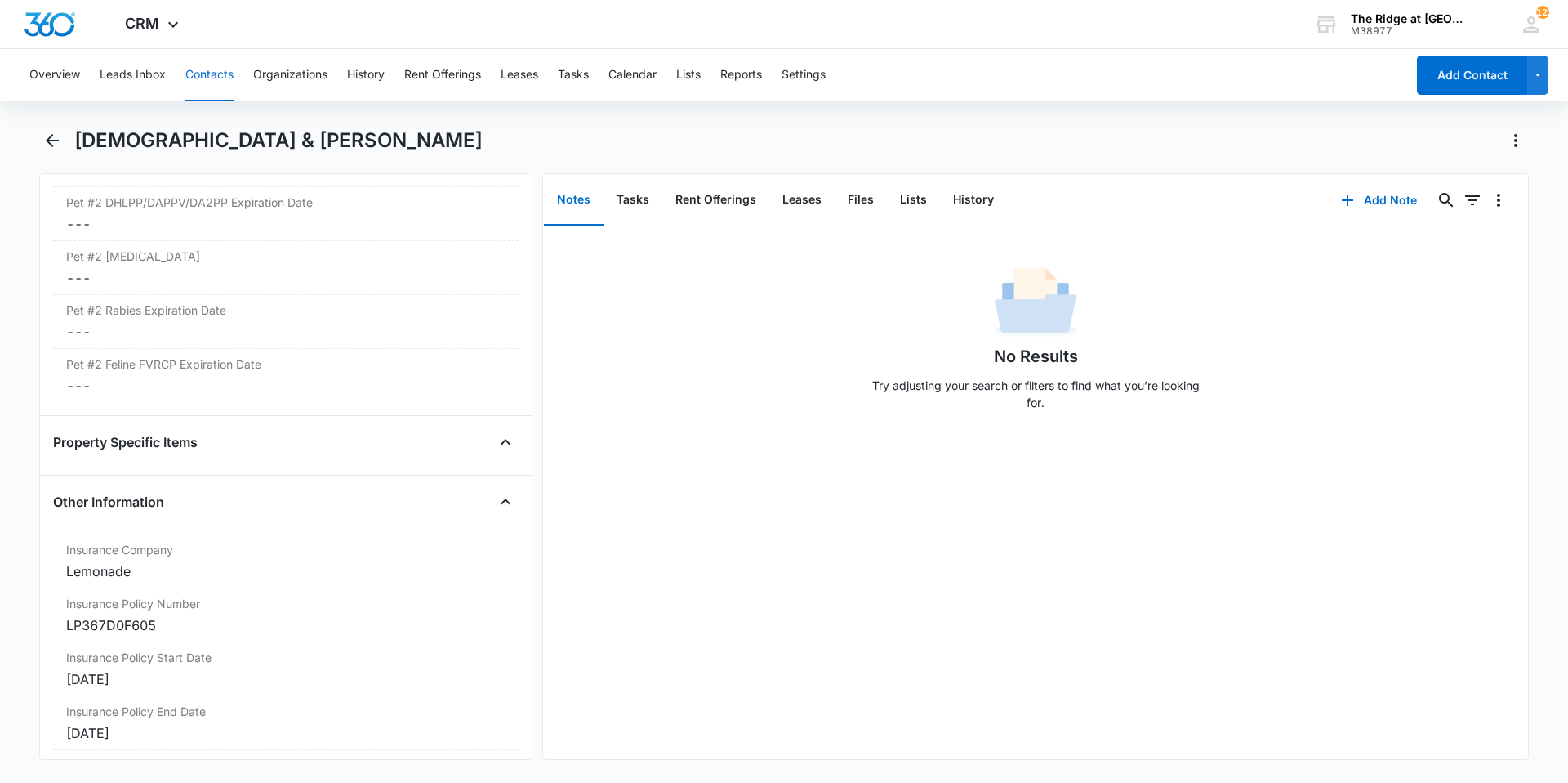
scroll to position [3268, 0]
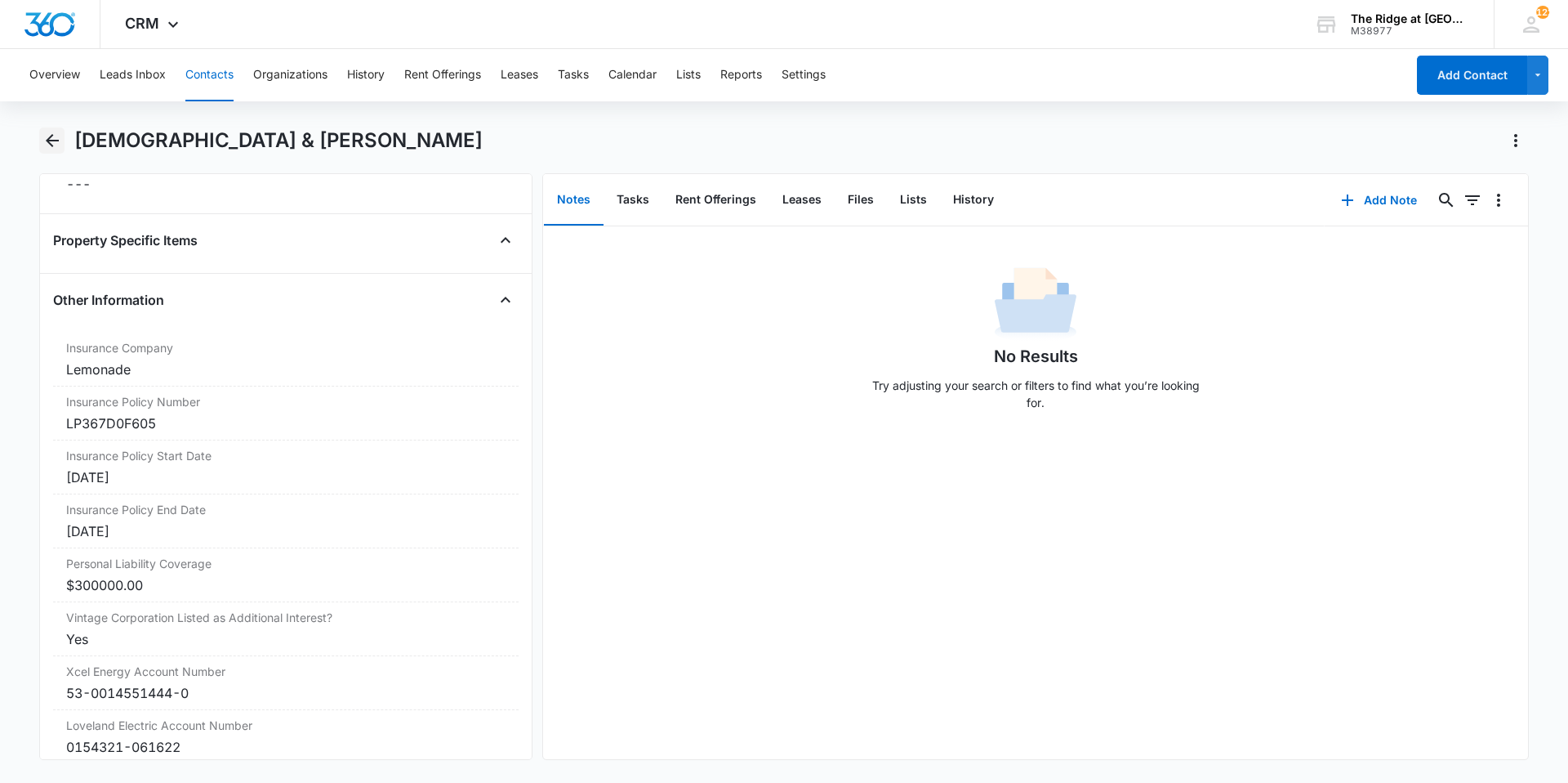
click at [42, 144] on icon "Back" at bounding box center [52, 140] width 20 height 20
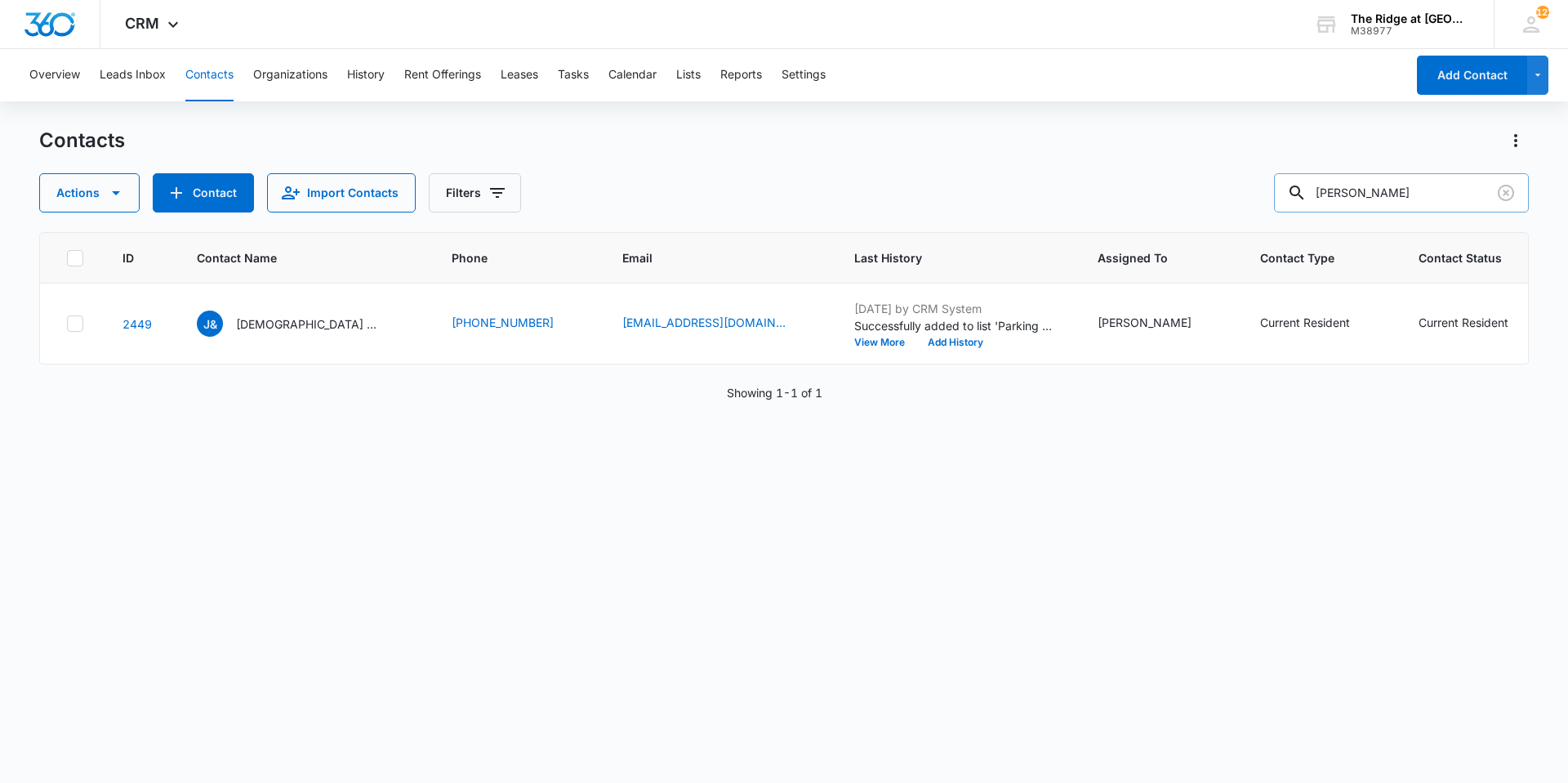
drag, startPoint x: 1363, startPoint y: 188, endPoint x: 1308, endPoint y: 194, distance: 55.3
click at [1308, 194] on div "ramos" at bounding box center [1401, 192] width 255 height 39
type input "s"
type input "sharb"
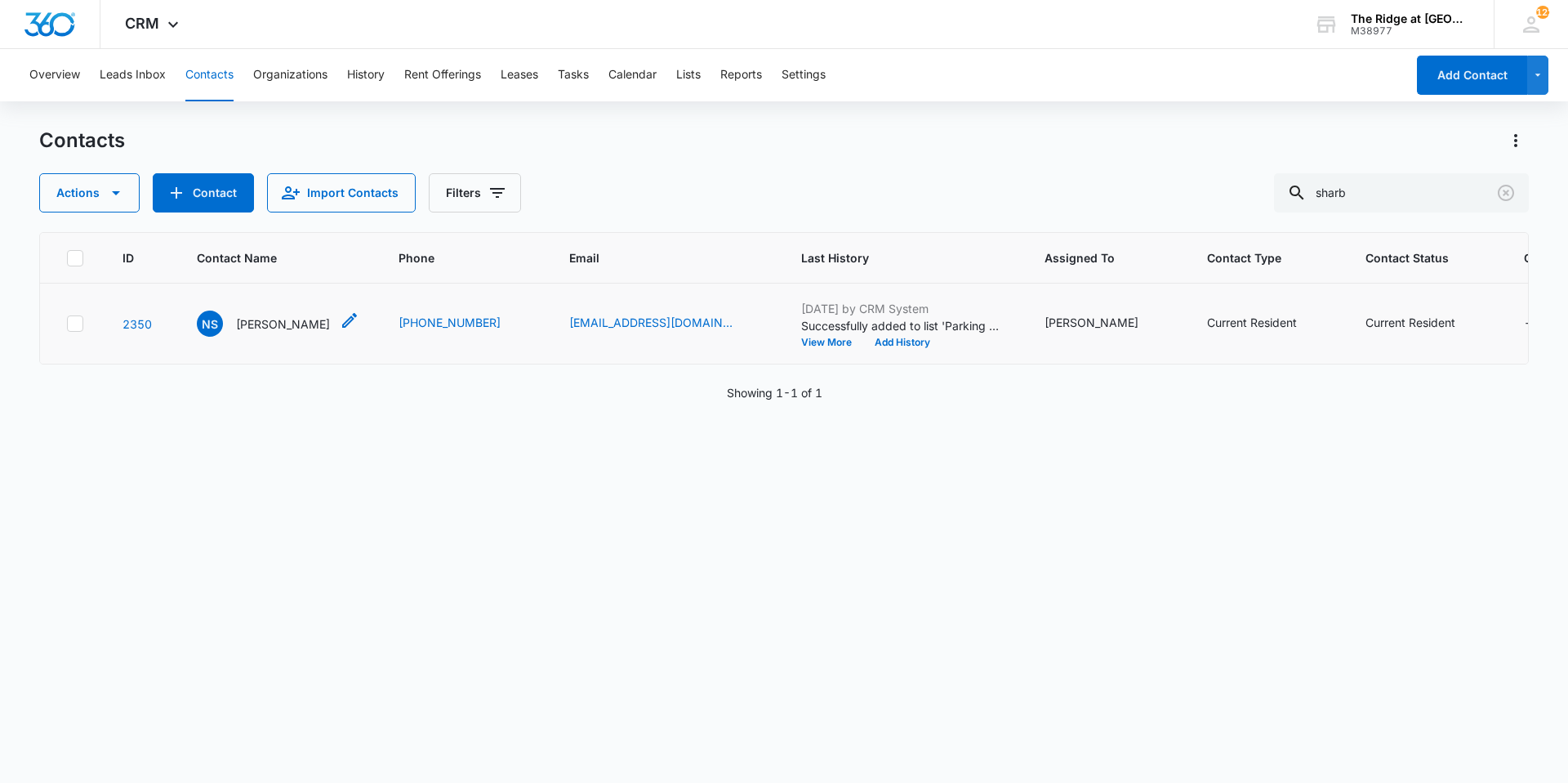
click at [261, 323] on p "Nicole Sharbono" at bounding box center [283, 324] width 94 height 17
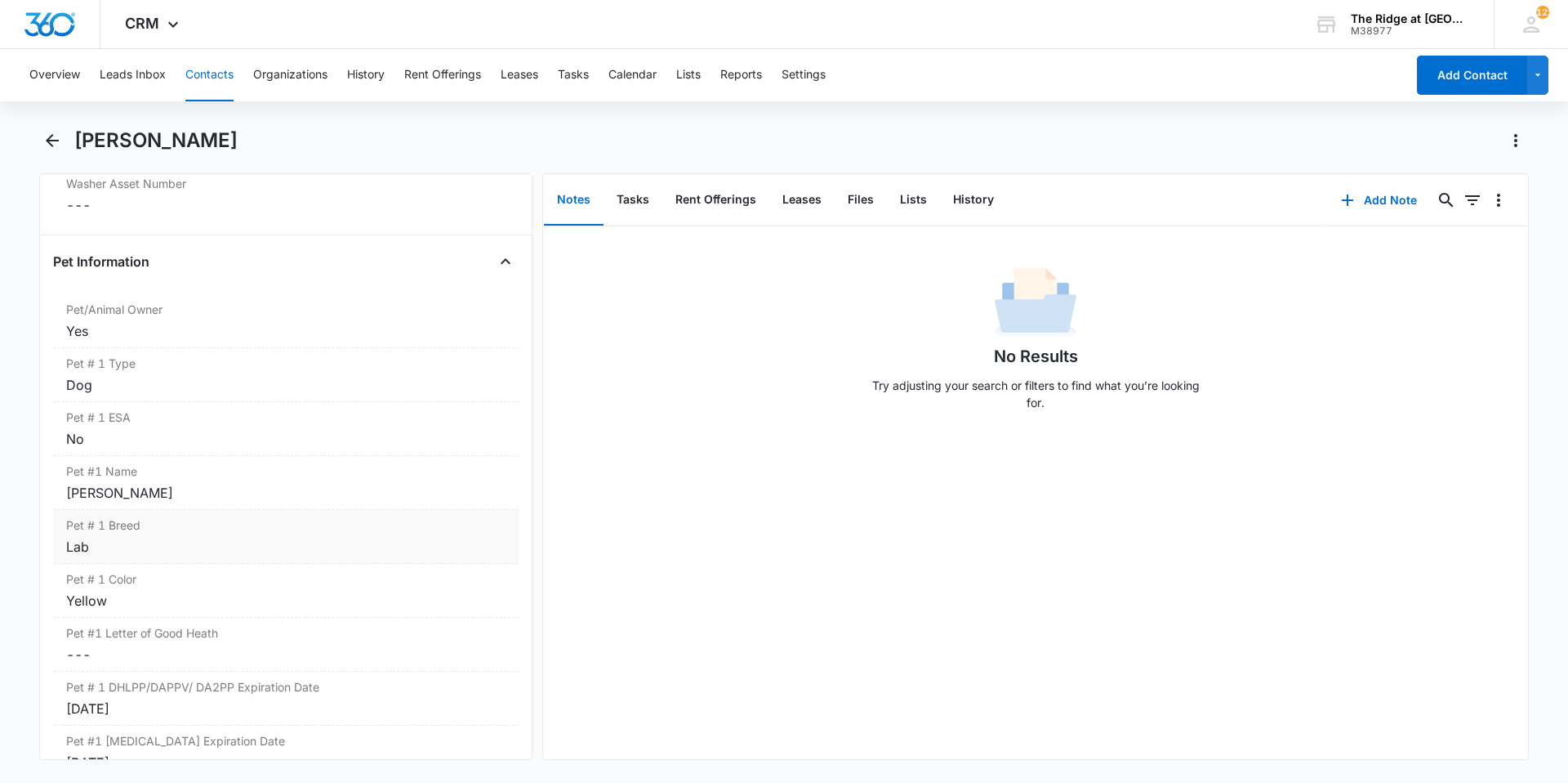
scroll to position [2451, 0]
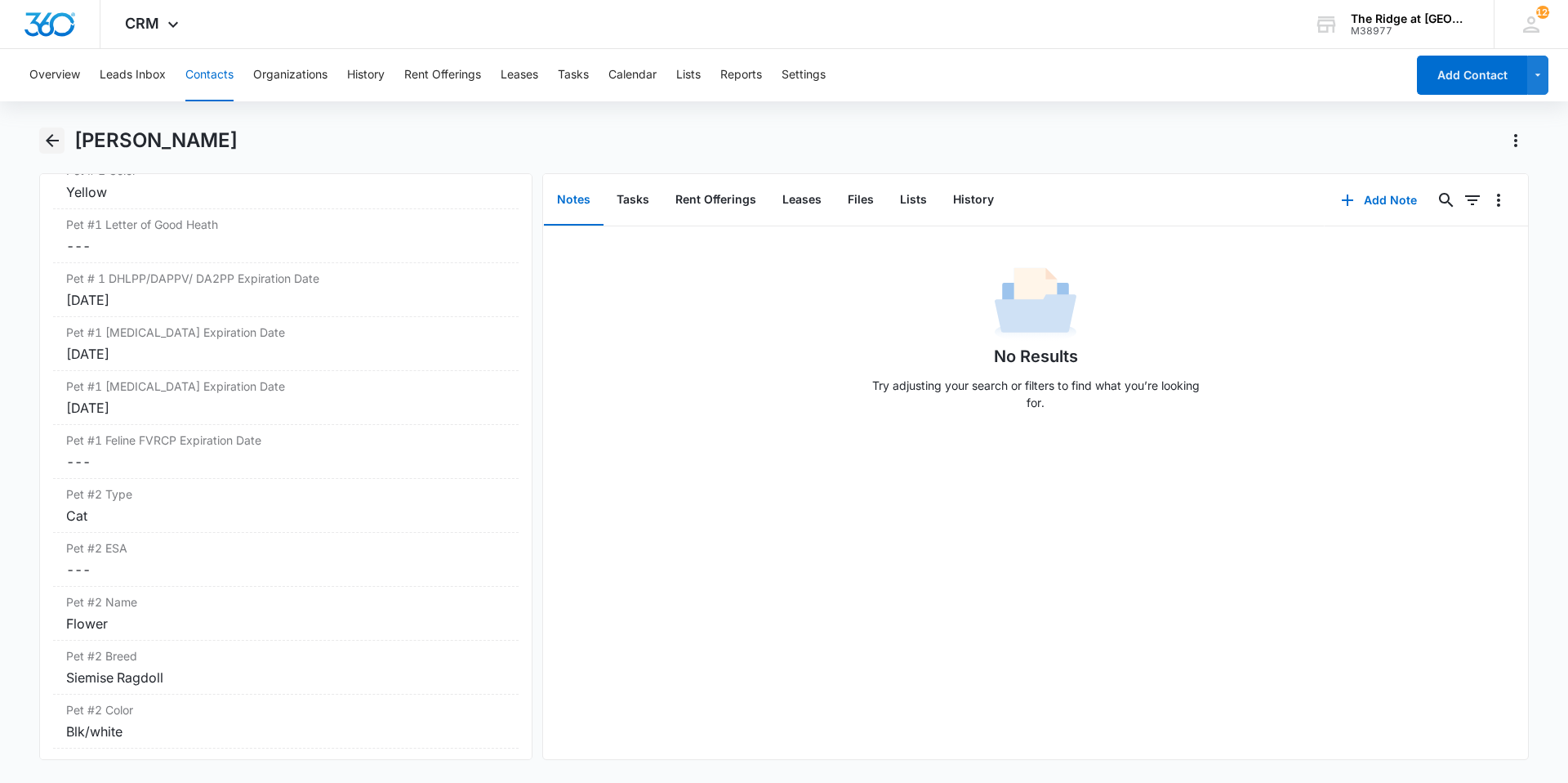
click at [48, 153] on button "Back" at bounding box center [51, 140] width 26 height 26
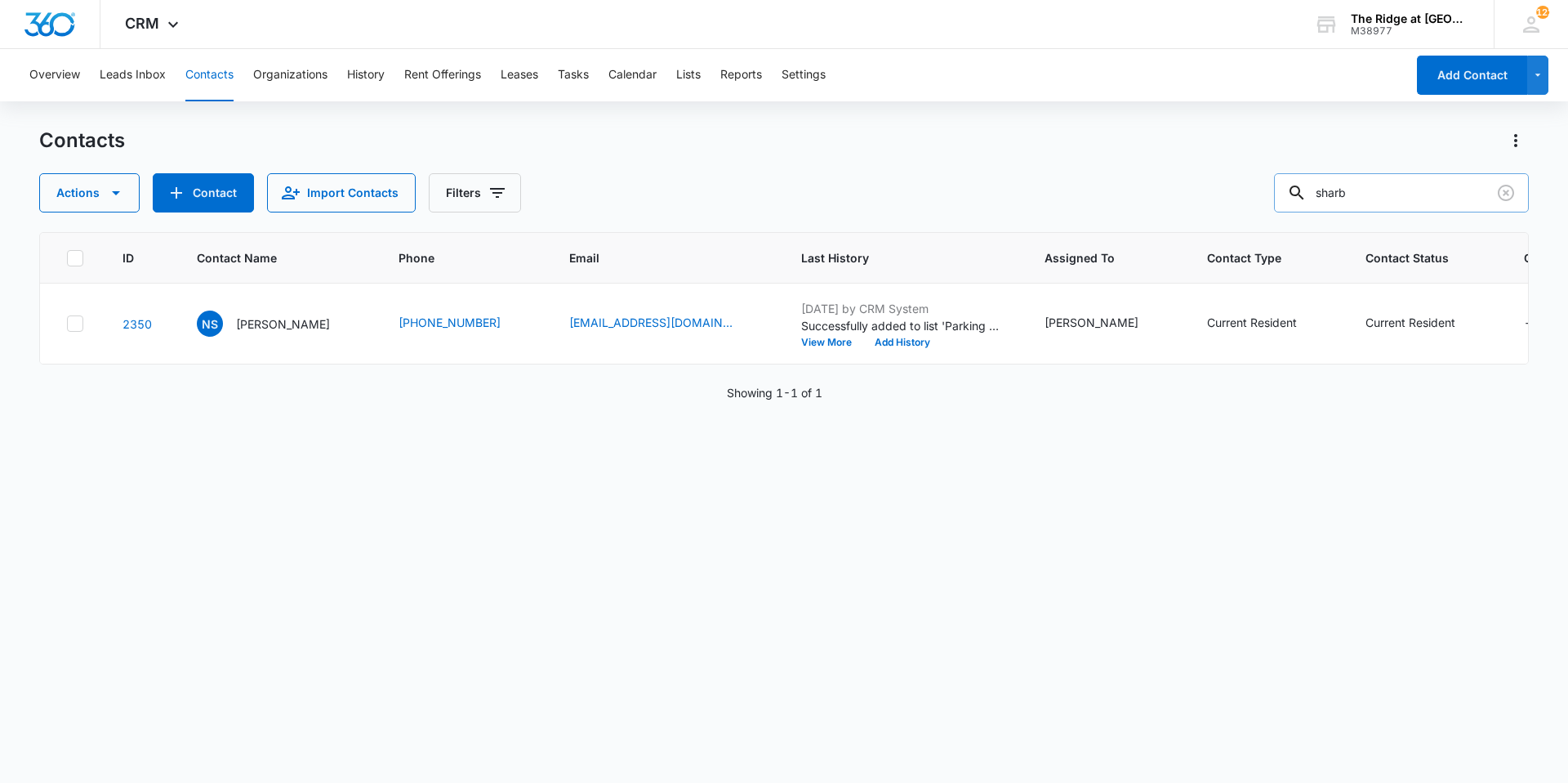
drag, startPoint x: 1364, startPoint y: 199, endPoint x: 1310, endPoint y: 196, distance: 54.1
click at [1332, 196] on input "sharb" at bounding box center [1401, 192] width 255 height 39
type input "rice"
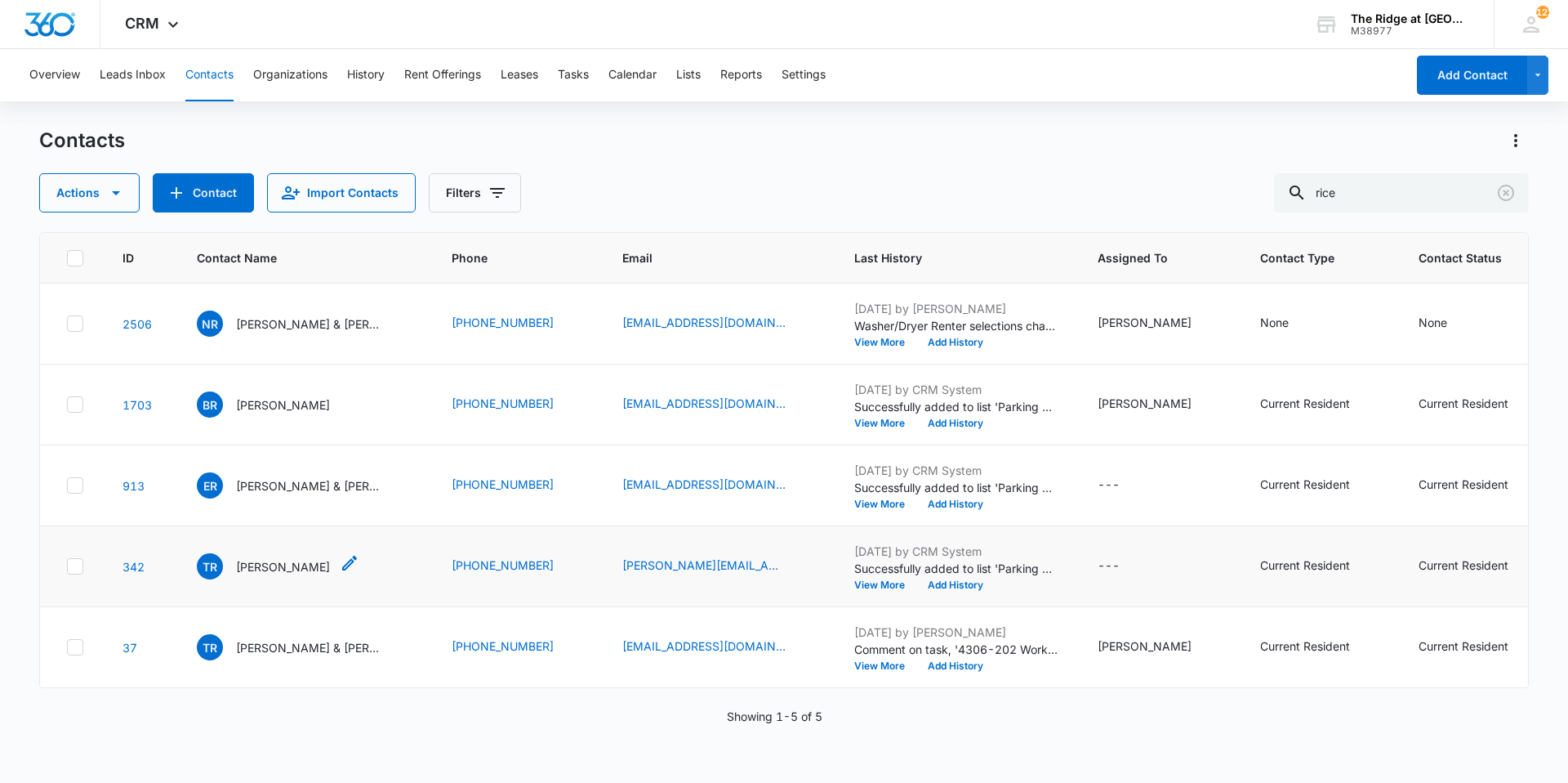
click at [249, 568] on p "Trista Rice" at bounding box center [283, 567] width 94 height 17
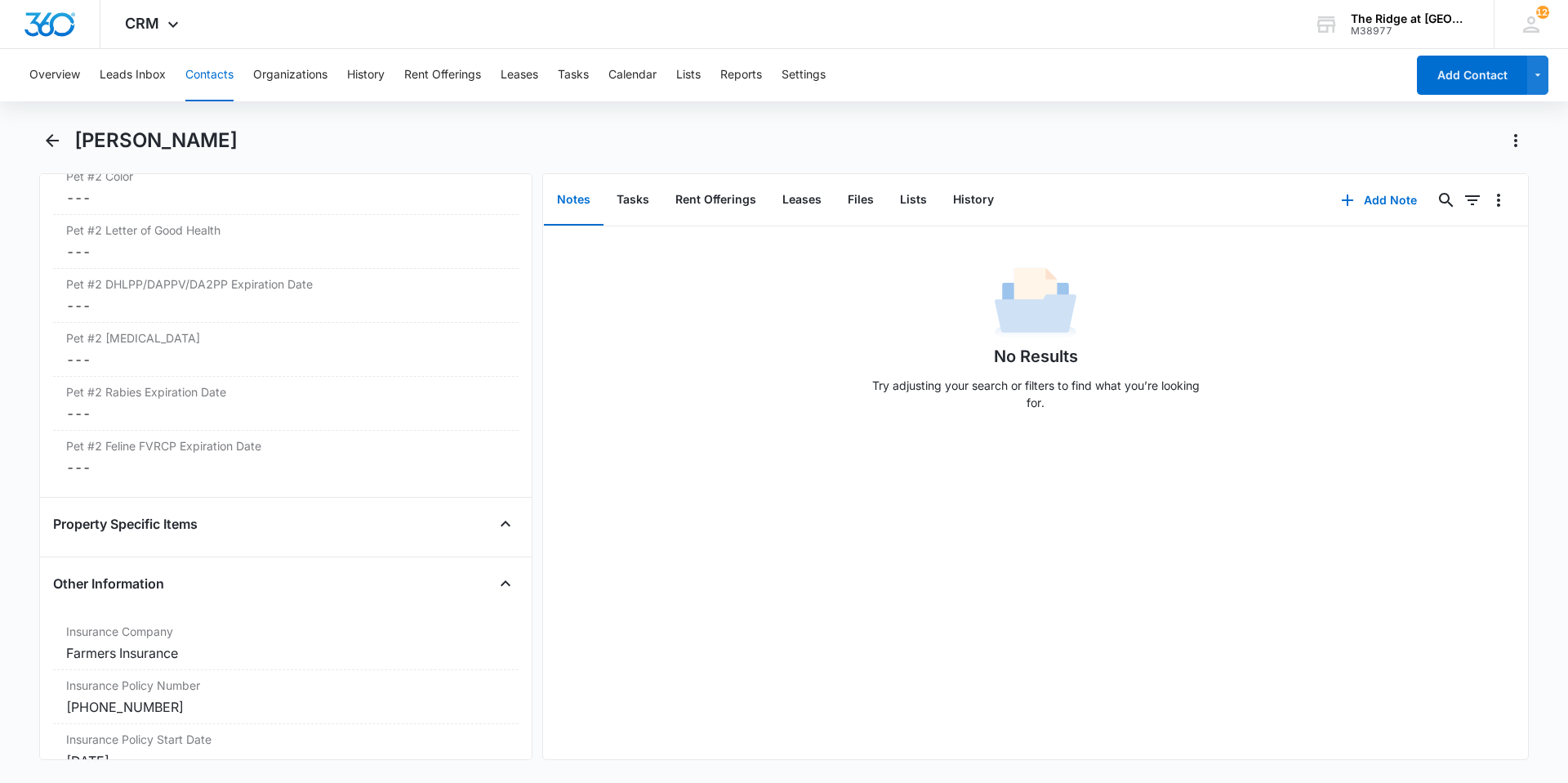
scroll to position [3105, 0]
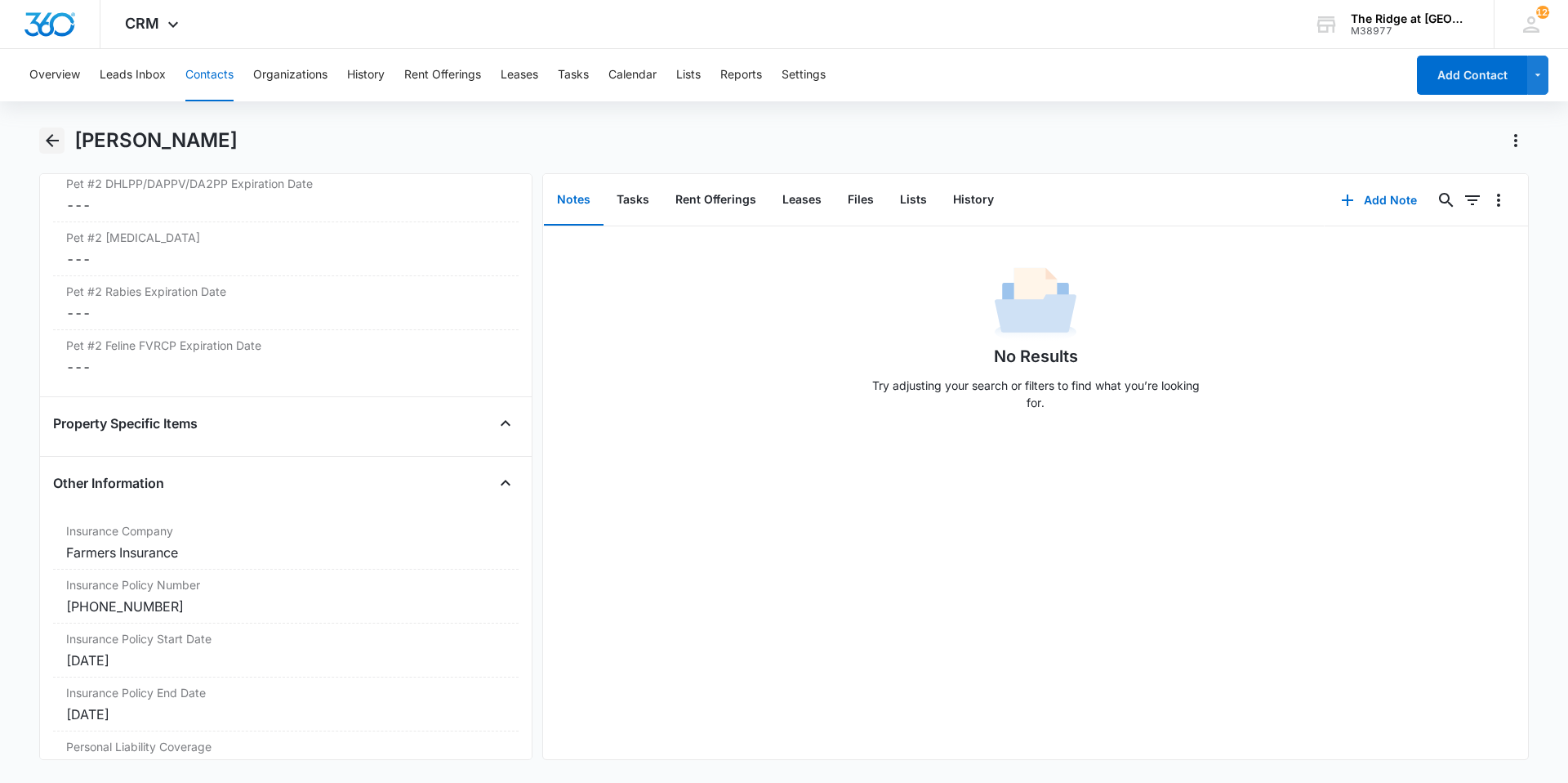
click at [50, 138] on icon "Back" at bounding box center [52, 140] width 13 height 13
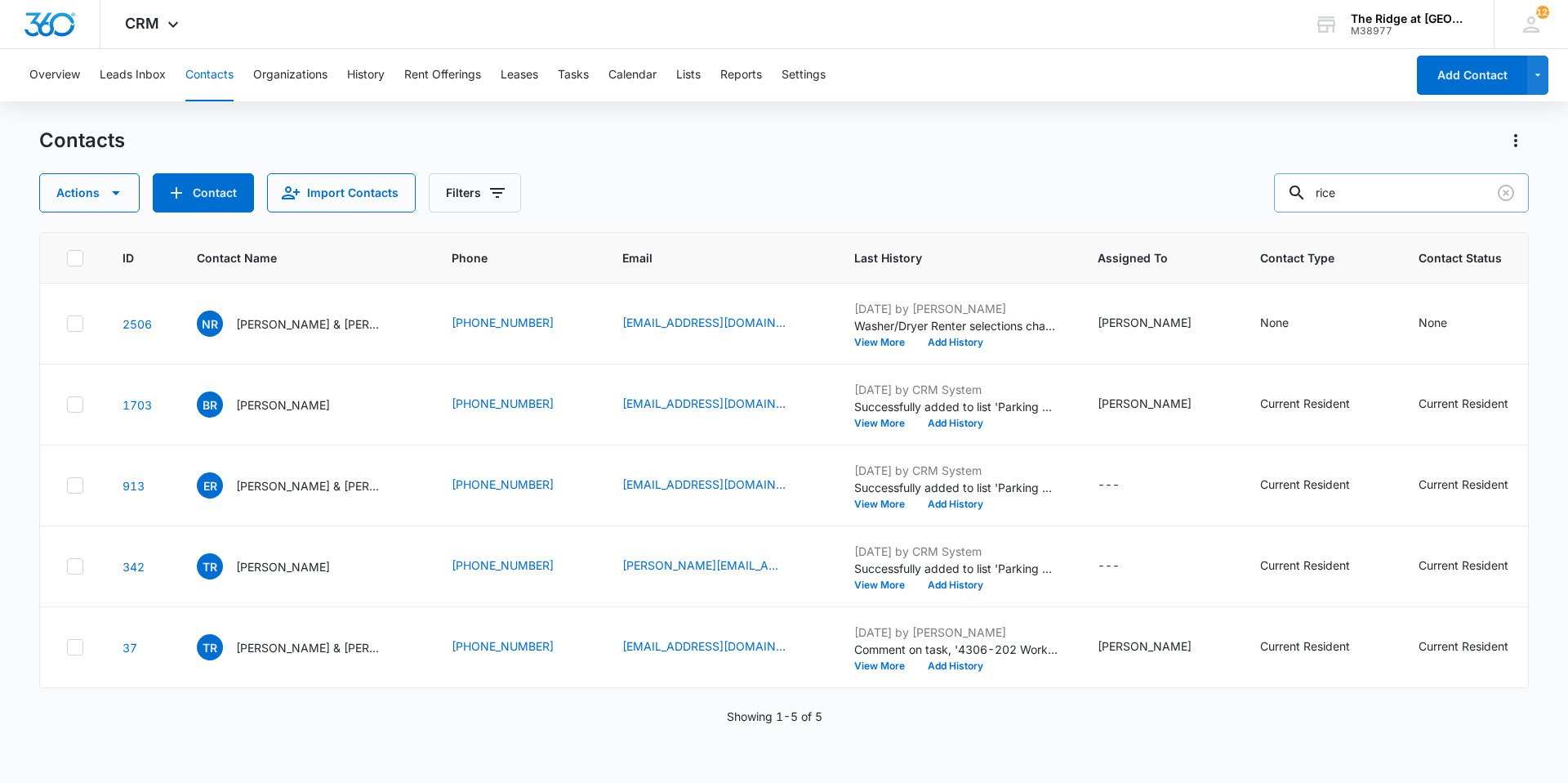
drag, startPoint x: 1391, startPoint y: 207, endPoint x: 1290, endPoint y: 206, distance: 101.0
click at [1296, 210] on input "rice" at bounding box center [1401, 192] width 255 height 39
type input "thorpe"
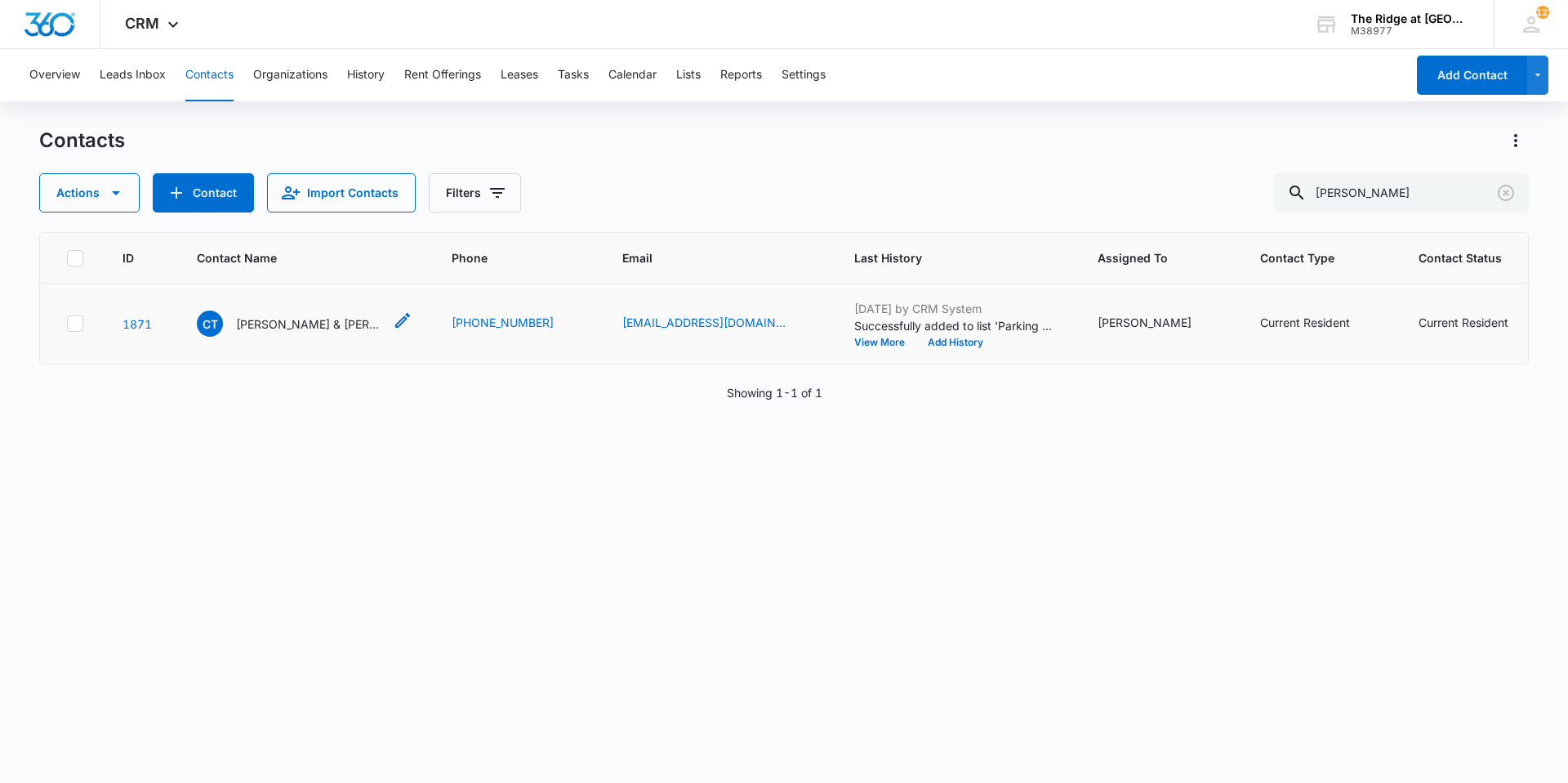
click at [296, 325] on p "Chris Thorpe & Allarae Thorpe" at bounding box center [310, 324] width 147 height 17
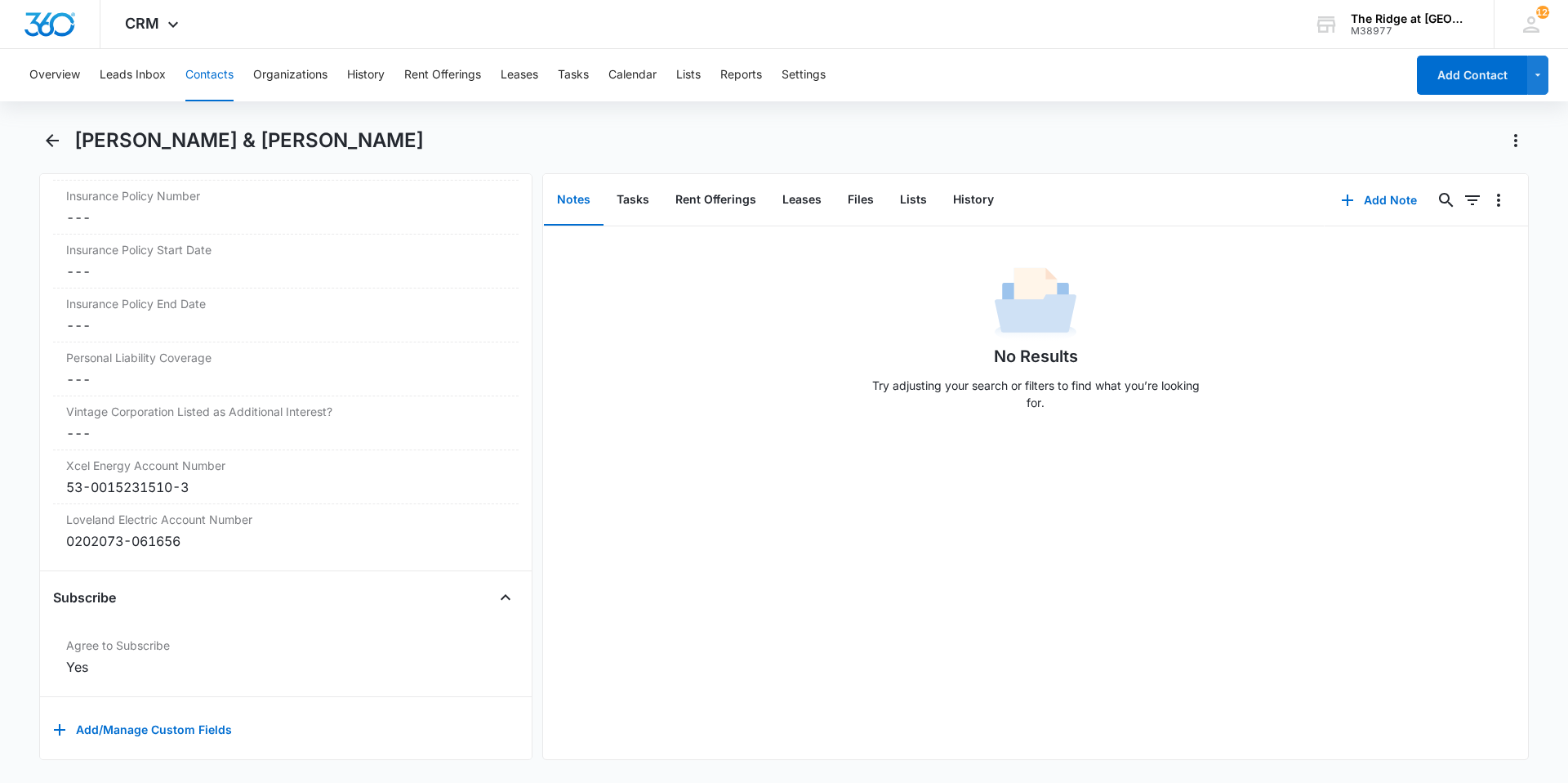
scroll to position [3496, 0]
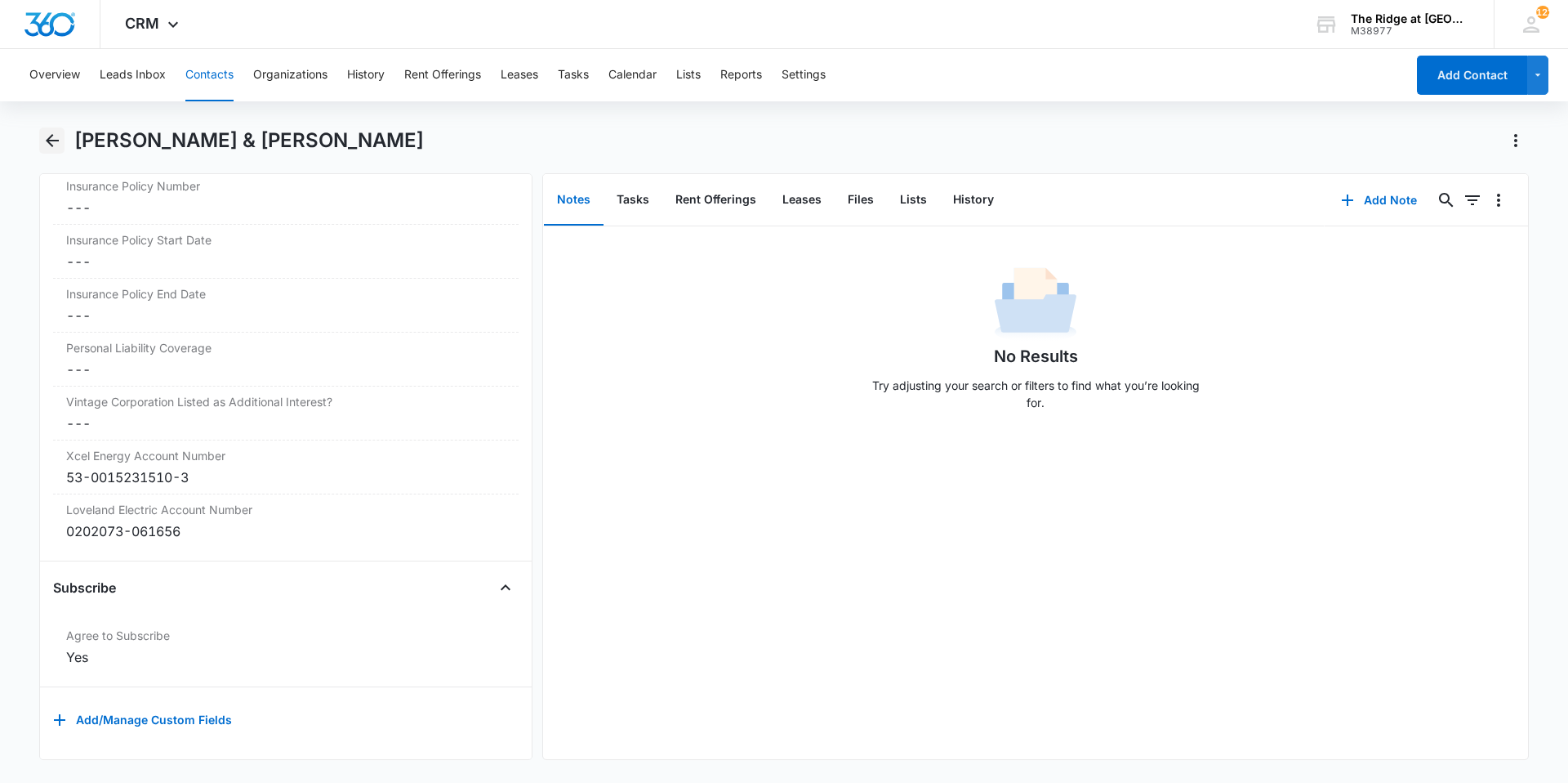
click at [59, 143] on icon "Back" at bounding box center [52, 140] width 20 height 20
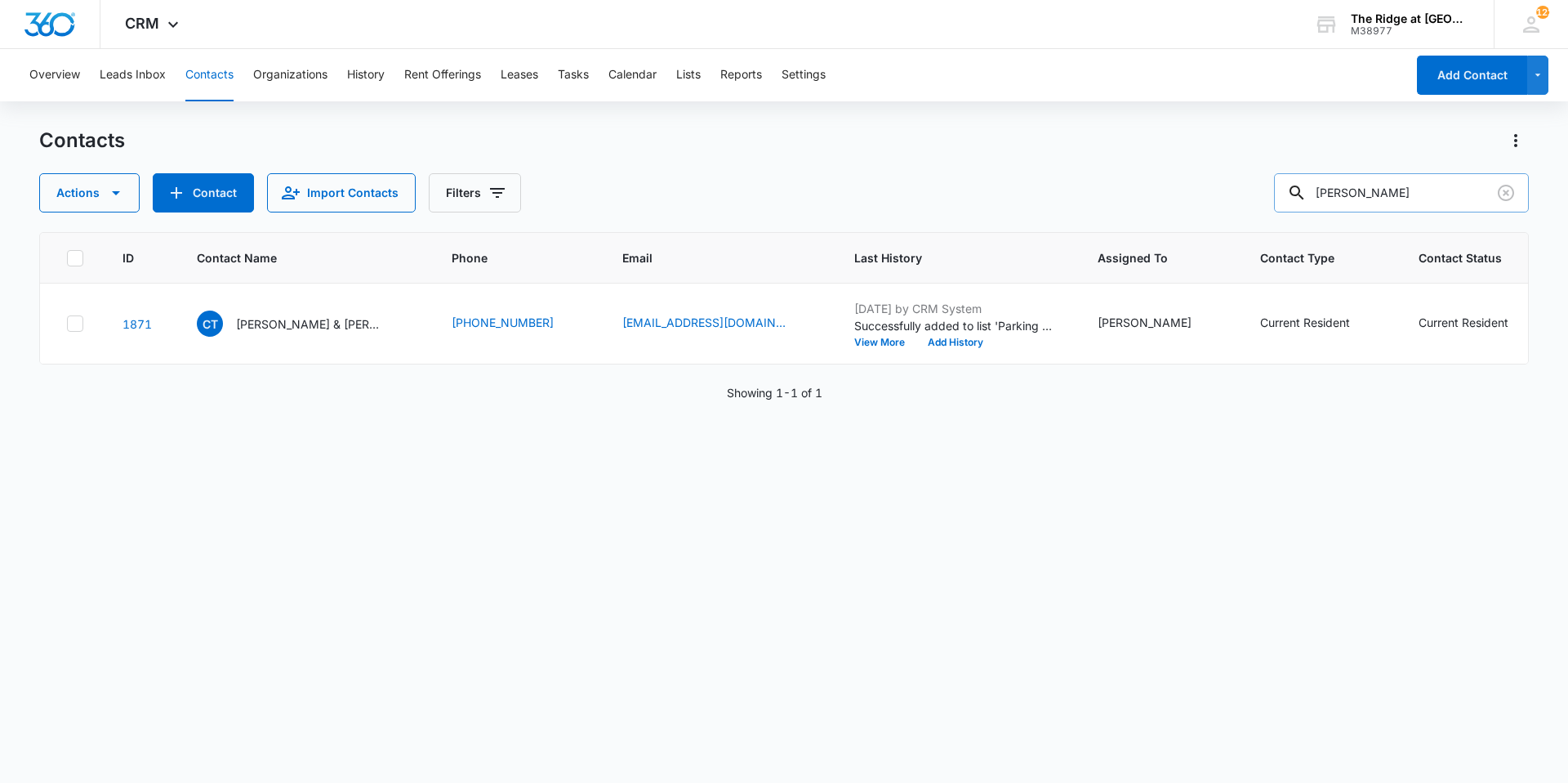
drag, startPoint x: 1309, startPoint y: 195, endPoint x: 1299, endPoint y: 183, distance: 15.6
click at [1298, 196] on input "thorpe" at bounding box center [1401, 192] width 255 height 39
type input "sharb"
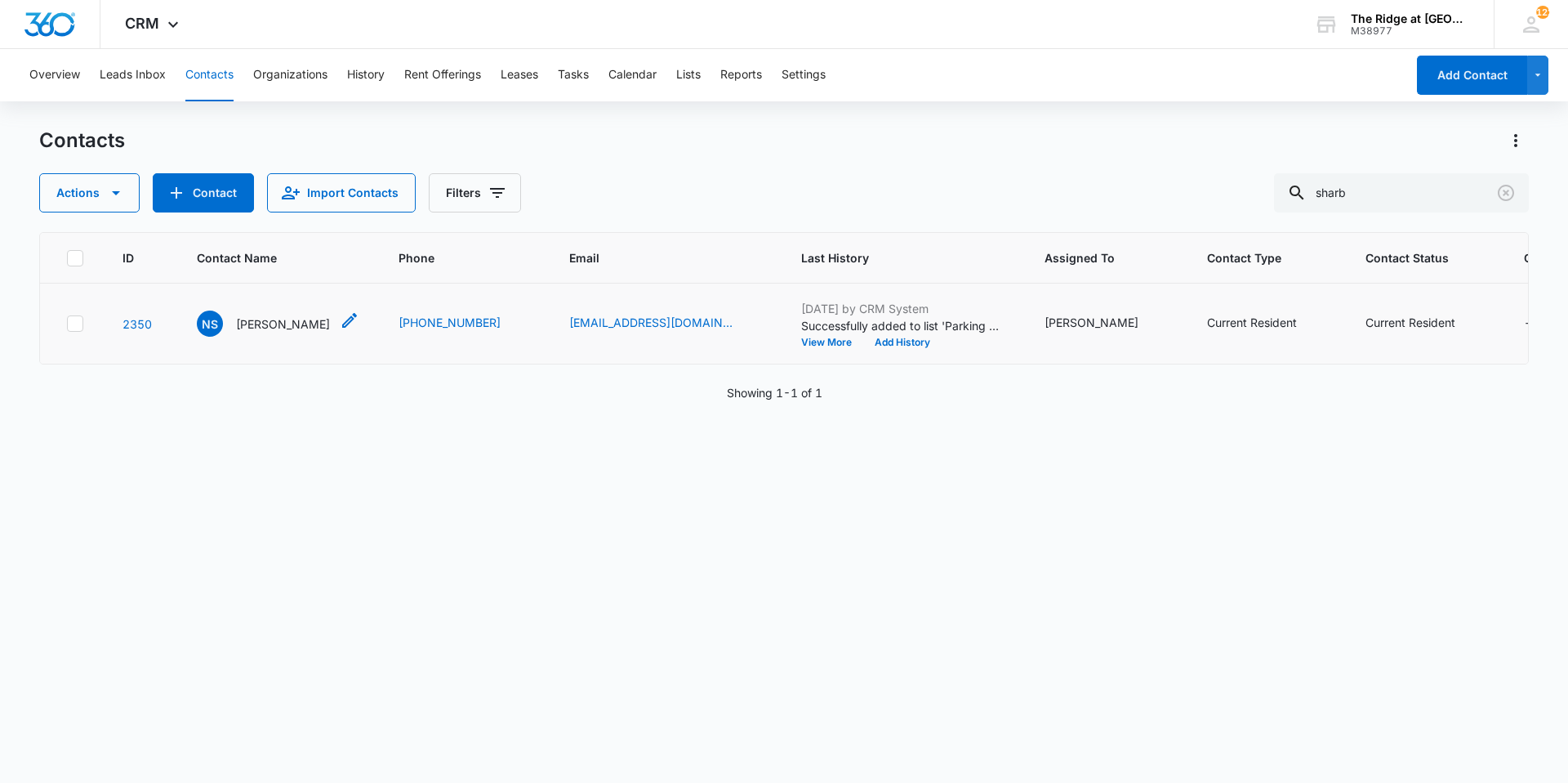
click at [273, 325] on p "Nicole Sharbono" at bounding box center [283, 324] width 94 height 17
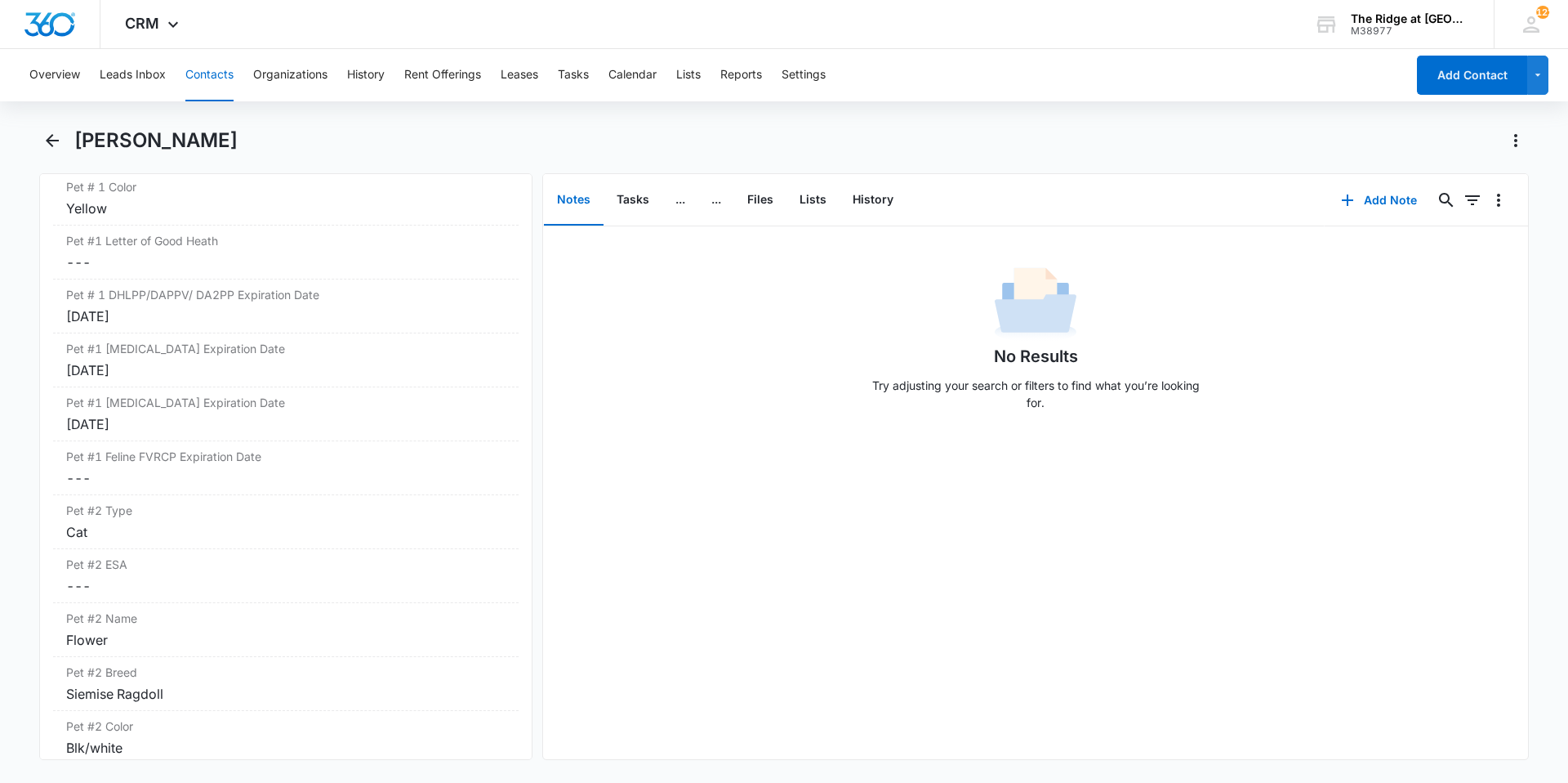
scroll to position [2451, 0]
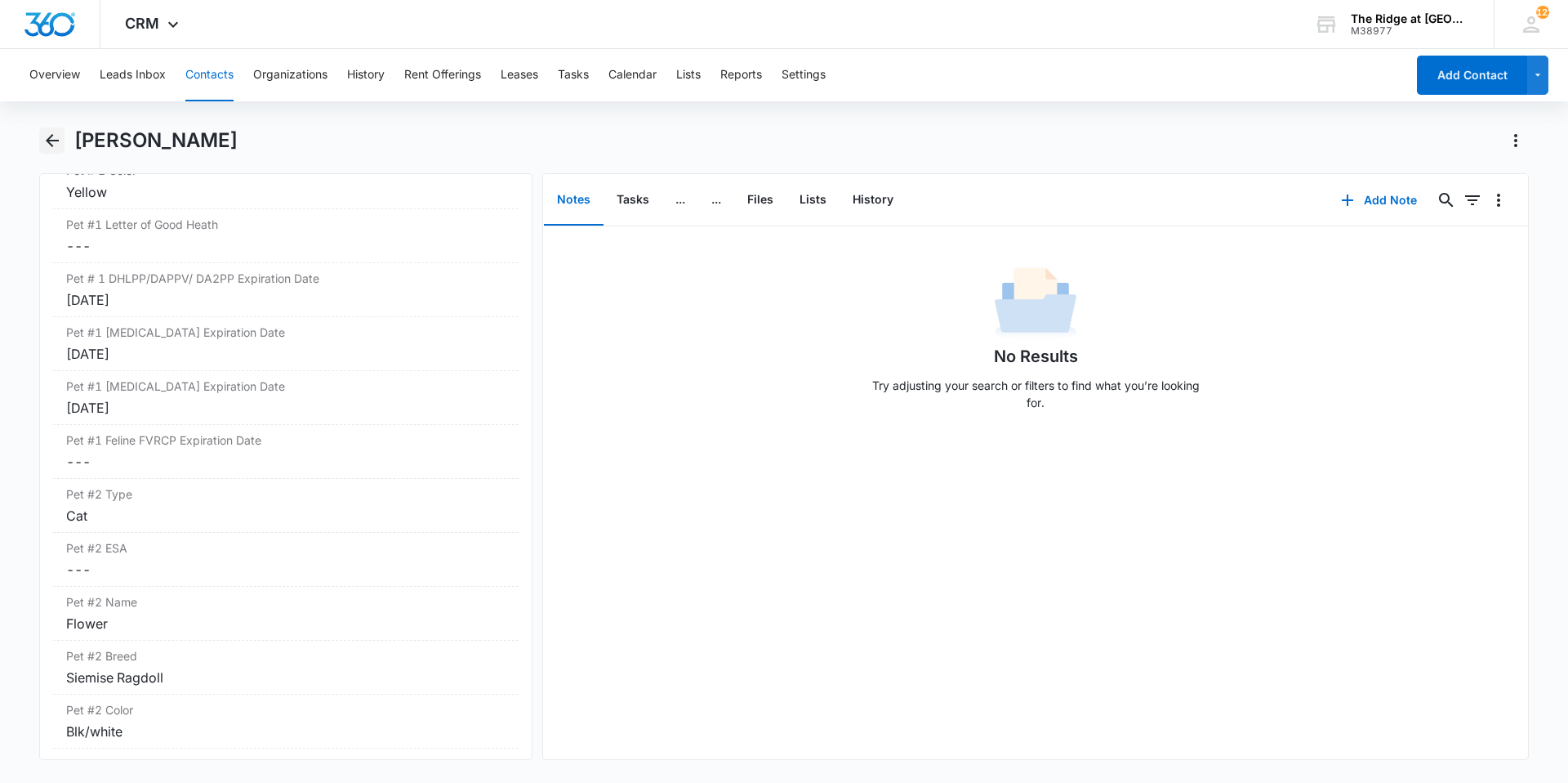
click at [48, 145] on icon "Back" at bounding box center [52, 140] width 20 height 20
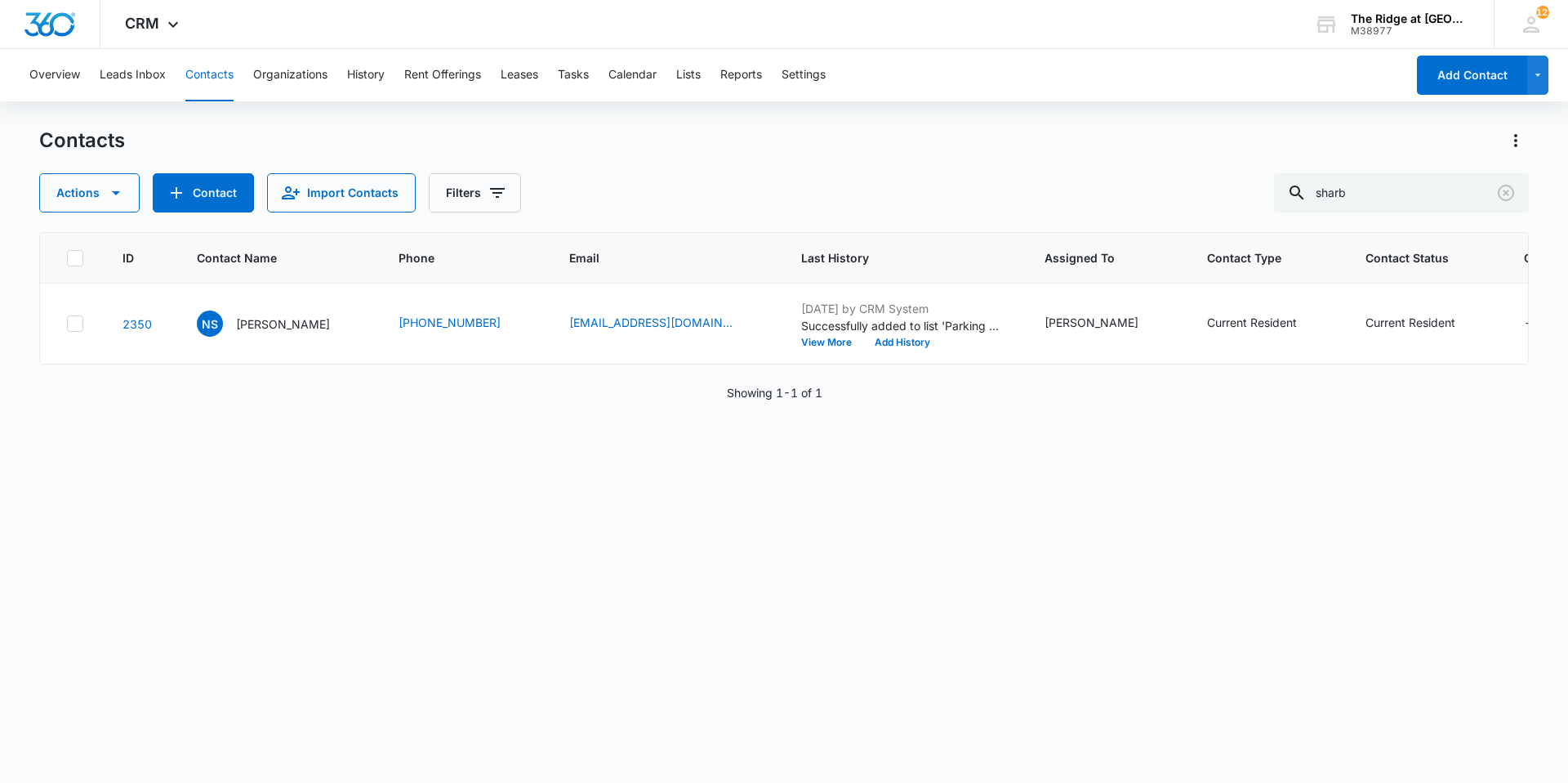
click at [649, 168] on div "Contacts Actions Contact Import Contacts Filters sharb" at bounding box center [784, 169] width 1490 height 85
drag, startPoint x: 1379, startPoint y: 194, endPoint x: 1310, endPoint y: 197, distance: 69.1
click at [1310, 197] on div "sharb" at bounding box center [1401, 192] width 255 height 39
type input "dania"
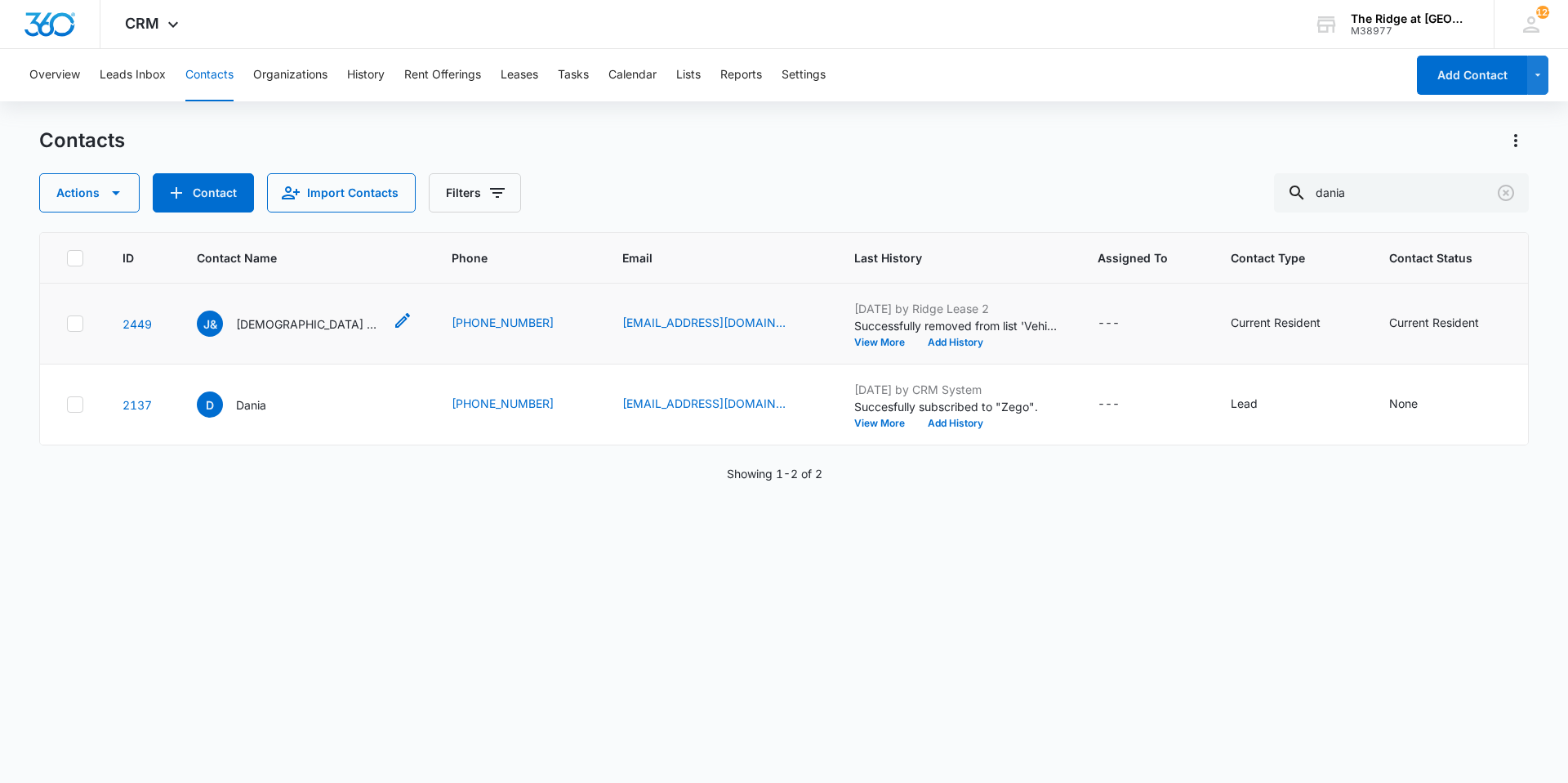
click at [245, 320] on p "Jesus & Dania Ramos" at bounding box center [310, 324] width 147 height 17
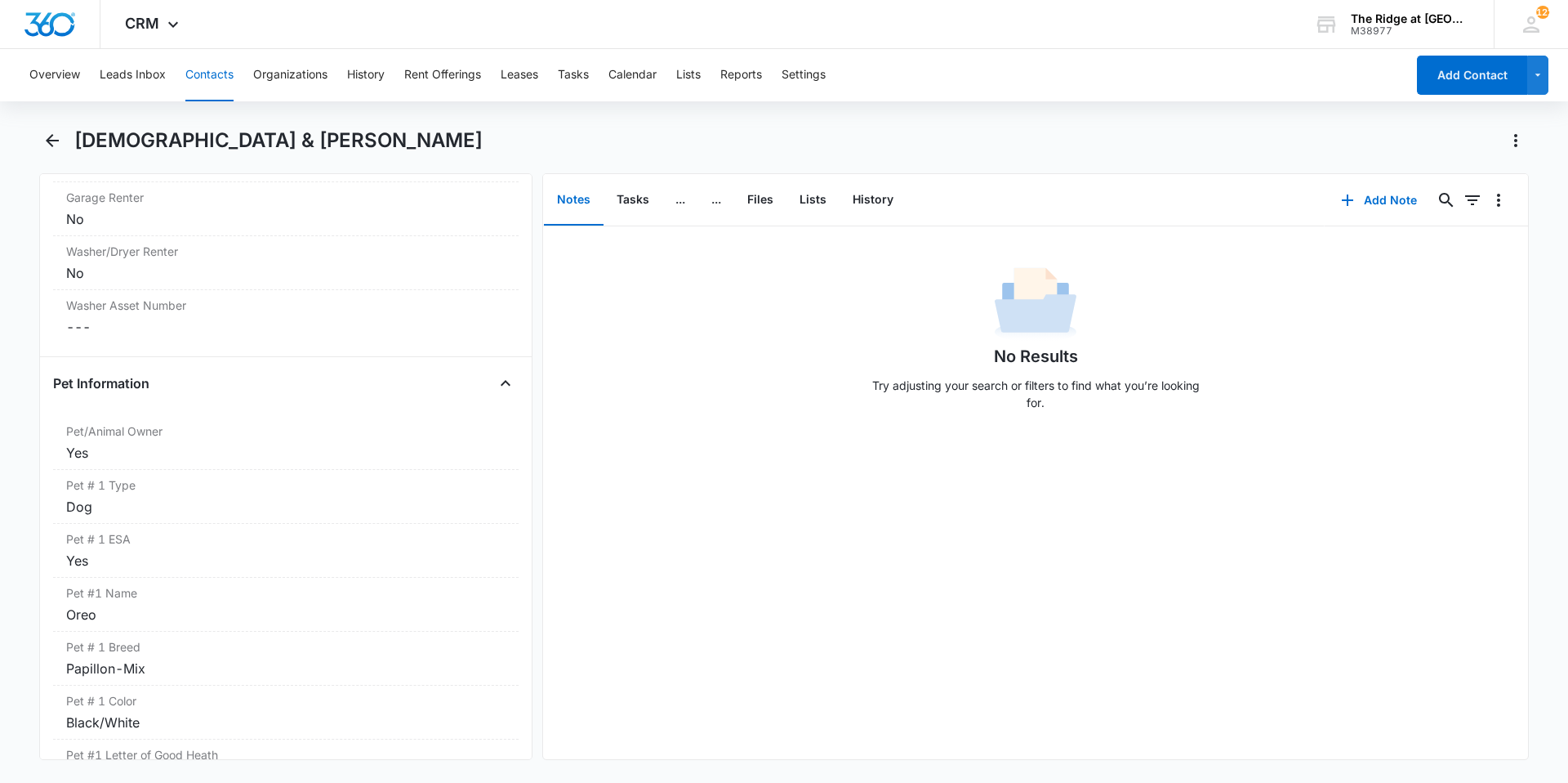
scroll to position [1961, 0]
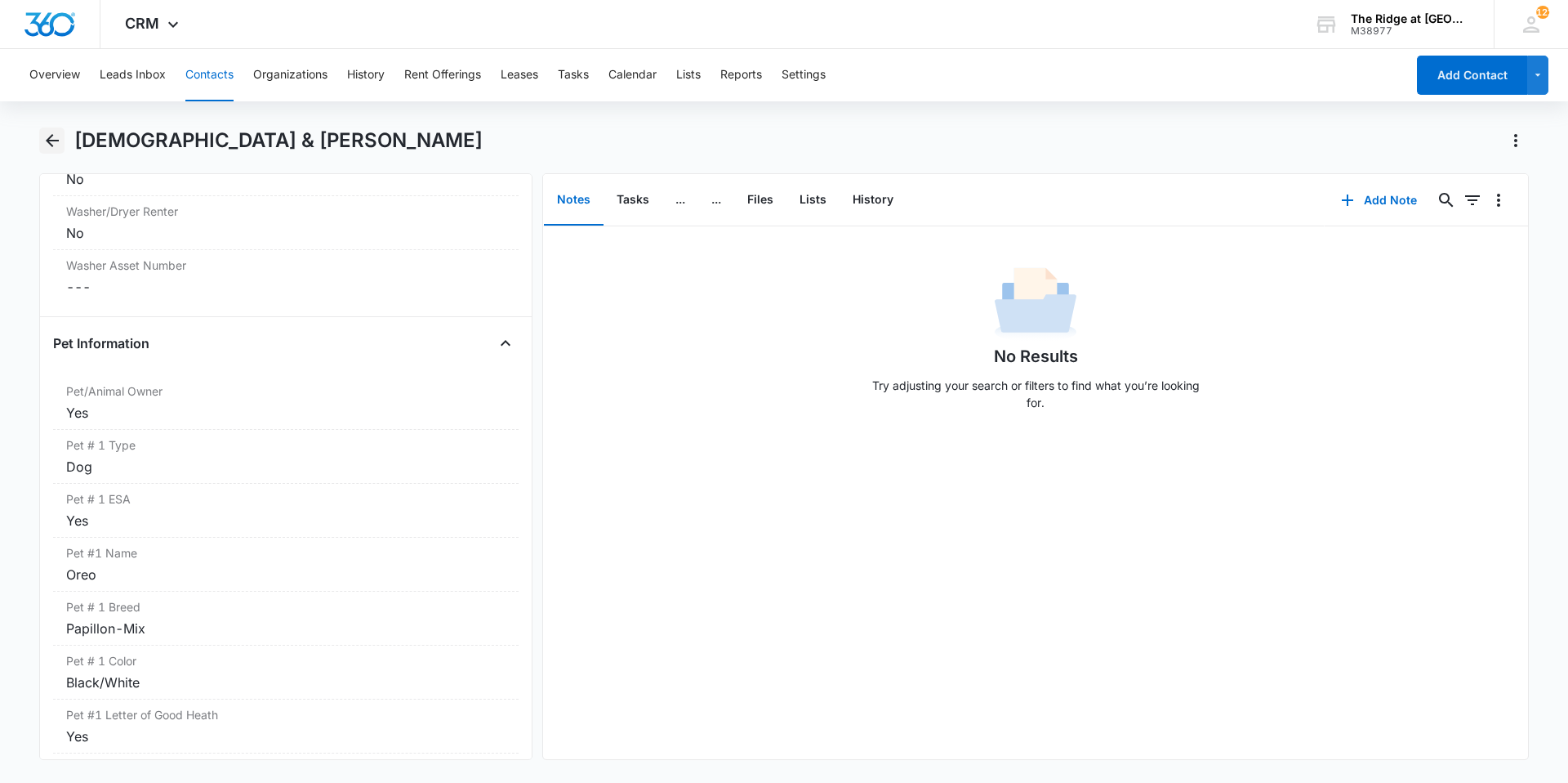
click at [46, 130] on icon "Back" at bounding box center [52, 140] width 20 height 20
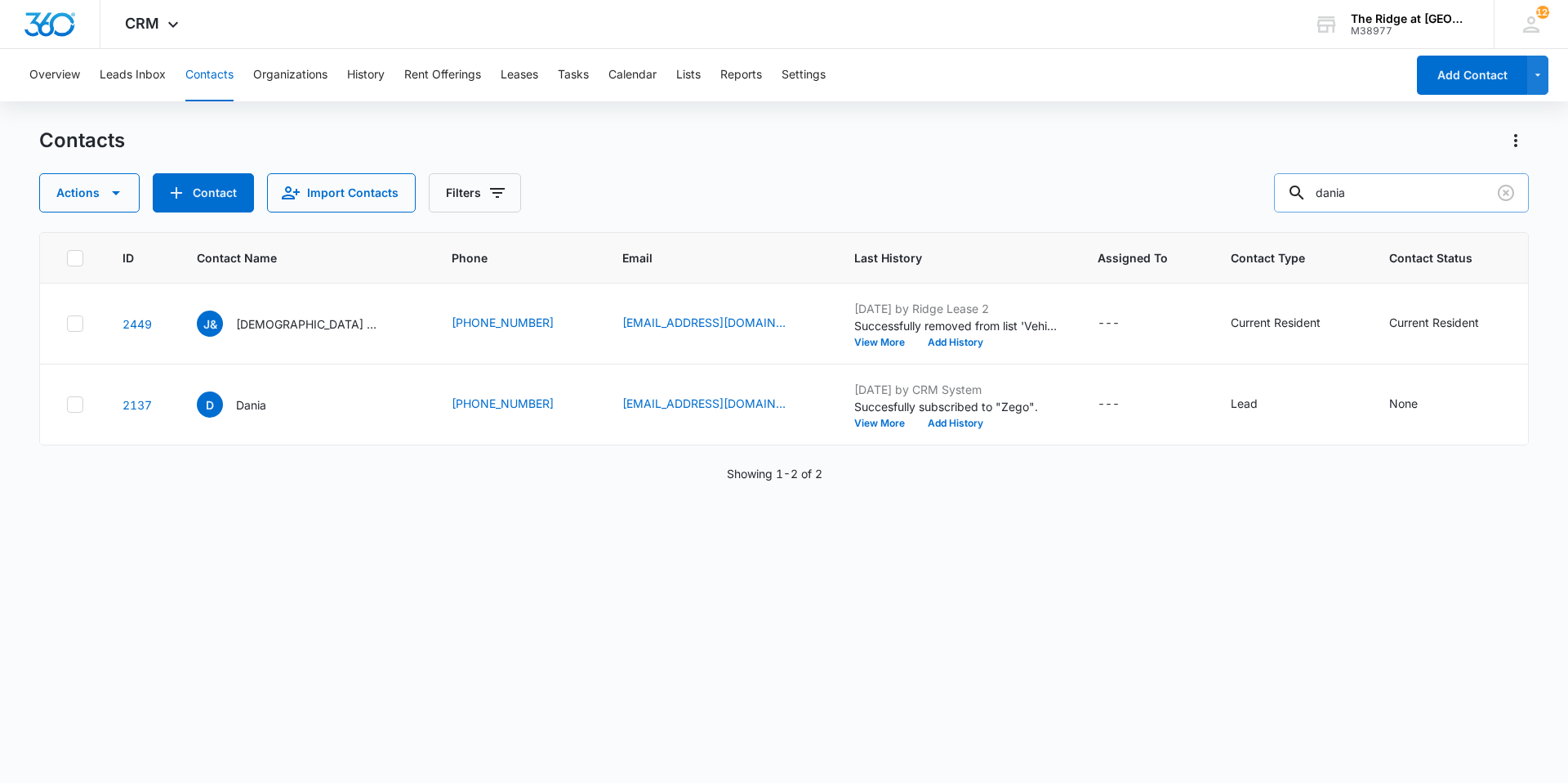
drag, startPoint x: 1367, startPoint y: 195, endPoint x: 1308, endPoint y: 195, distance: 59.0
click at [1308, 195] on div "dania" at bounding box center [1401, 192] width 255 height 39
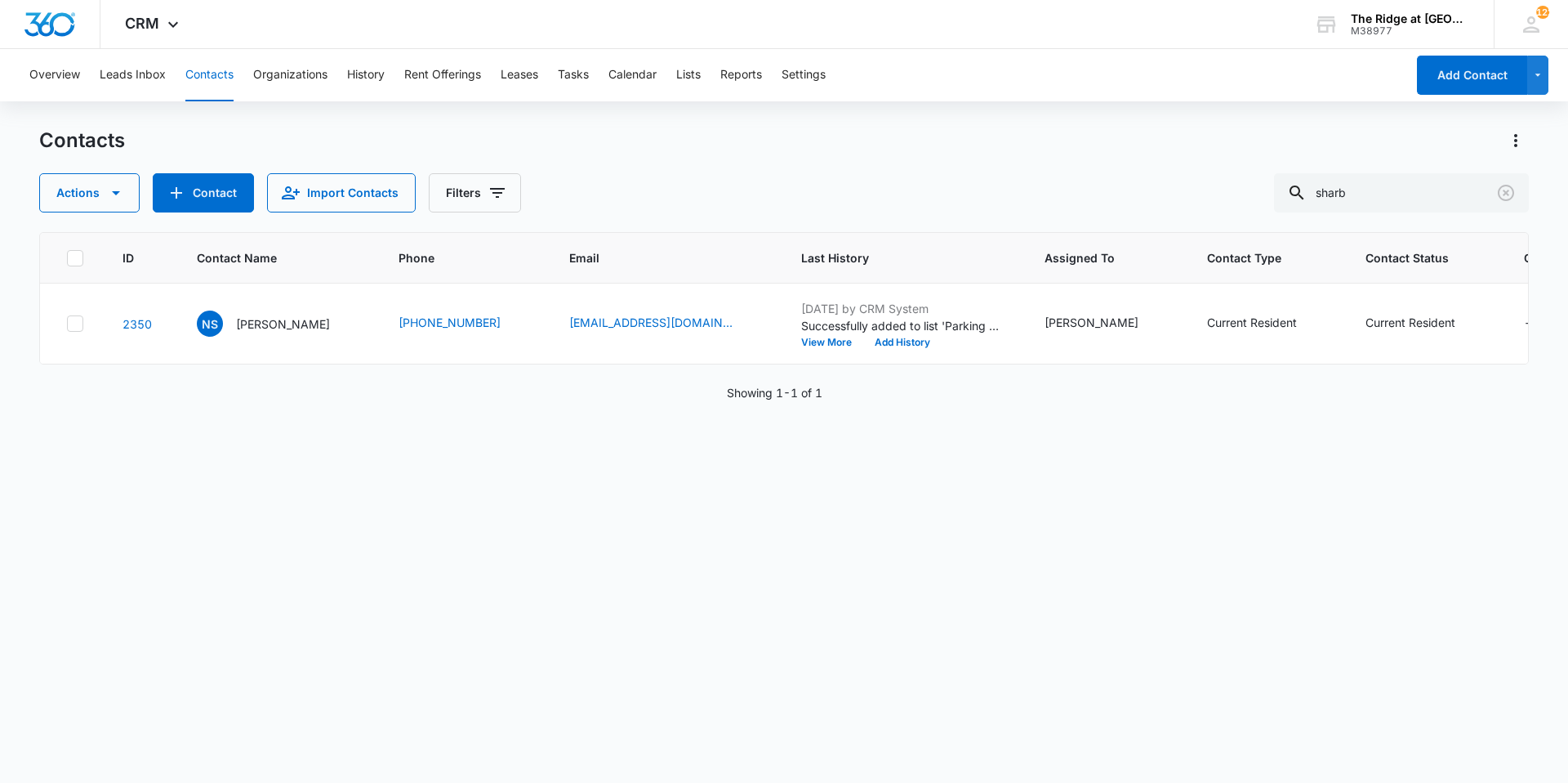
click at [577, 680] on div "ID Contact Name Phone Email Last History Assigned To Contact Type Contact Statu…" at bounding box center [784, 496] width 1490 height 529
drag, startPoint x: 1369, startPoint y: 189, endPoint x: 1288, endPoint y: 159, distance: 86.4
click at [1310, 176] on div "sharb" at bounding box center [1401, 192] width 255 height 39
type input "blodge"
click at [280, 325] on p "Danielle Blodgett" at bounding box center [283, 324] width 94 height 17
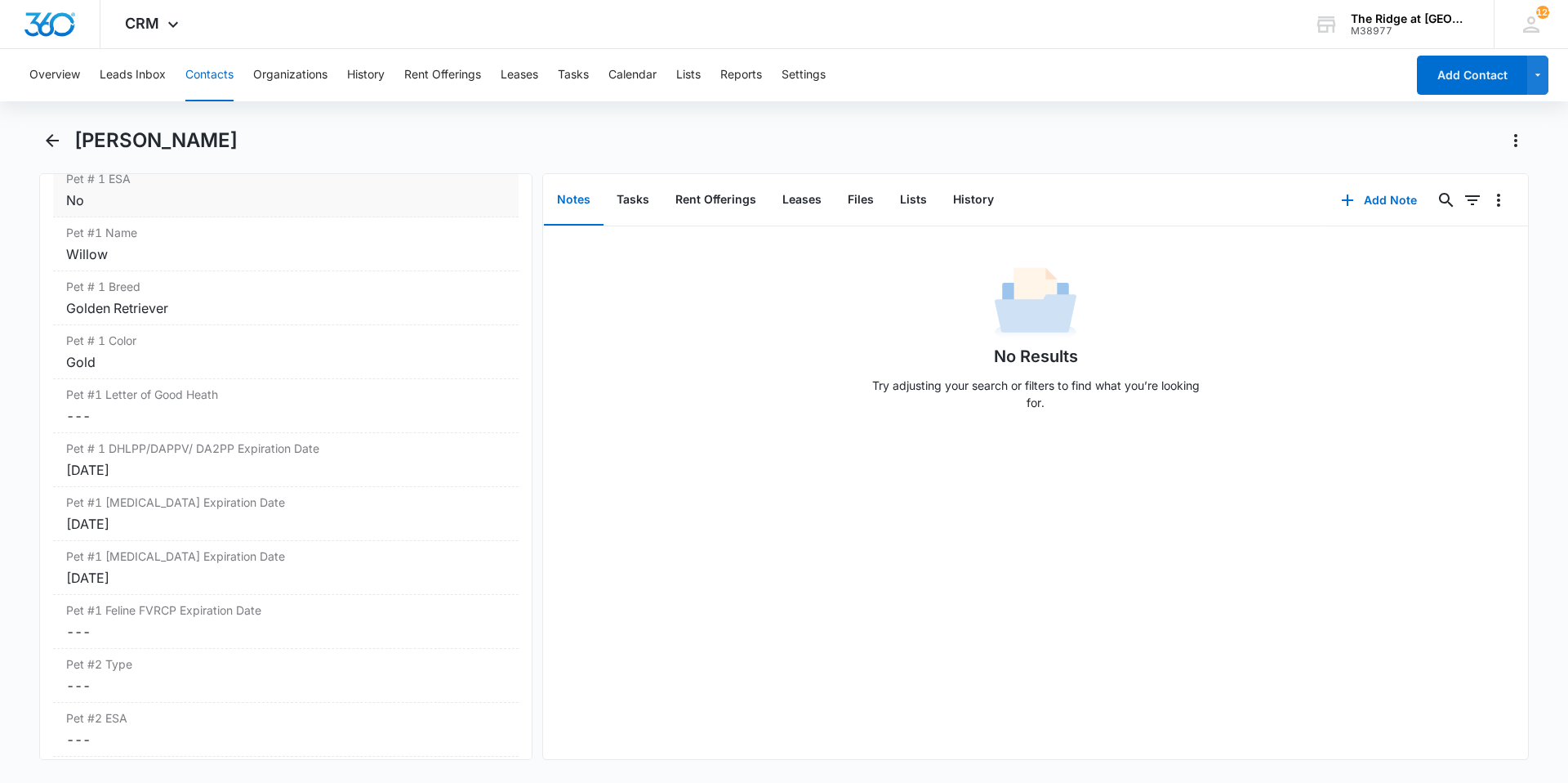
scroll to position [2288, 0]
